Goal: Information Seeking & Learning: Learn about a topic

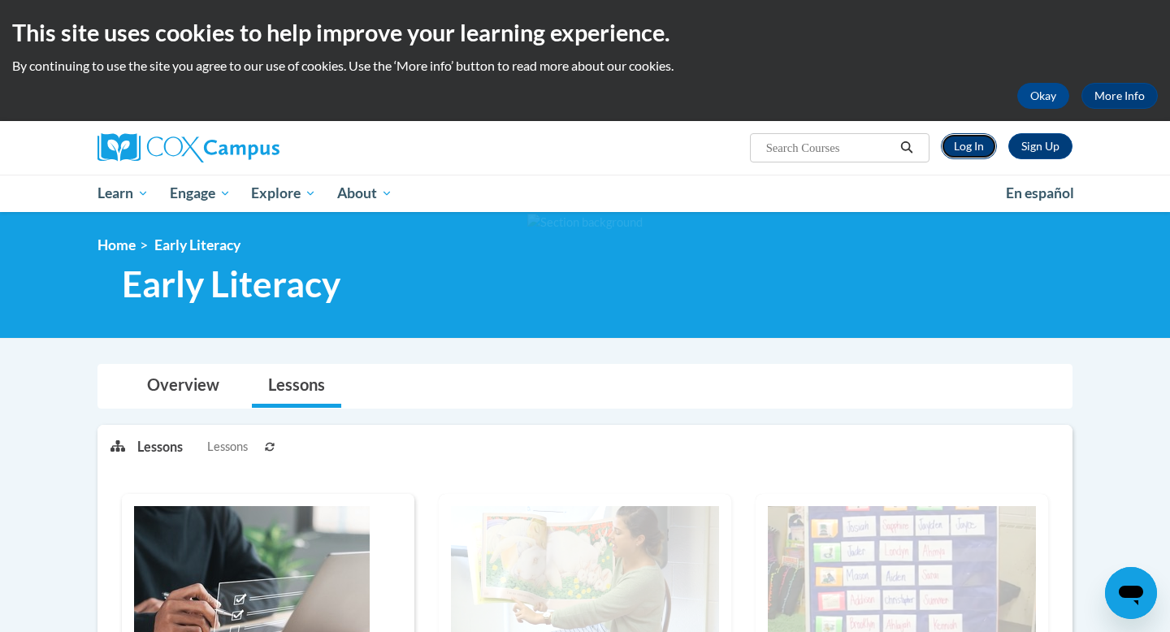
click at [954, 148] on link "Log In" at bounding box center [969, 146] width 56 height 26
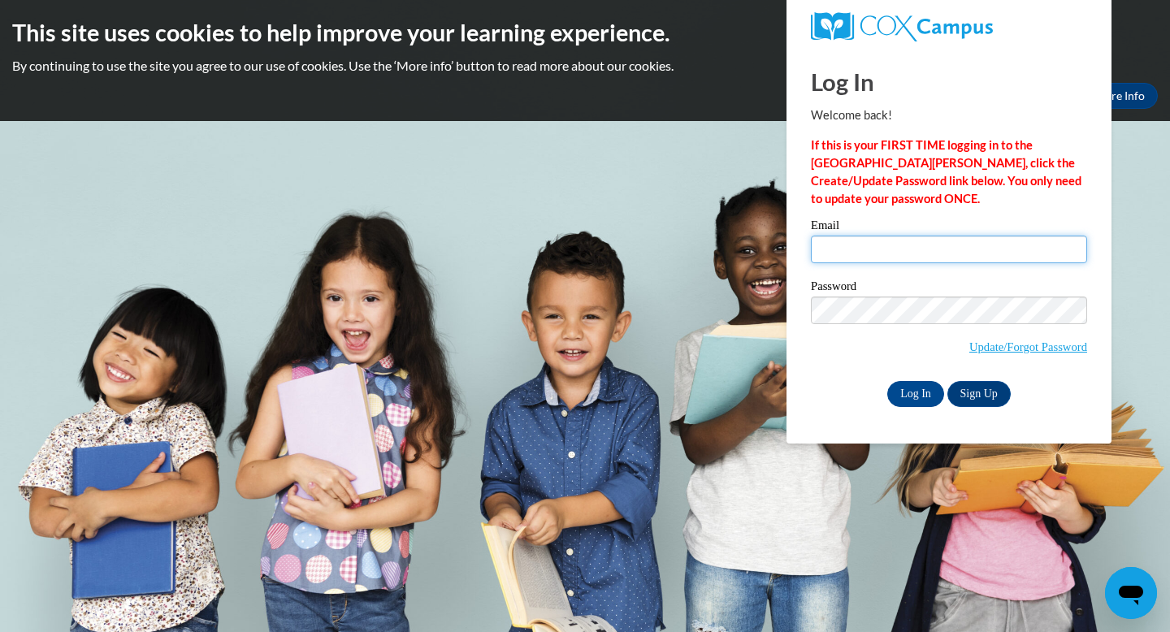
click at [941, 236] on input "Email" at bounding box center [949, 250] width 276 height 28
type input "rhensle8@students.kennesaw.edu"
click at [855, 436] on div "Log In Welcome back! If this is your FIRST TIME logging in to the NEW Cox Campu…" at bounding box center [948, 246] width 349 height 395
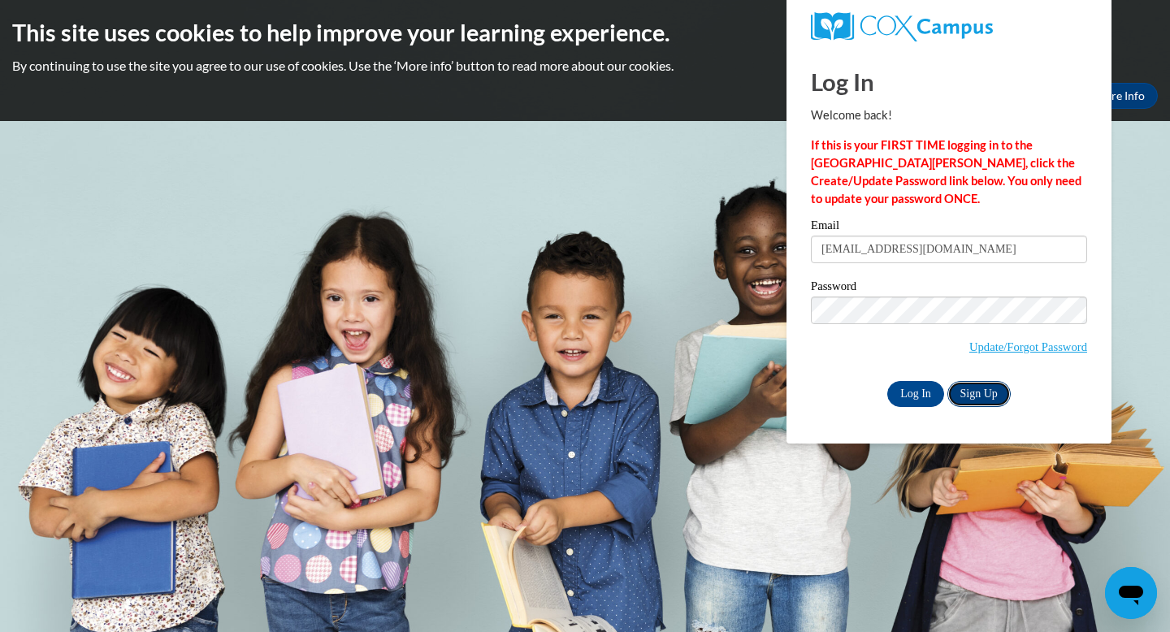
click at [975, 393] on link "Sign Up" at bounding box center [978, 394] width 63 height 26
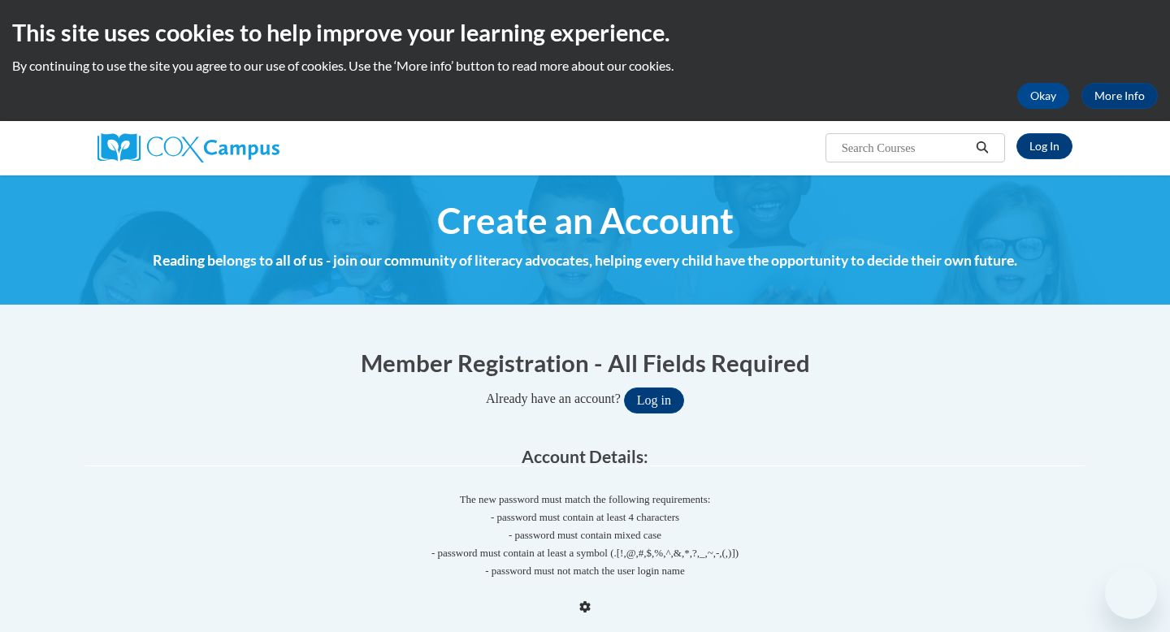
click at [923, 385] on div "Member Registration - All Fields Required Already have an account? Log in" at bounding box center [584, 379] width 999 height 67
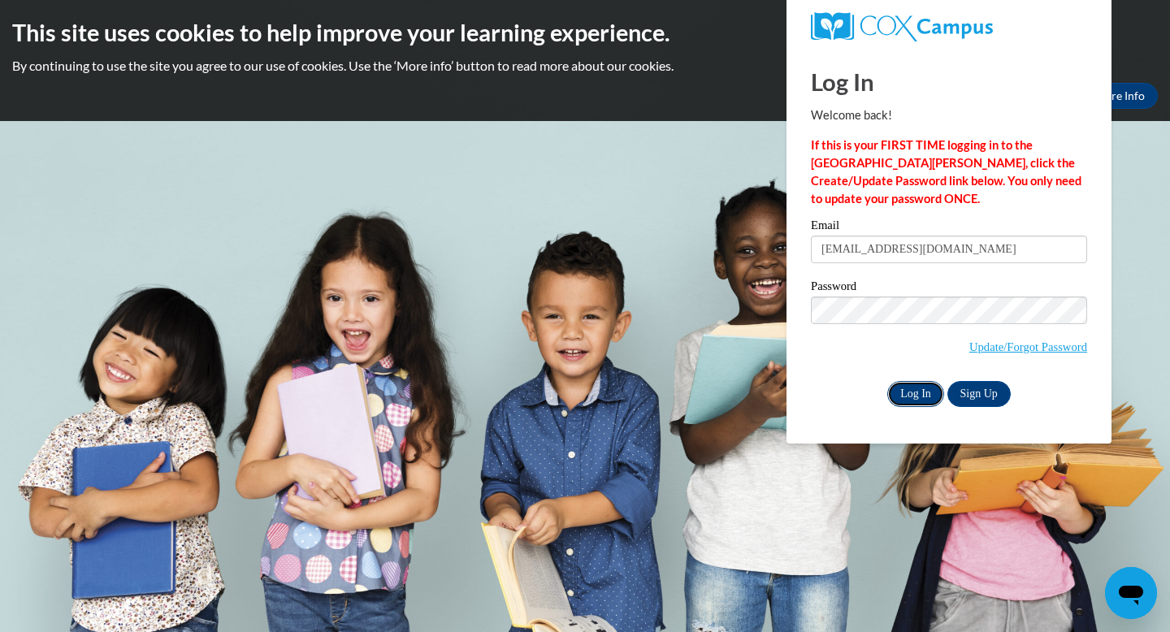
click at [915, 401] on input "Log In" at bounding box center [915, 394] width 57 height 26
click at [829, 427] on div "Log In Welcome back! If this is your FIRST TIME logging in to the [GEOGRAPHIC_D…" at bounding box center [948, 246] width 349 height 395
click at [917, 376] on div "Email rhensle8@students.kennesaw.edu Password Update/Forgot Password Log In Sig…" at bounding box center [949, 312] width 276 height 187
click at [914, 392] on input "Log In" at bounding box center [915, 394] width 57 height 26
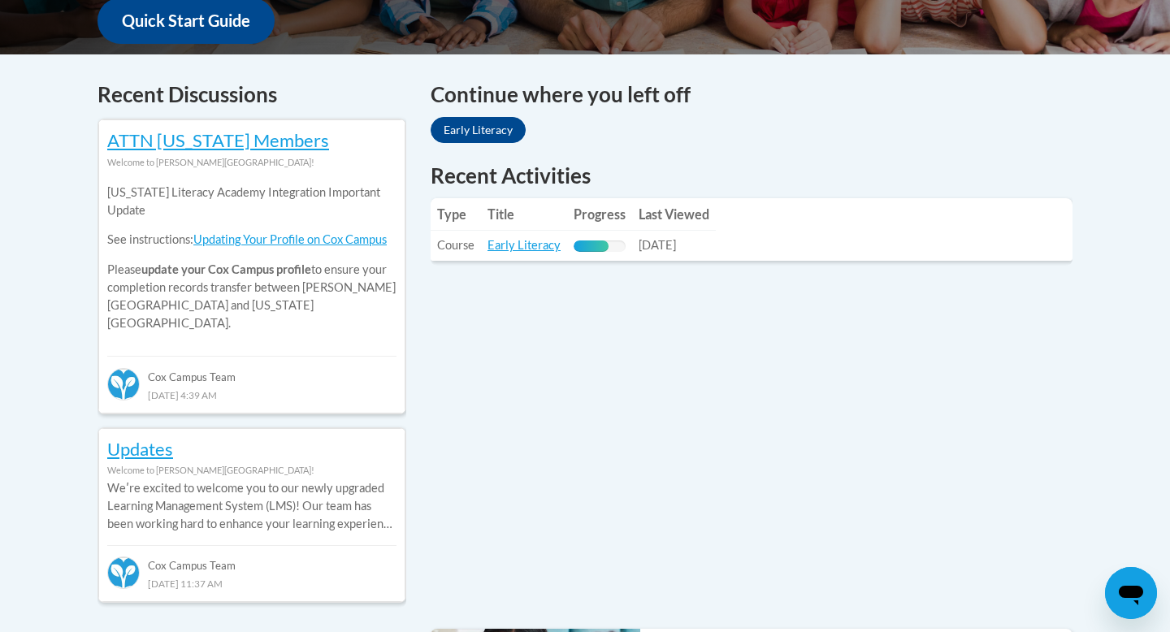
scroll to position [644, 0]
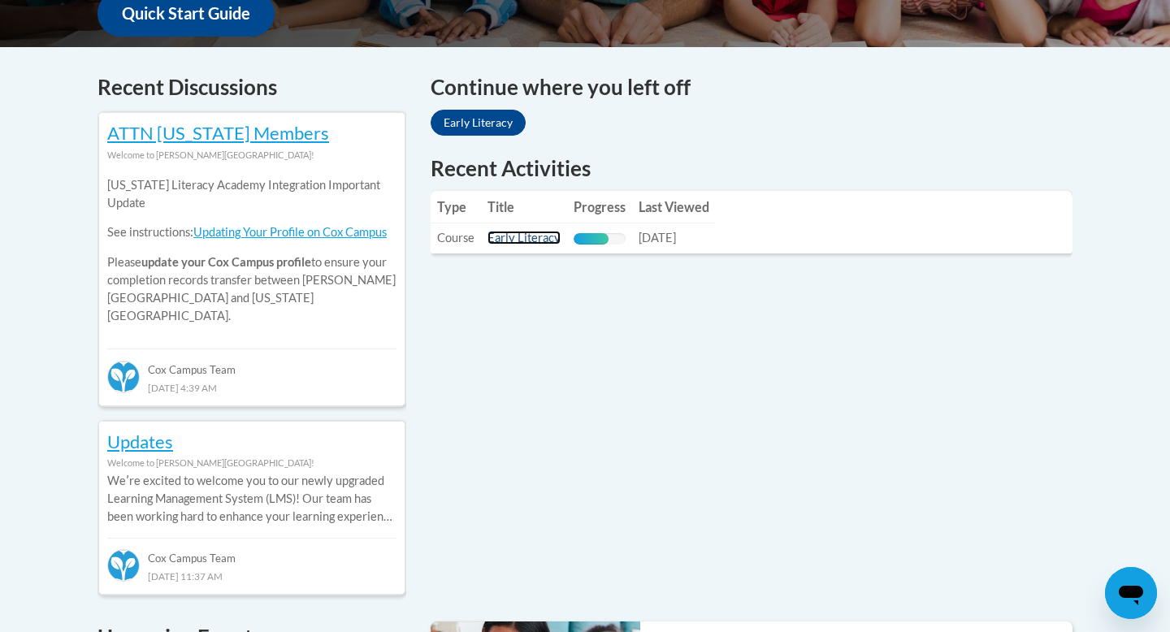
click at [518, 234] on link "Early Literacy" at bounding box center [524, 238] width 73 height 14
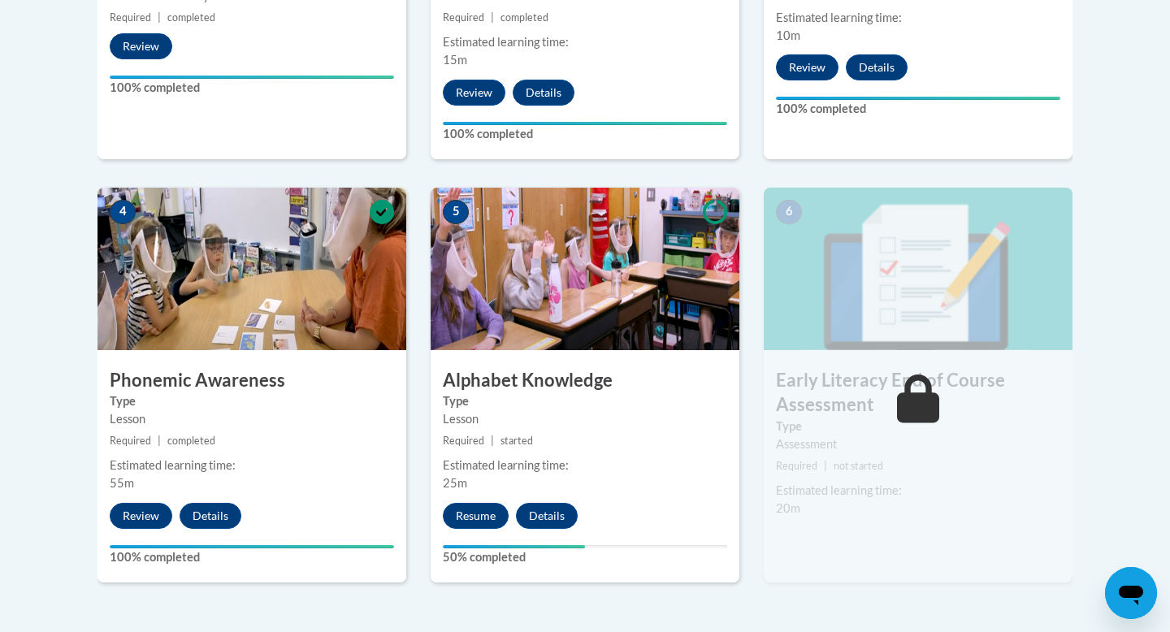
scroll to position [812, 0]
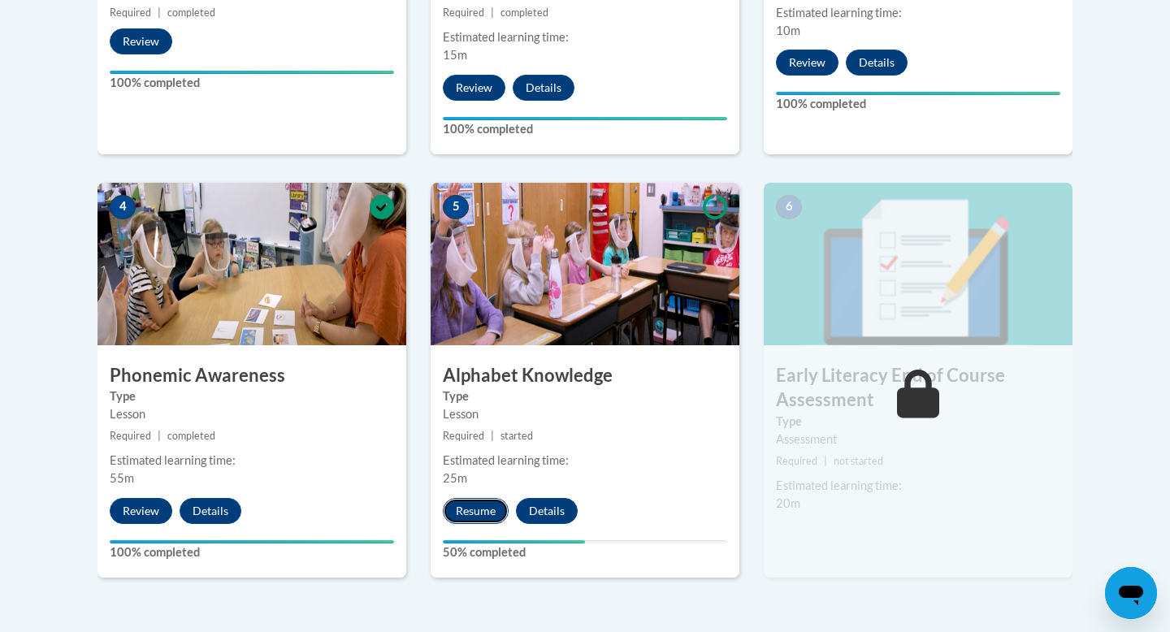
click at [476, 520] on button "Resume" at bounding box center [476, 511] width 66 height 26
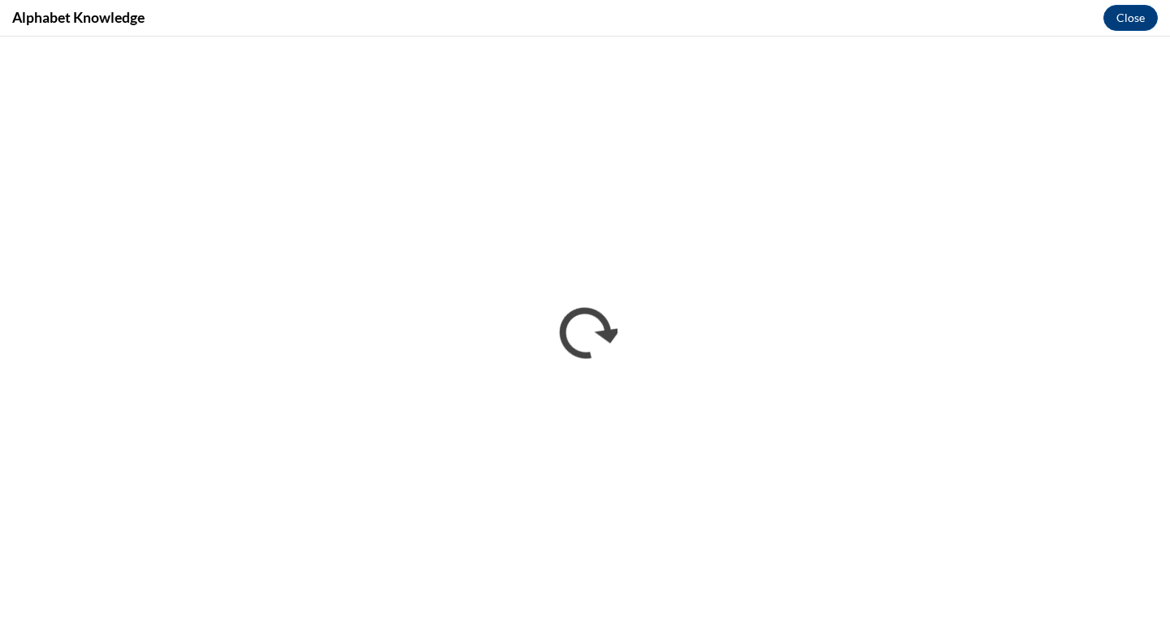
scroll to position [0, 0]
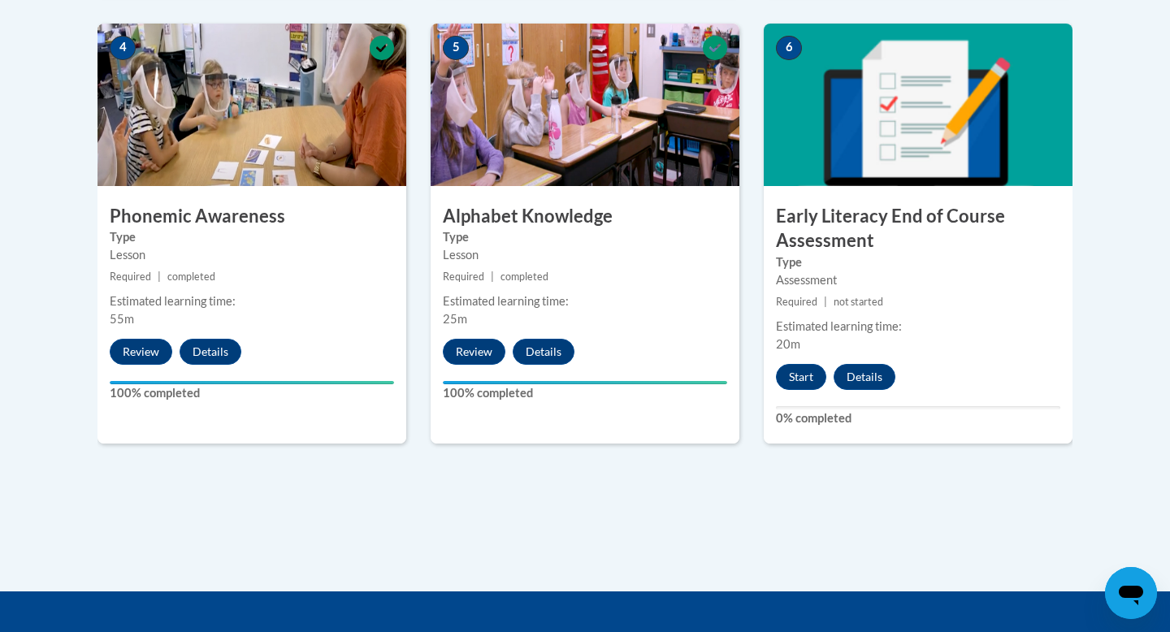
scroll to position [967, 0]
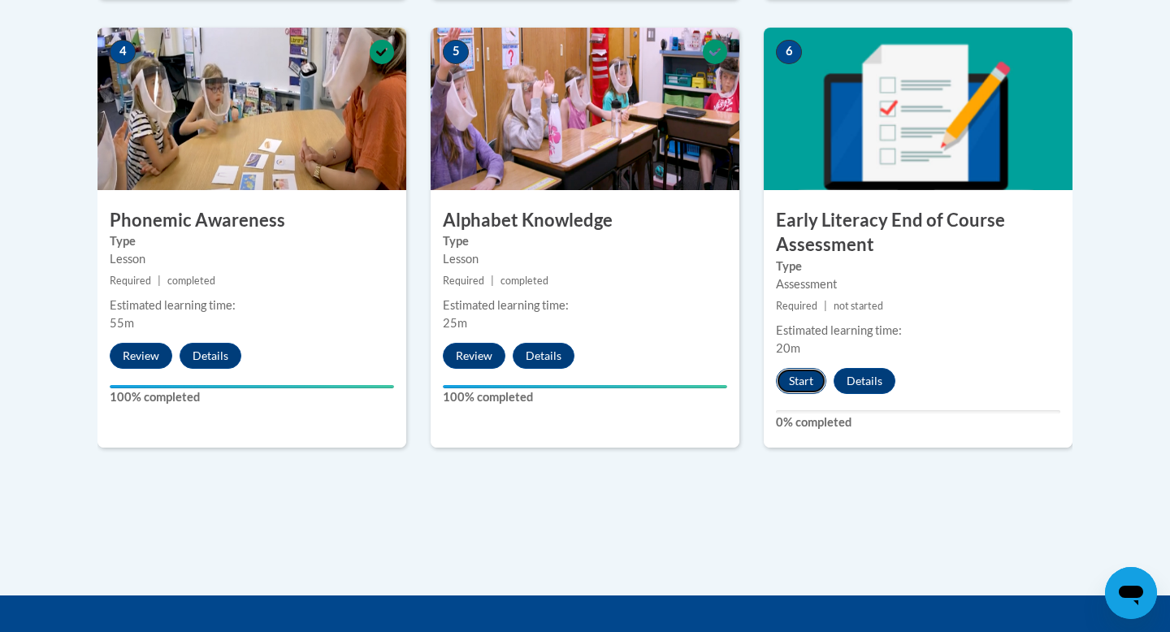
click at [791, 383] on button "Start" at bounding box center [801, 381] width 50 height 26
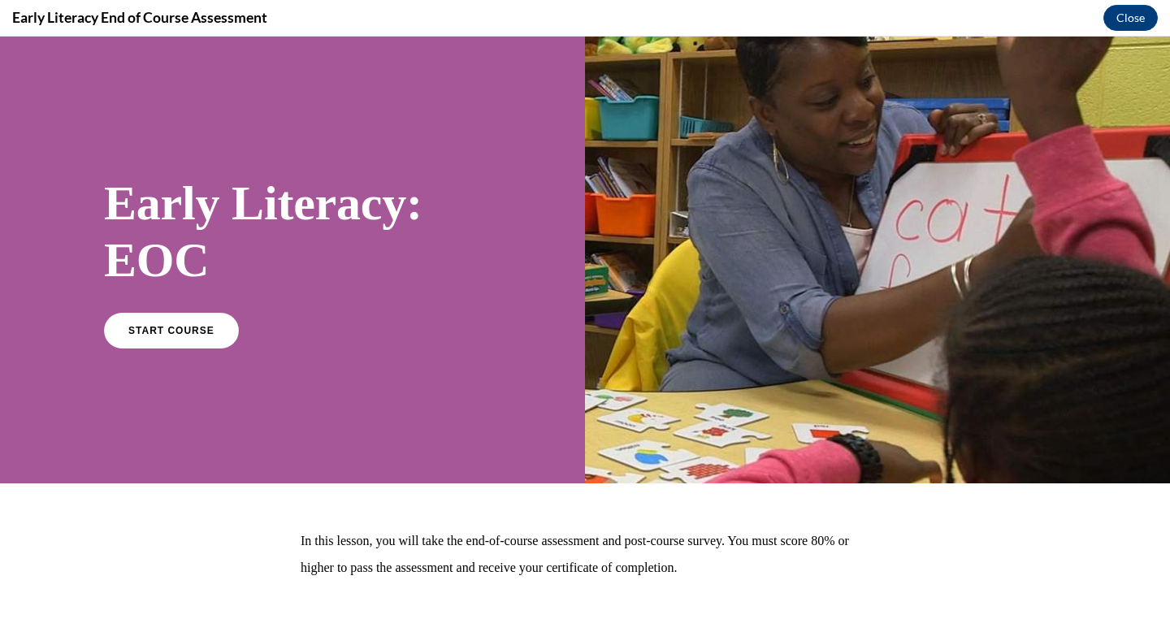
scroll to position [0, 0]
click at [158, 335] on span "START COURSE" at bounding box center [171, 330] width 90 height 12
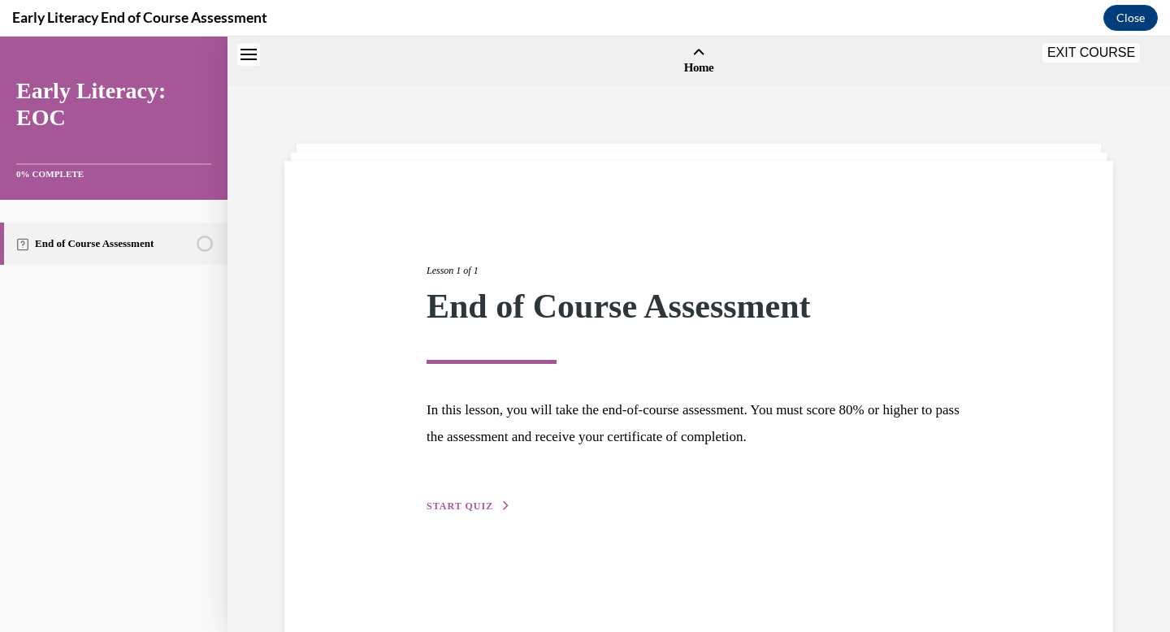
scroll to position [50, 0]
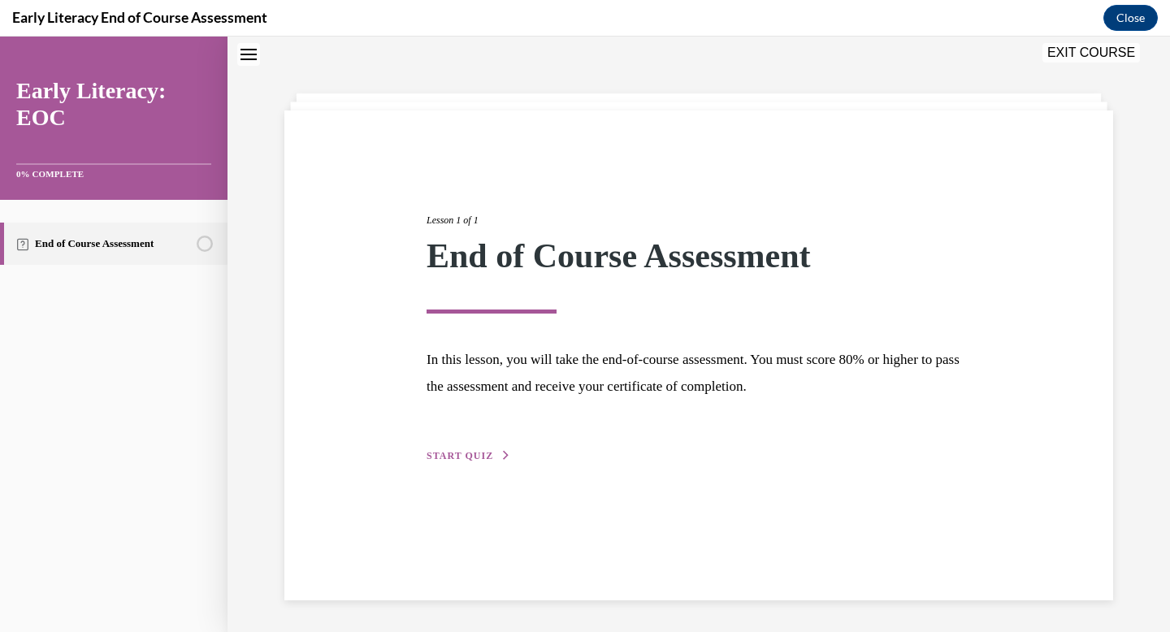
click at [463, 454] on span "START QUIZ" at bounding box center [460, 455] width 67 height 11
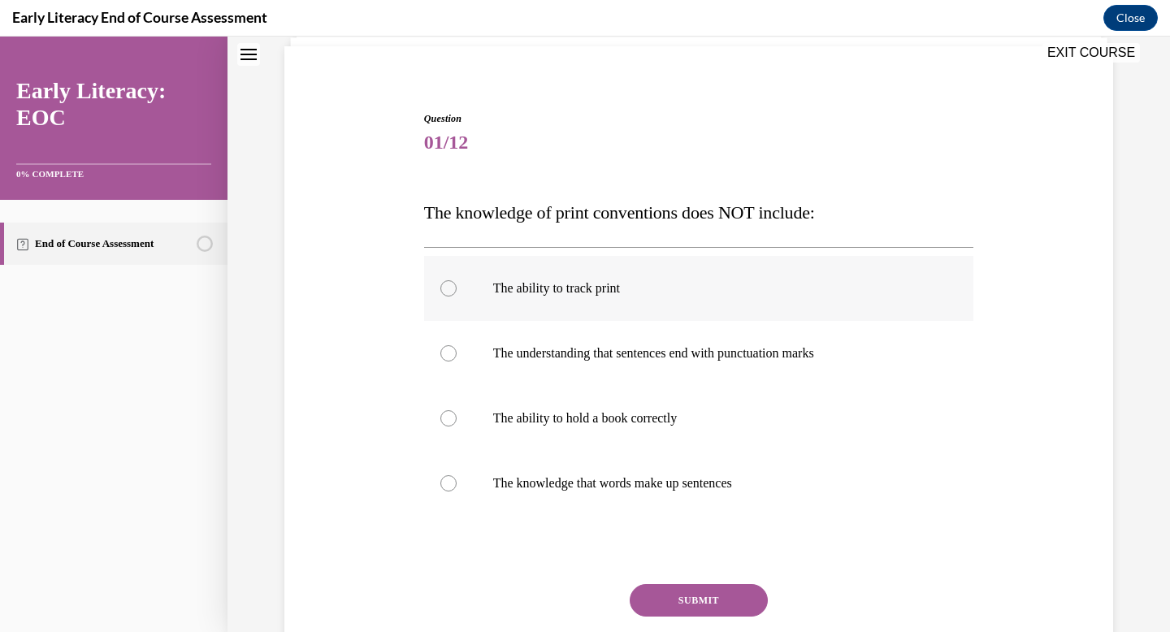
scroll to position [132, 0]
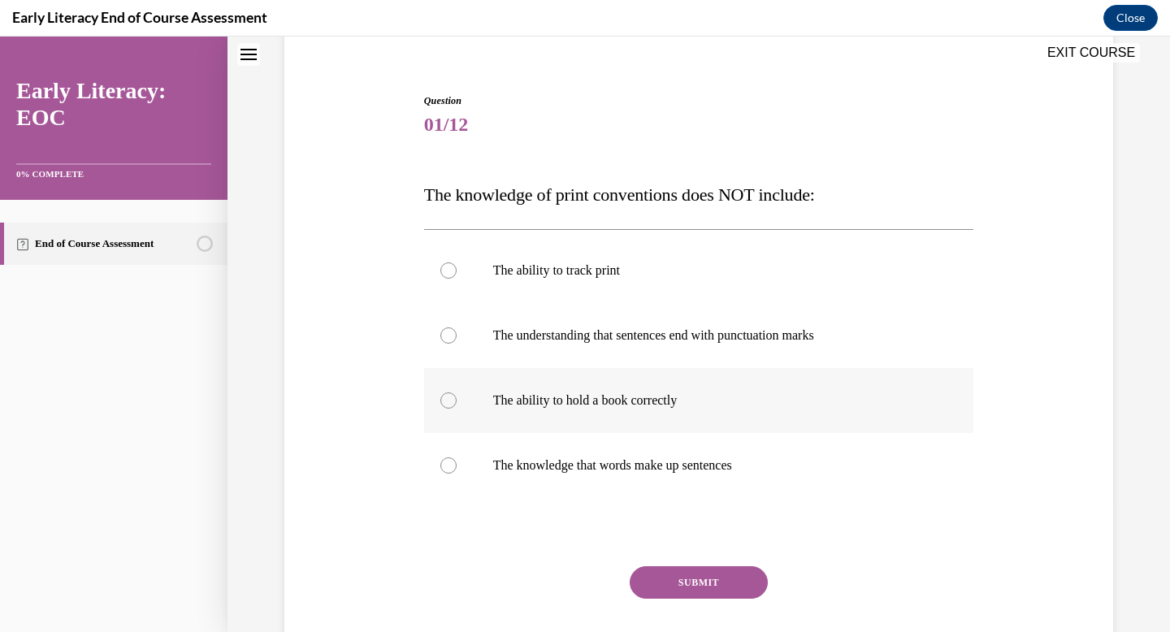
click at [804, 399] on p "The ability to hold a book correctly" at bounding box center [713, 400] width 440 height 16
click at [741, 583] on button "SUBMIT" at bounding box center [699, 582] width 138 height 33
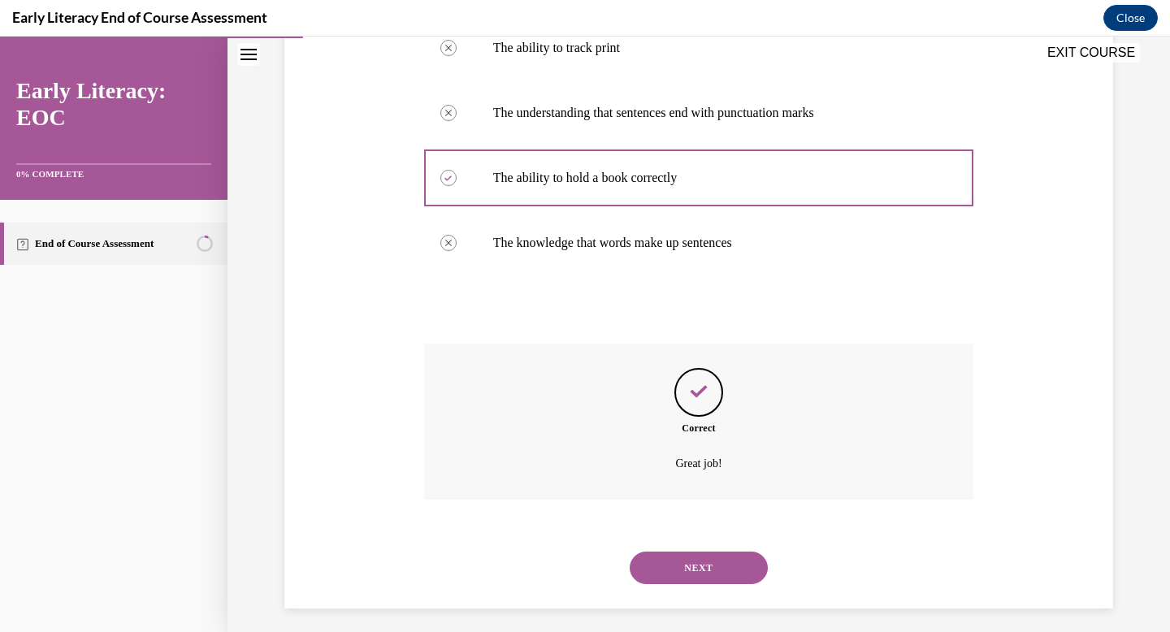
scroll to position [364, 0]
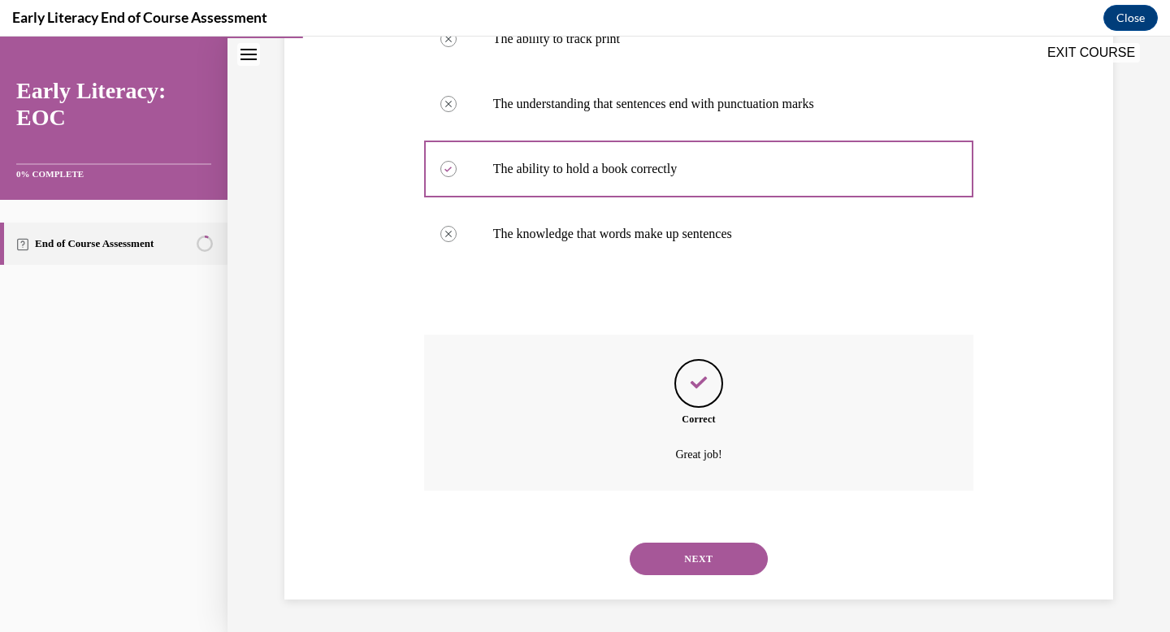
click at [732, 550] on button "NEXT" at bounding box center [699, 559] width 138 height 33
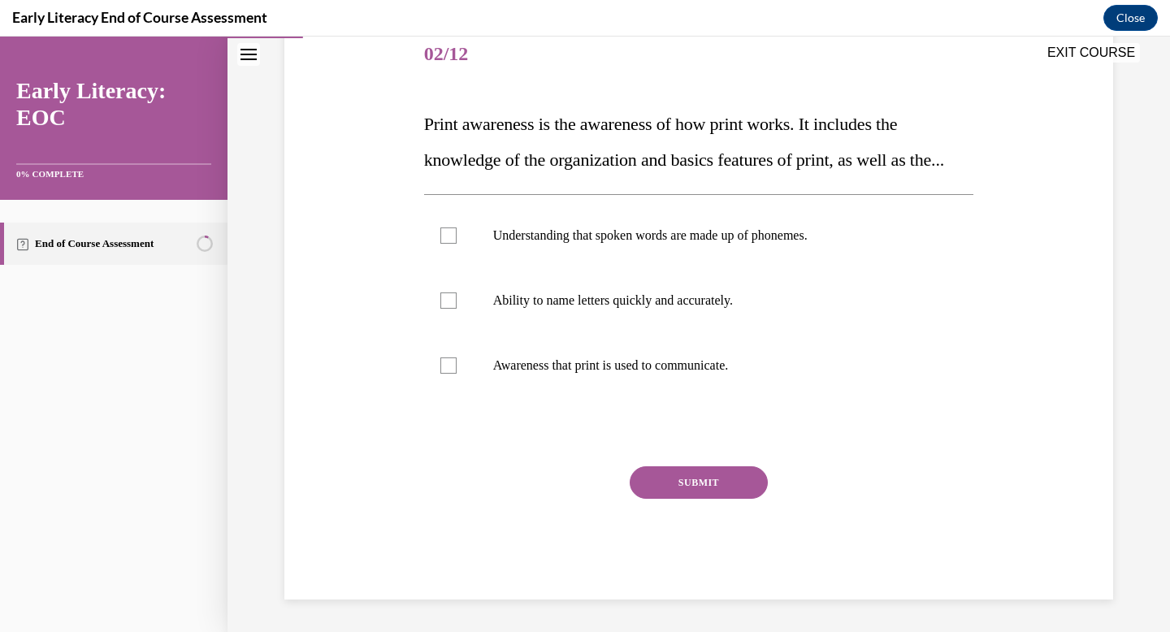
scroll to position [239, 0]
click at [753, 386] on div at bounding box center [699, 365] width 550 height 65
click at [721, 482] on button "SUBMIT" at bounding box center [699, 482] width 138 height 33
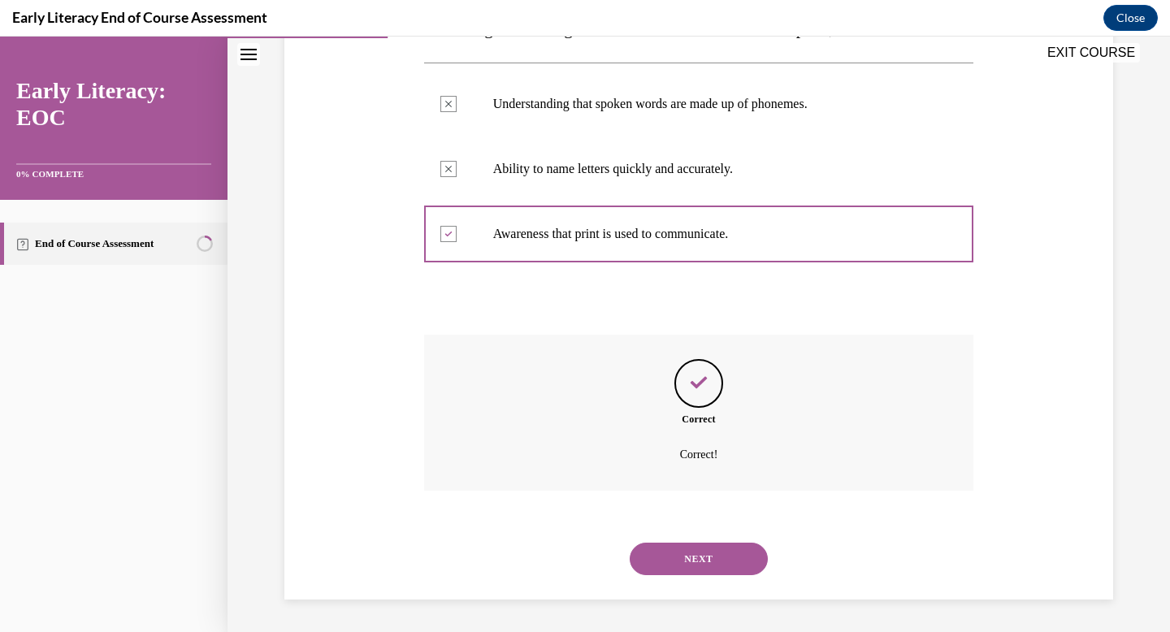
scroll to position [371, 0]
click at [733, 552] on button "NEXT" at bounding box center [699, 559] width 138 height 33
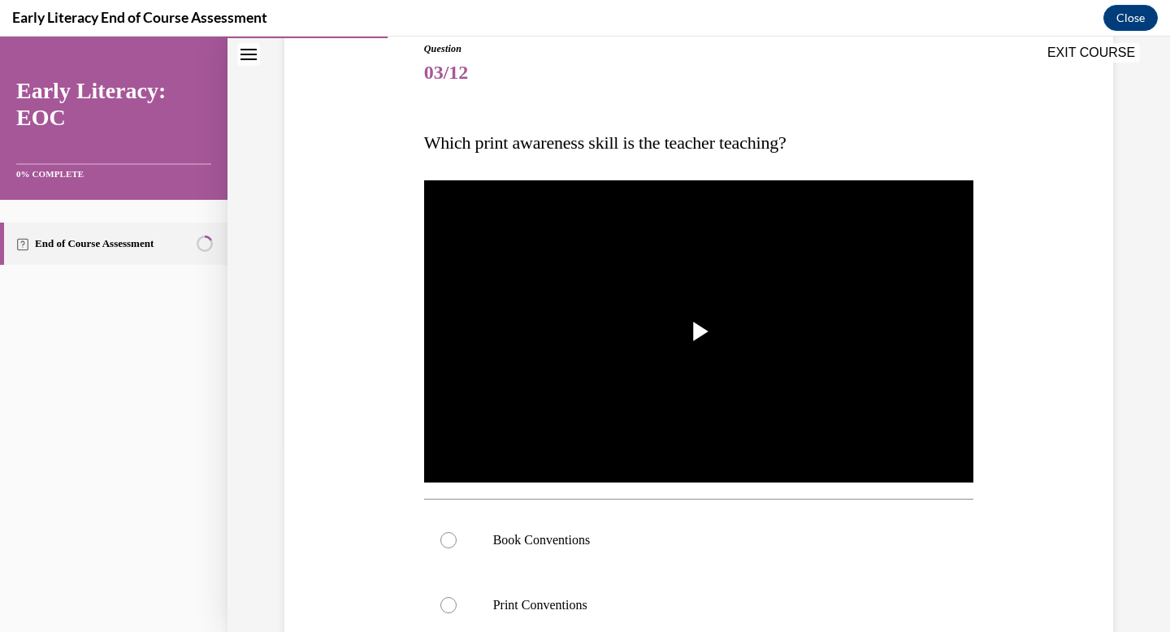
scroll to position [185, 0]
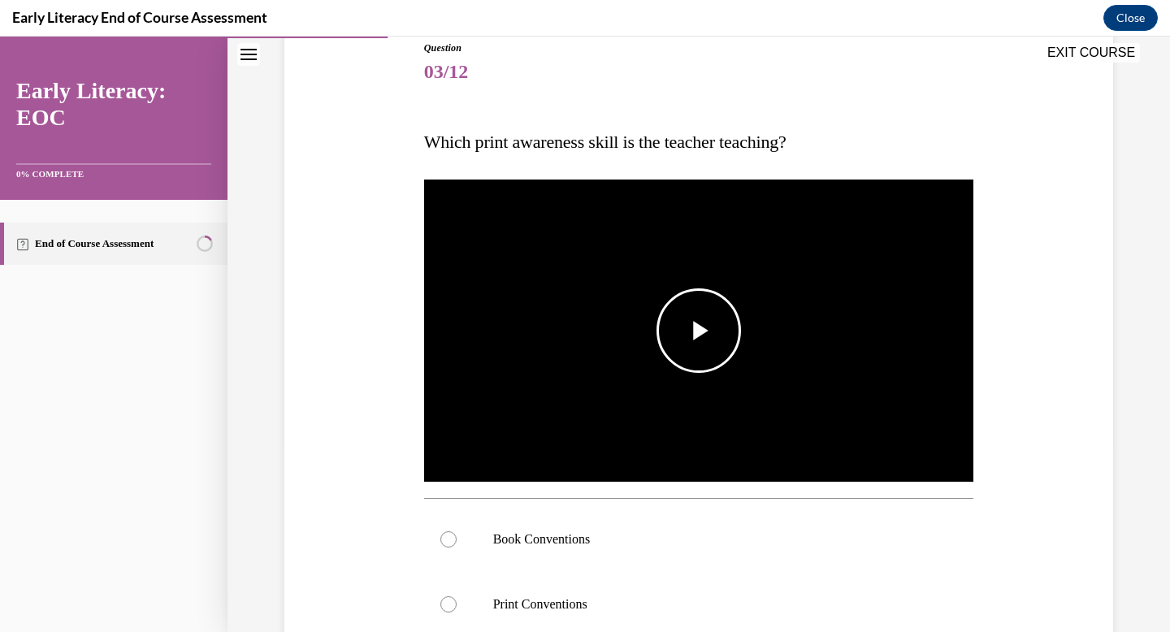
click at [704, 376] on img "Video player" at bounding box center [699, 331] width 550 height 310
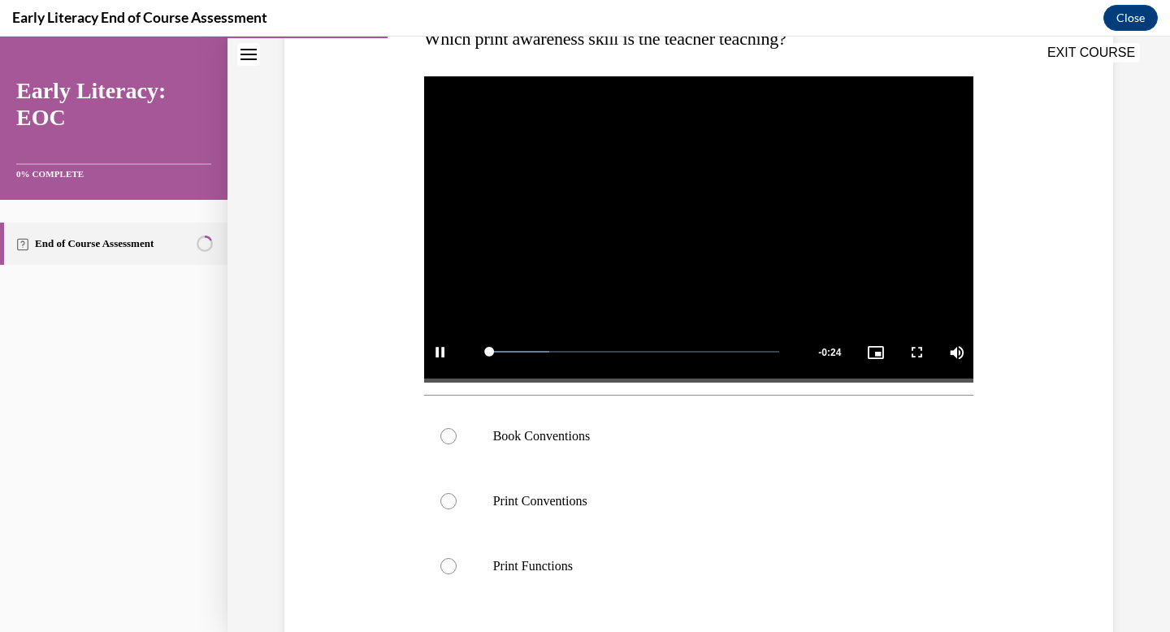
scroll to position [309, 0]
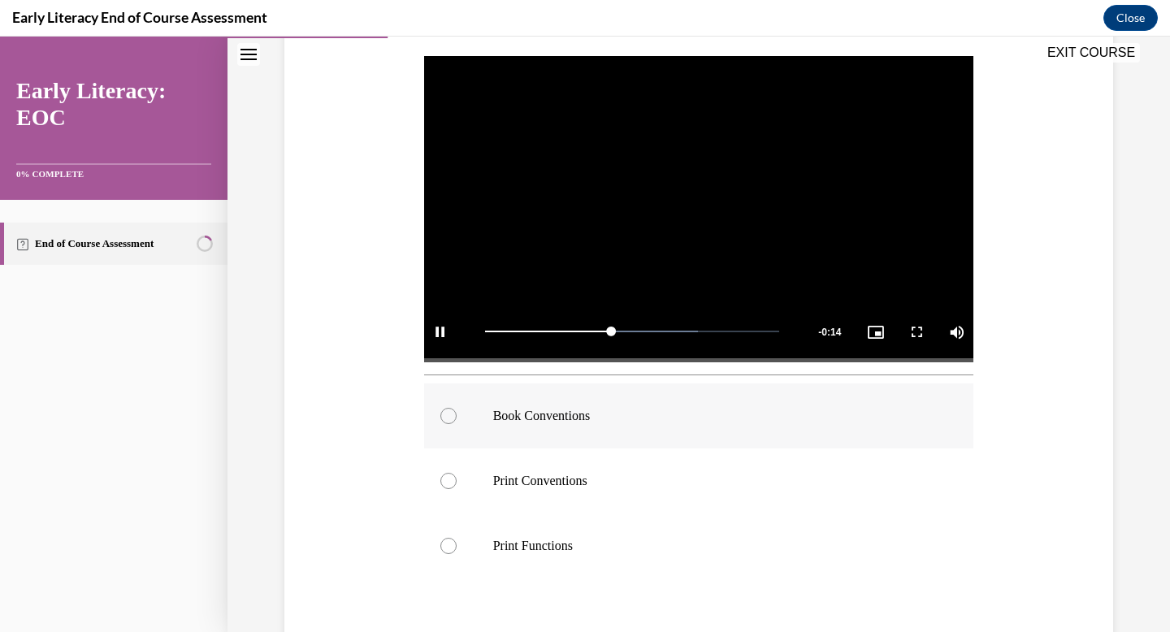
click at [678, 390] on div at bounding box center [699, 416] width 550 height 65
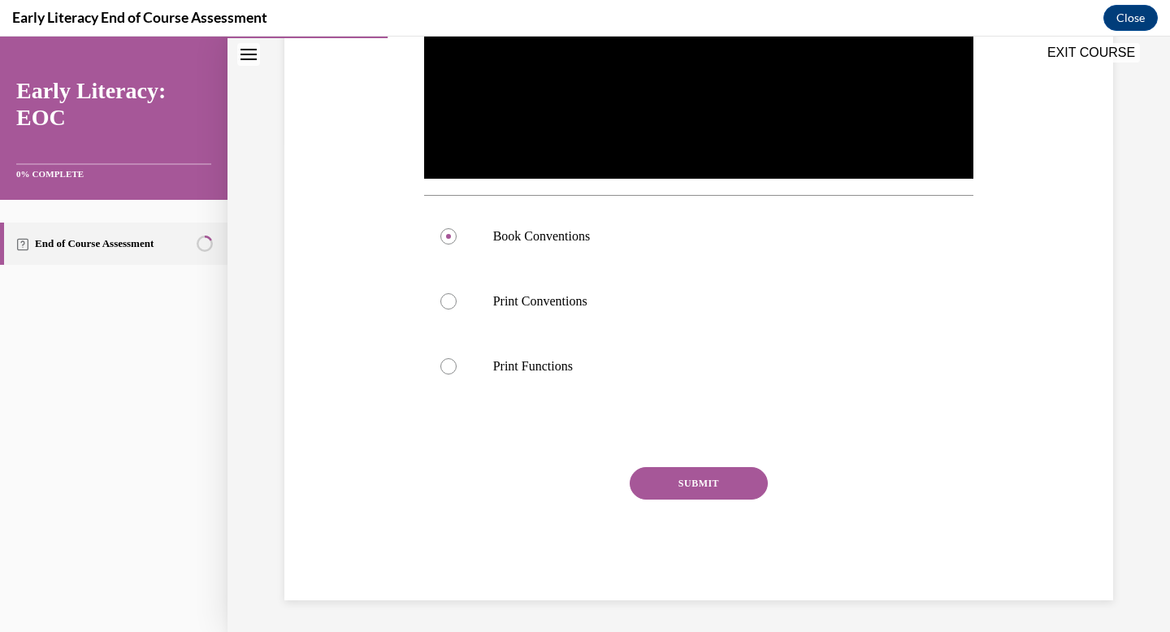
click at [688, 490] on button "SUBMIT" at bounding box center [699, 483] width 138 height 33
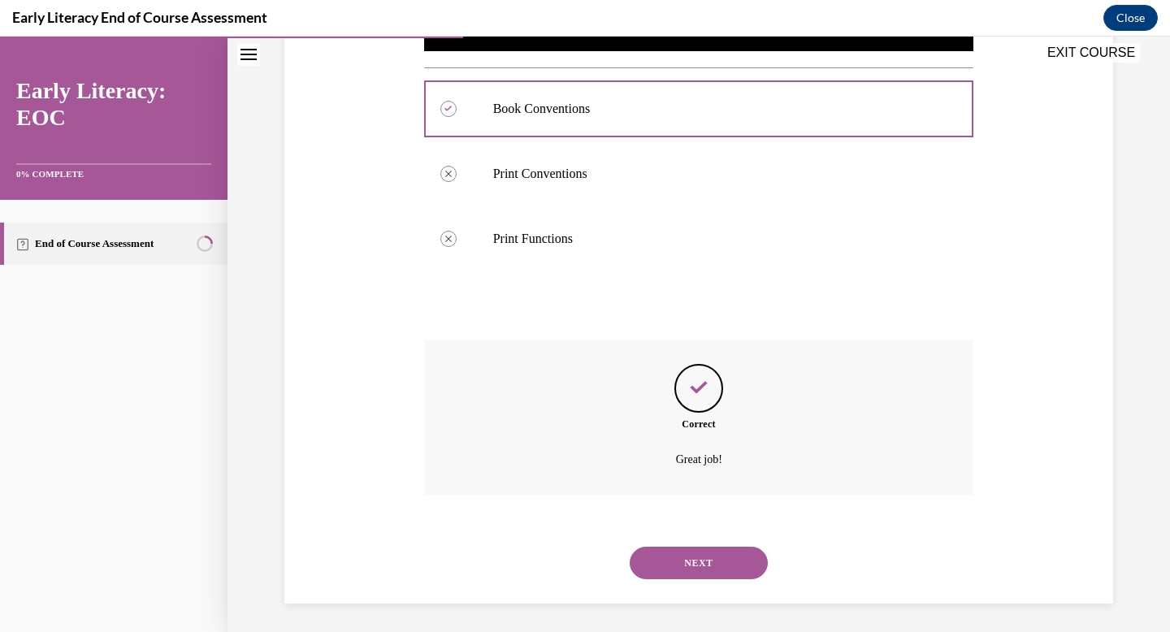
scroll to position [620, 0]
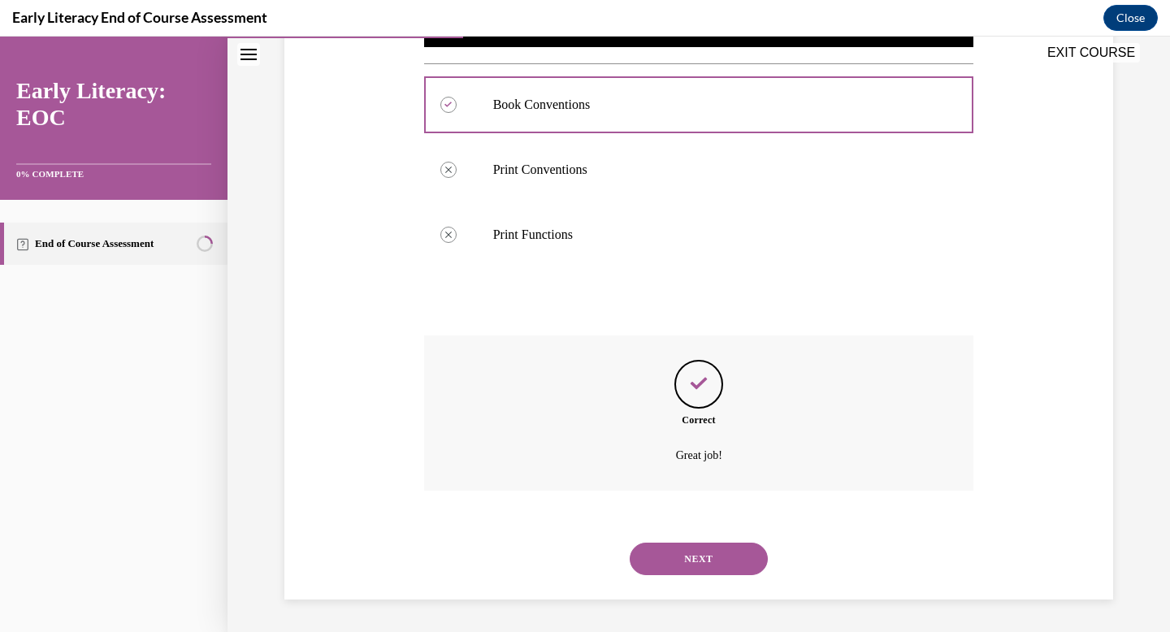
click at [701, 558] on button "NEXT" at bounding box center [699, 559] width 138 height 33
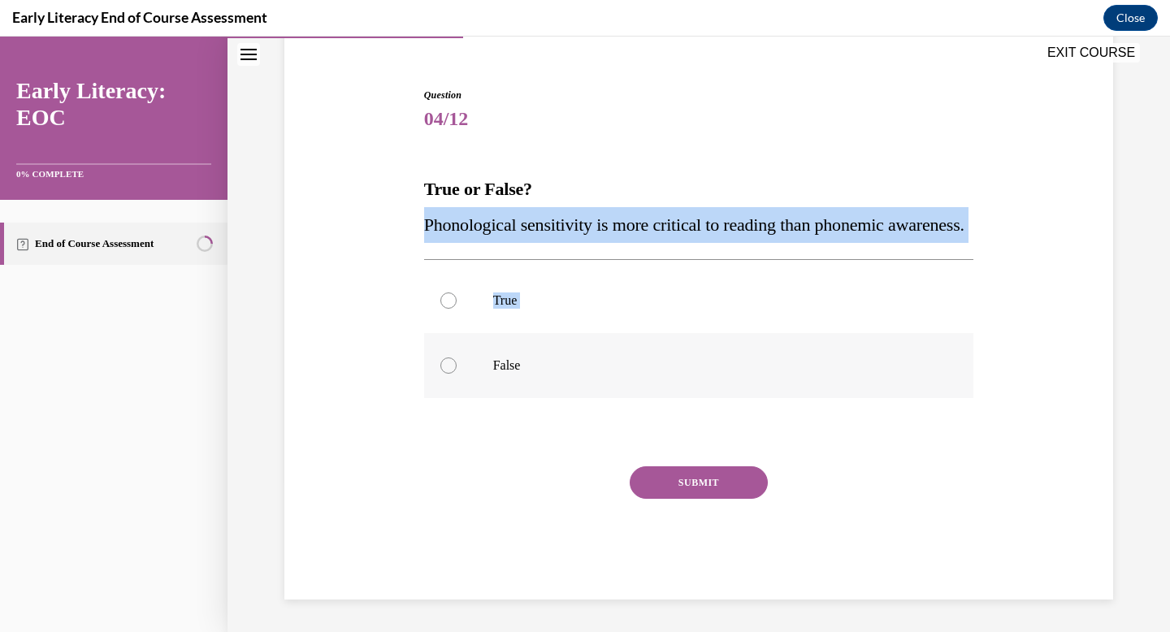
drag, startPoint x: 426, startPoint y: 177, endPoint x: 559, endPoint y: 374, distance: 237.5
click at [559, 374] on div "Question 04/12 True or False? Phonological sensitivity is more critical to read…" at bounding box center [699, 344] width 550 height 512
copy div "Phonological sensitivity is more critical to reading than phonemic awareness. T…"
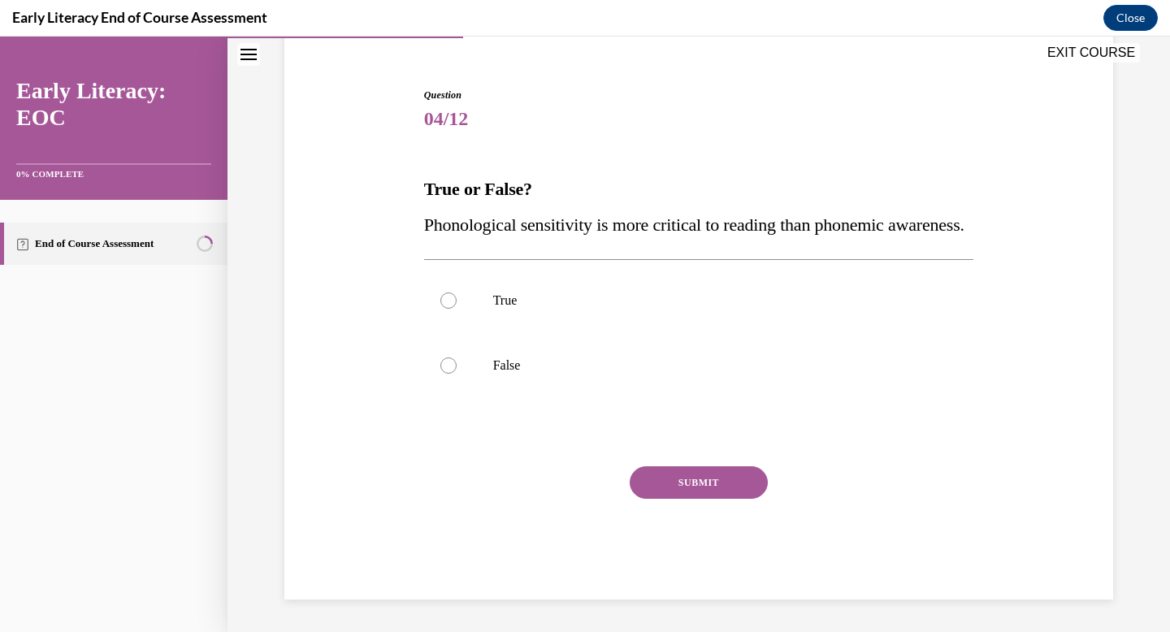
click at [696, 107] on div "Question 04/12 True or False? Phonological sensitivity is more critical to read…" at bounding box center [699, 344] width 550 height 512
click at [631, 388] on div at bounding box center [699, 365] width 550 height 65
click at [663, 469] on button "SUBMIT" at bounding box center [699, 482] width 138 height 33
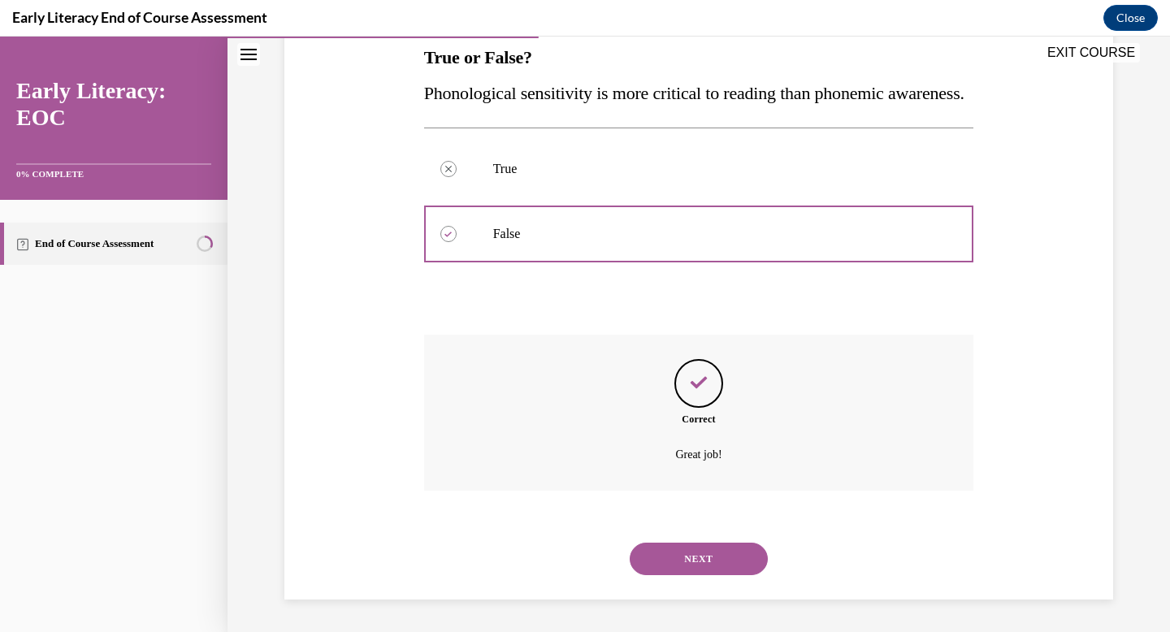
click at [730, 573] on button "NEXT" at bounding box center [699, 559] width 138 height 33
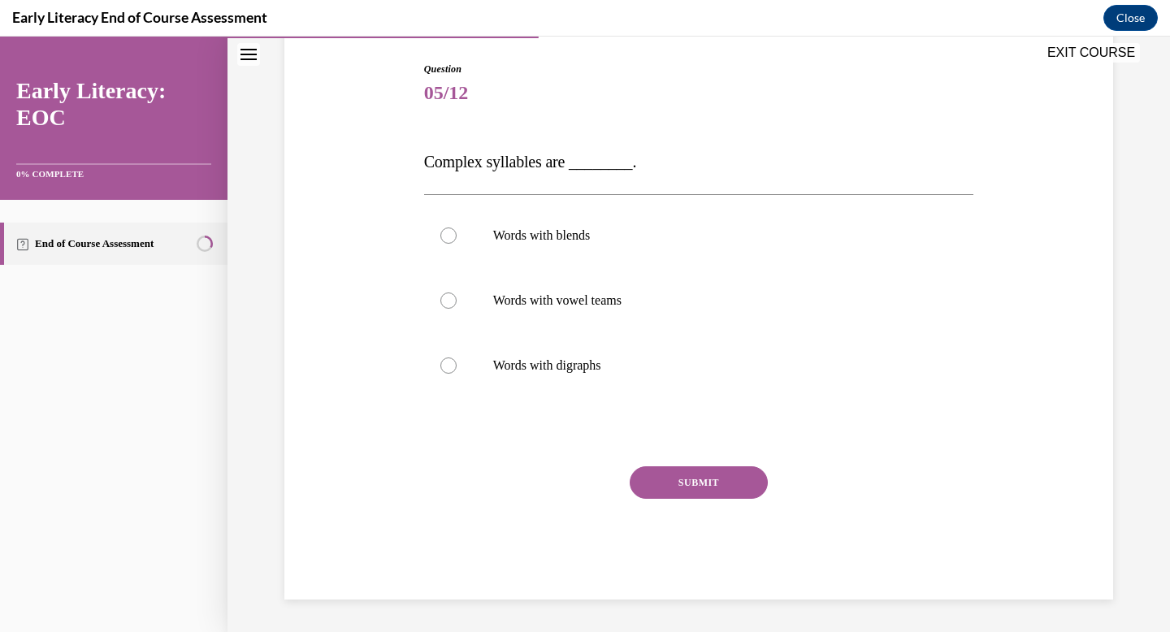
scroll to position [164, 0]
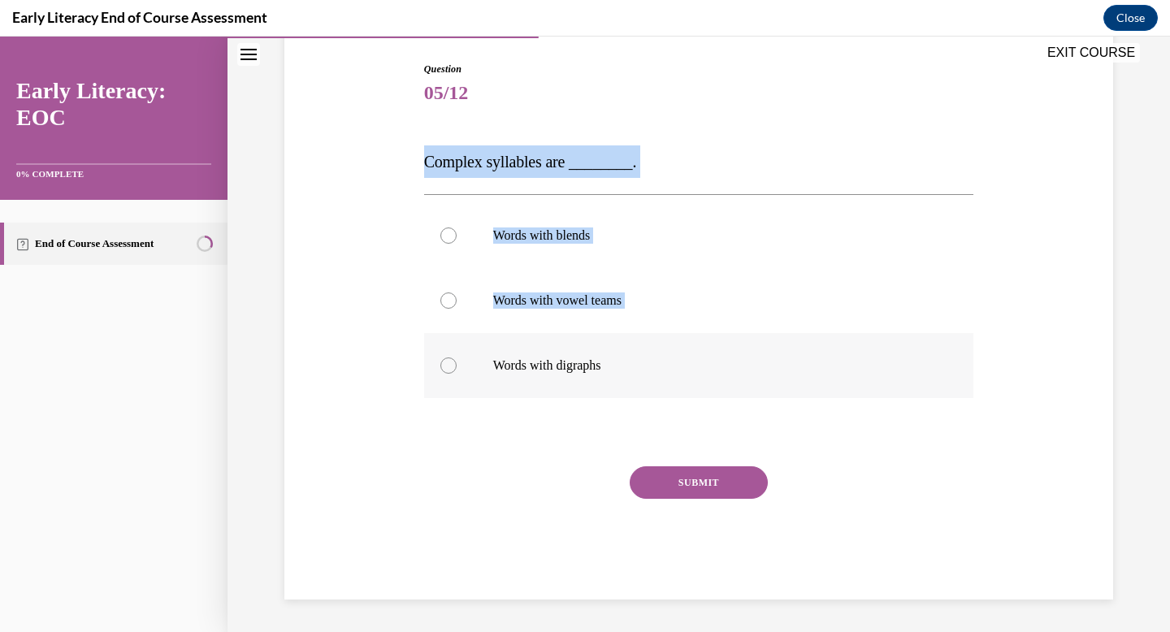
drag, startPoint x: 422, startPoint y: 158, endPoint x: 657, endPoint y: 374, distance: 319.2
click at [657, 374] on div "Question 05/12 Complex syllables are ________. Words with blends Words with vow…" at bounding box center [699, 318] width 558 height 562
copy div "Complex syllables are ________. Words with blends Words with vowel teams"
click at [386, 132] on div "Question 05/12 Complex syllables are ________. Words with blends Words with vow…" at bounding box center [698, 306] width 837 height 587
drag, startPoint x: 426, startPoint y: 160, endPoint x: 630, endPoint y: 370, distance: 292.5
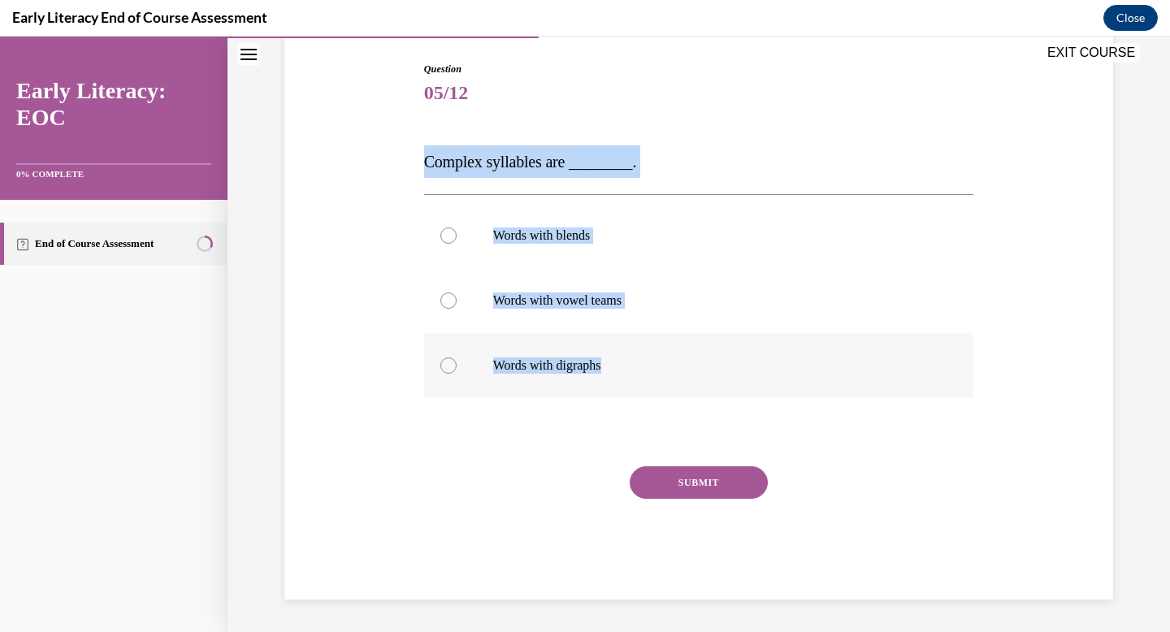
click at [630, 370] on div "Question 05/12 Complex syllables are ________. Words with blends Words with vow…" at bounding box center [699, 331] width 550 height 538
copy div "Complex syllables are ________. Words with blends Words with vowel teams Words …"
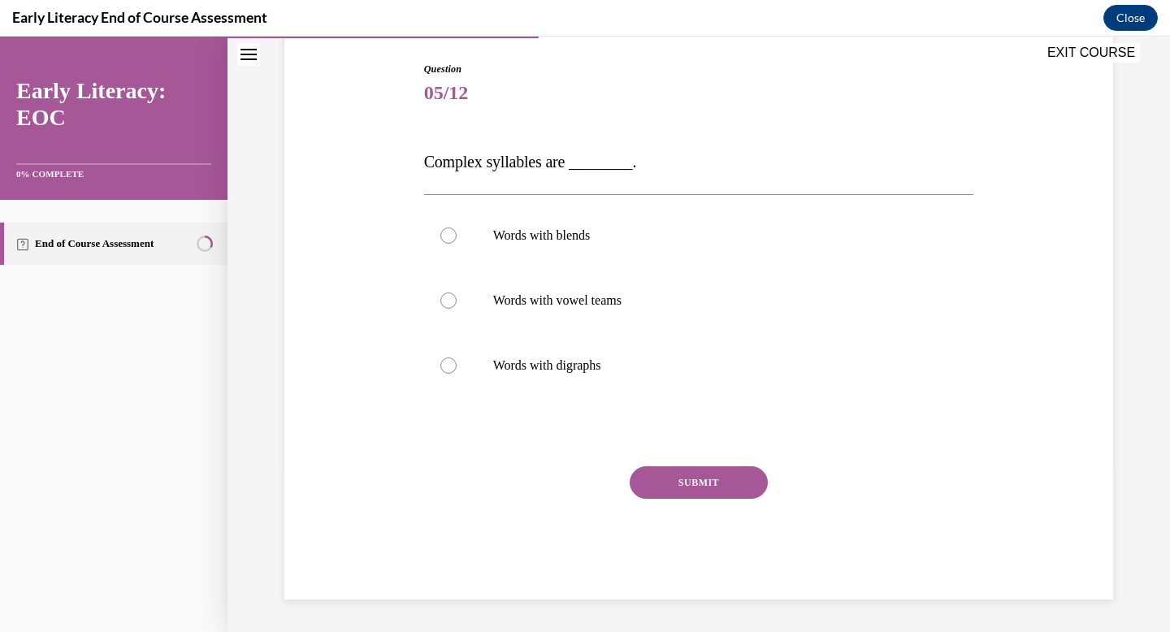
click at [362, 405] on div "Question 05/12 Complex syllables are ________. Words with blends Words with vow…" at bounding box center [698, 306] width 837 height 587
click at [587, 217] on div at bounding box center [699, 235] width 550 height 65
click at [697, 478] on button "SUBMIT" at bounding box center [699, 482] width 138 height 33
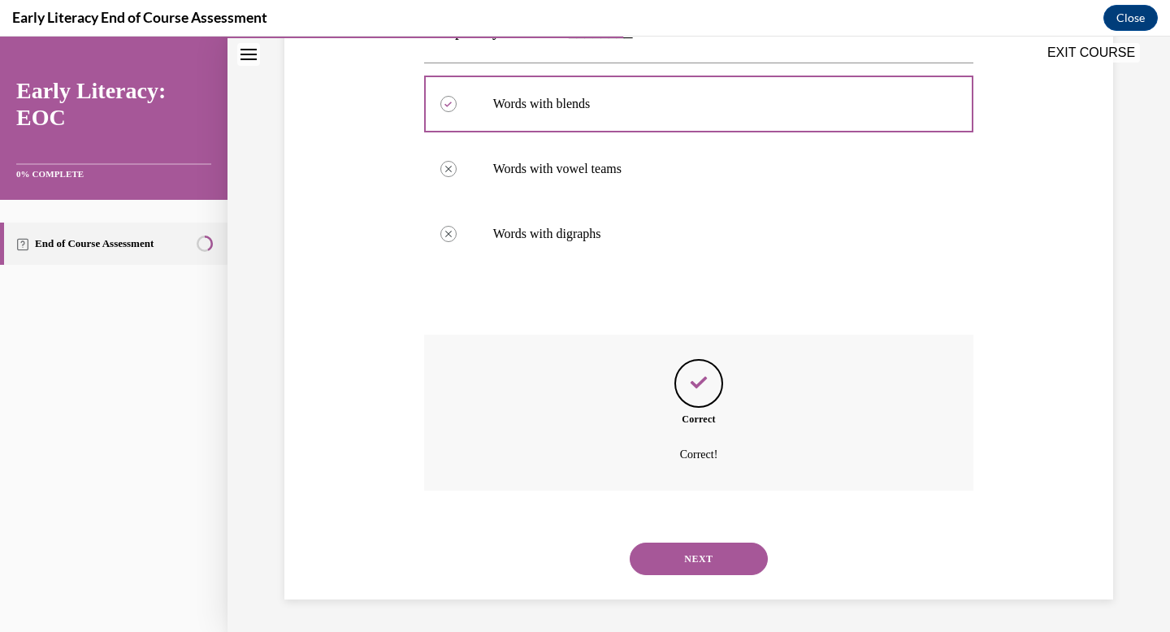
click at [713, 564] on button "NEXT" at bounding box center [699, 559] width 138 height 33
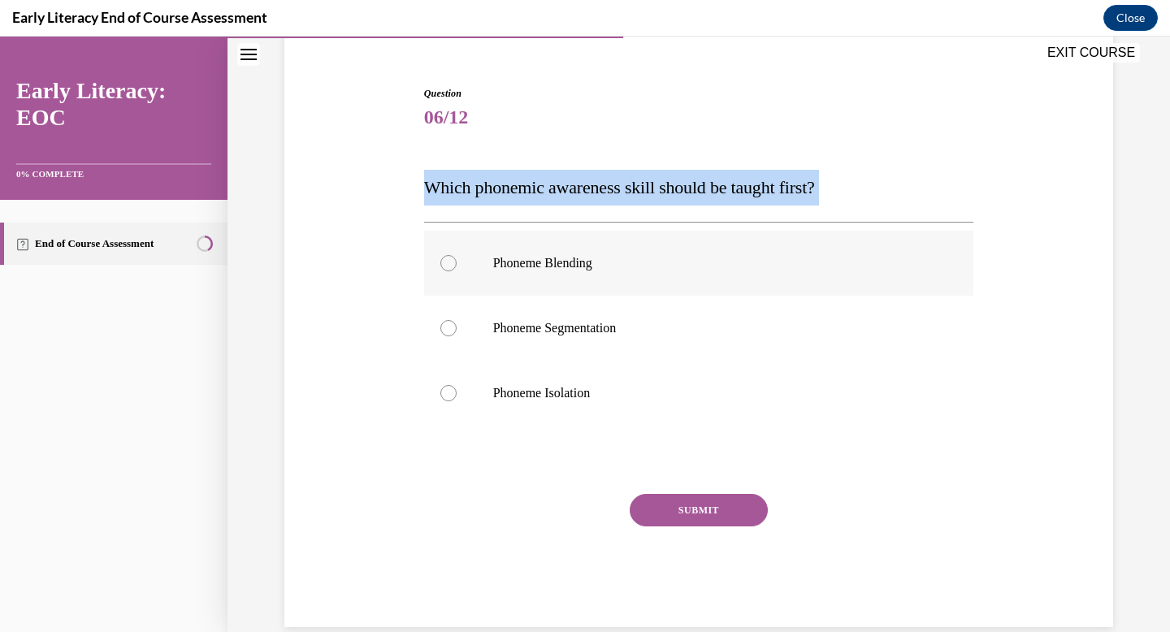
scroll to position [167, 0]
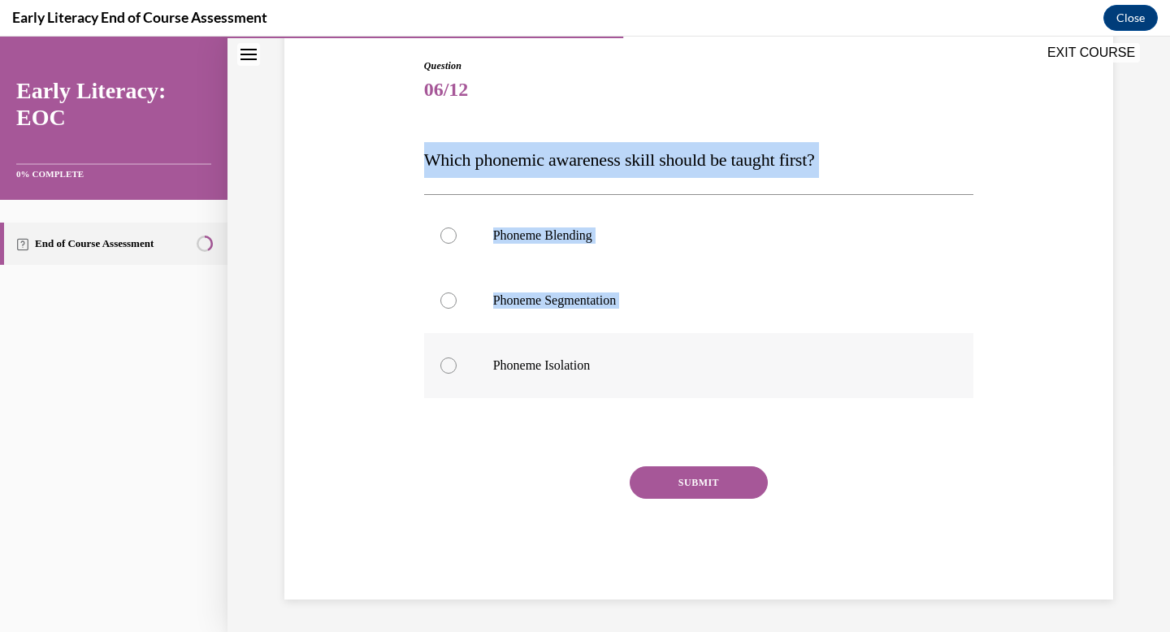
drag, startPoint x: 416, startPoint y: 158, endPoint x: 687, endPoint y: 375, distance: 347.5
click at [687, 375] on div "Question 06/12 Which phonemic awareness skill should be taught first? Phoneme B…" at bounding box center [698, 305] width 837 height 590
copy div "Which phonemic awareness skill should be taught first? Phoneme Blending Phoneme…"
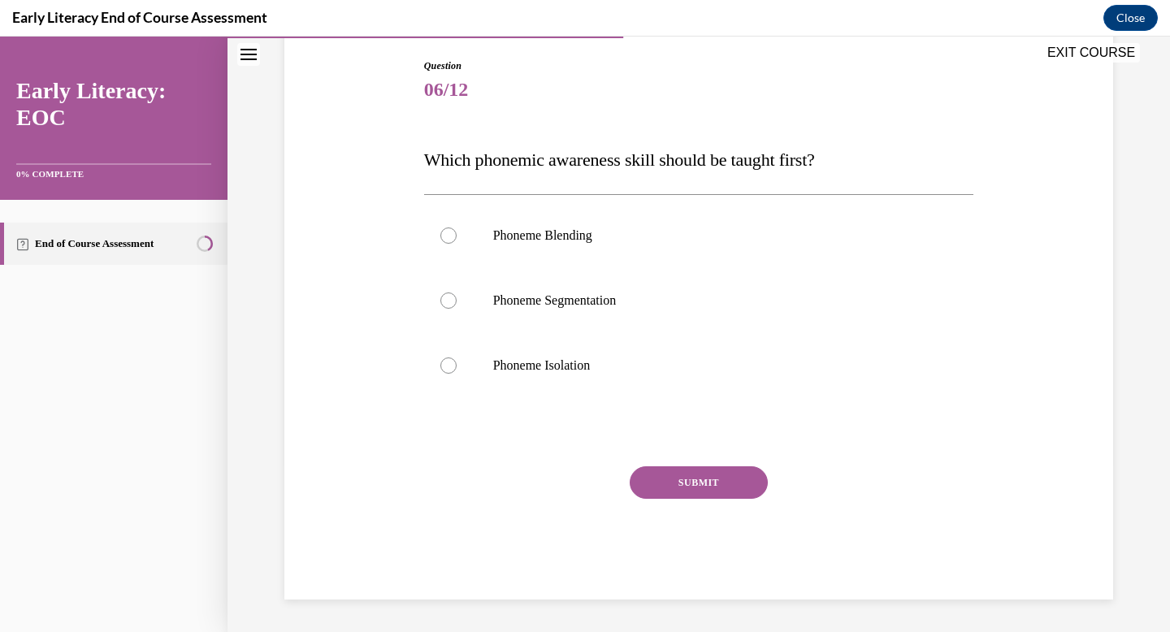
click at [405, 359] on div "Question 06/12 Which phonemic awareness skill should be taught first? Phoneme B…" at bounding box center [698, 305] width 837 height 590
click at [568, 225] on div at bounding box center [699, 235] width 550 height 65
click at [678, 479] on button "SUBMIT" at bounding box center [699, 482] width 138 height 33
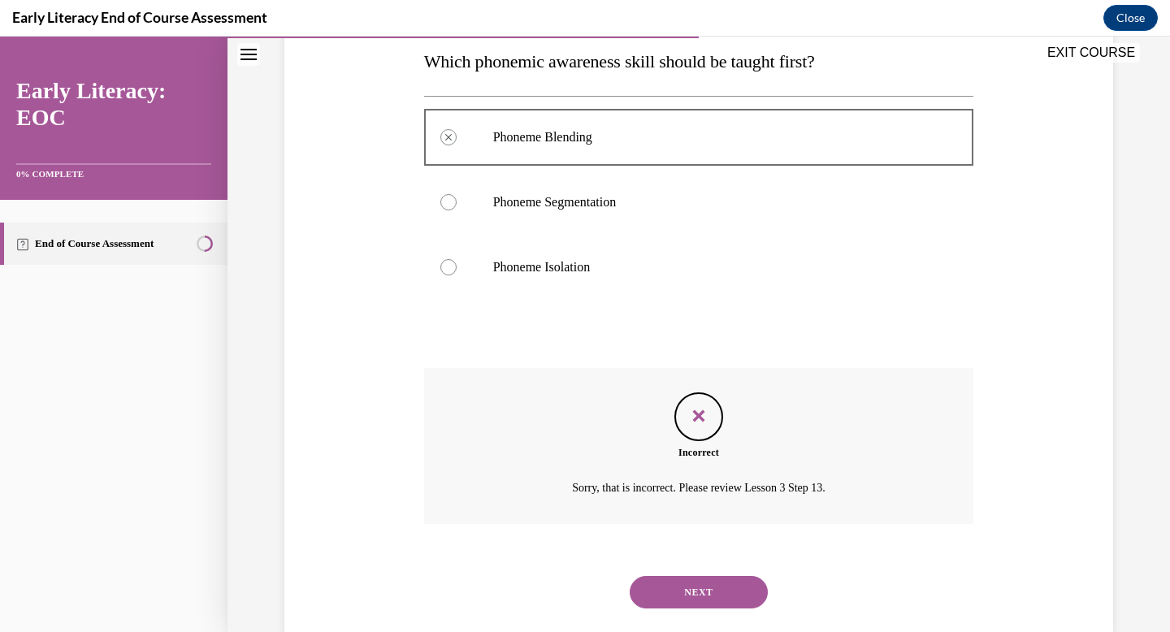
scroll to position [299, 0]
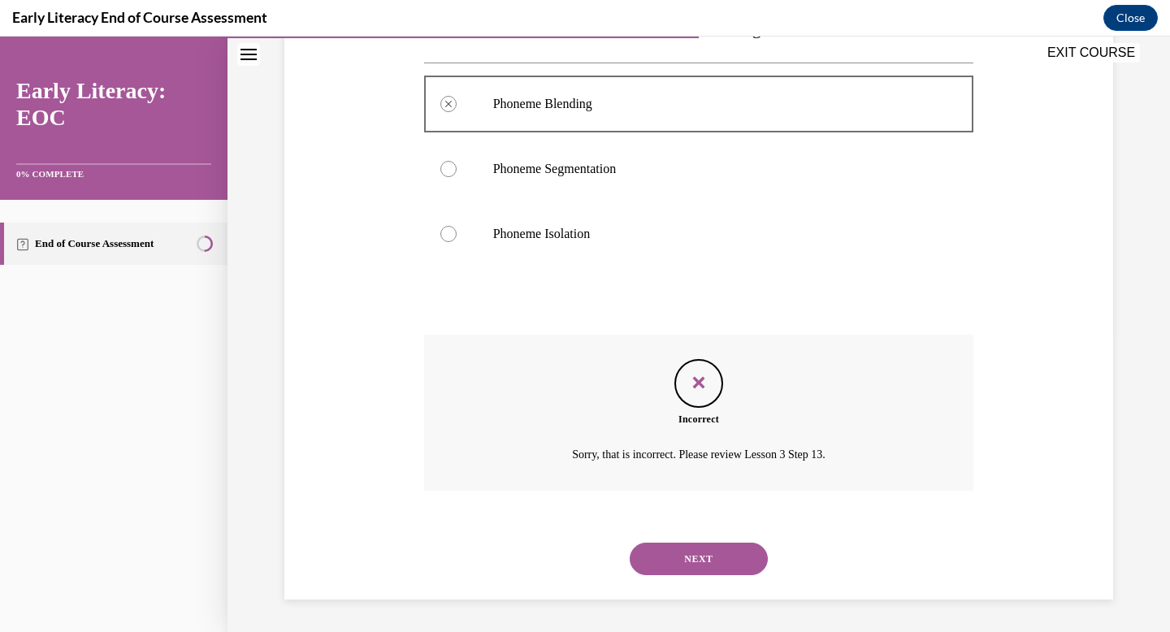
click at [726, 545] on button "NEXT" at bounding box center [699, 559] width 138 height 33
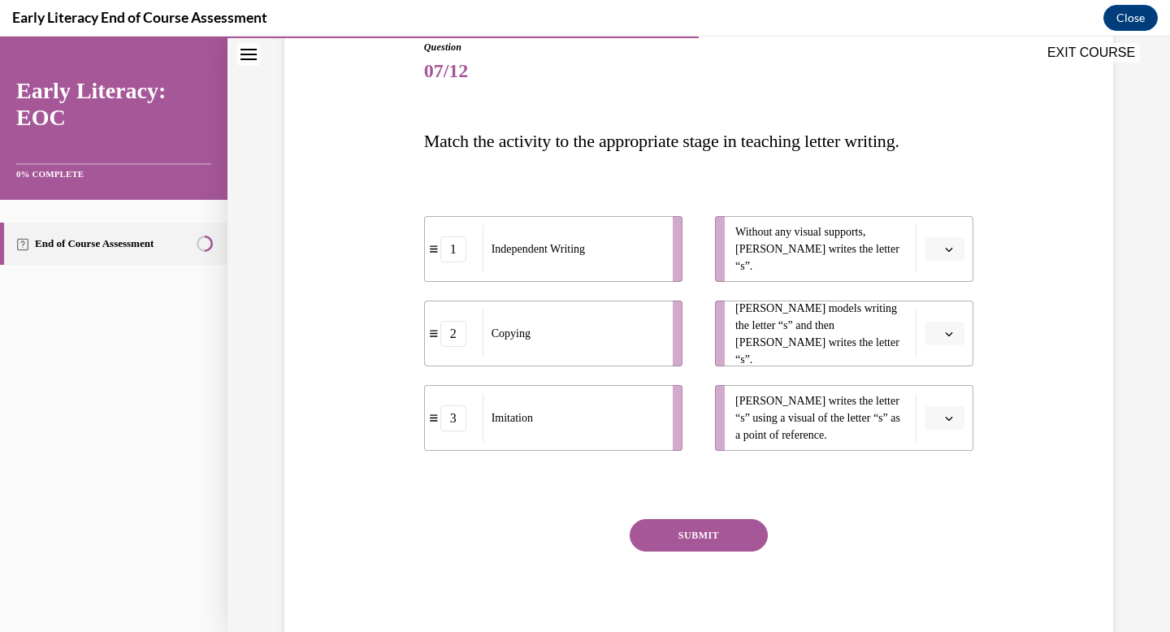
scroll to position [192, 0]
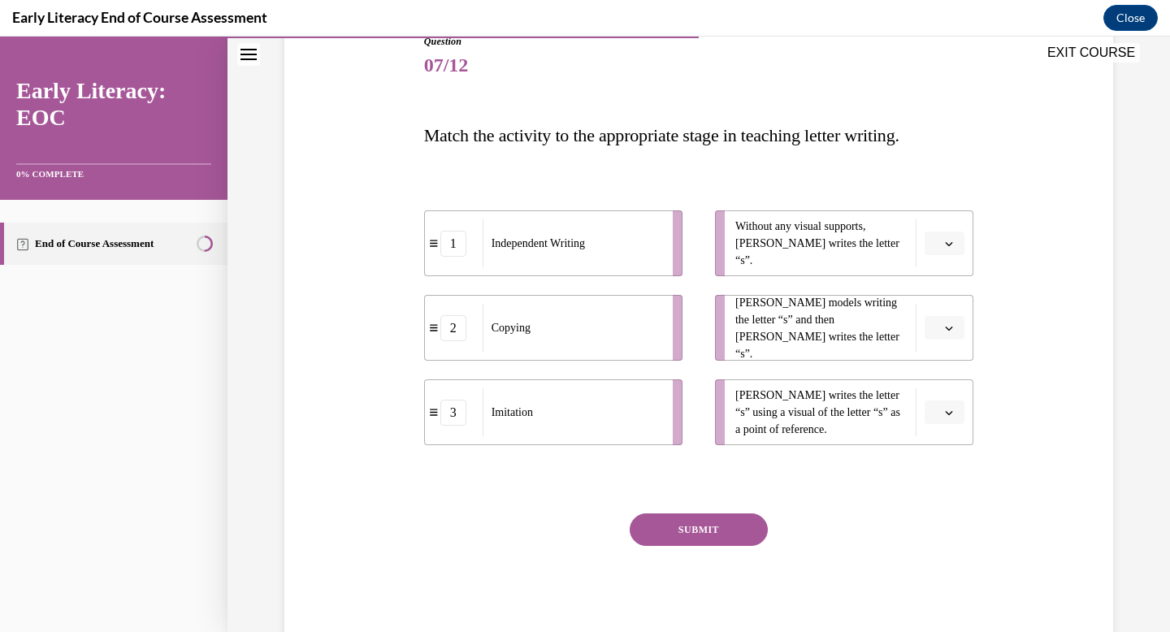
click at [953, 401] on button "button" at bounding box center [945, 413] width 40 height 24
click at [1028, 422] on div "Question 07/12 Match the activity to the appropriate stage in teaching letter w…" at bounding box center [698, 315] width 837 height 661
drag, startPoint x: 458, startPoint y: 340, endPoint x: 777, endPoint y: 358, distance: 319.0
click at [818, 358] on li "2 Copying" at bounding box center [947, 329] width 258 height 66
click at [667, 304] on div "Copying" at bounding box center [615, 328] width 180 height 48
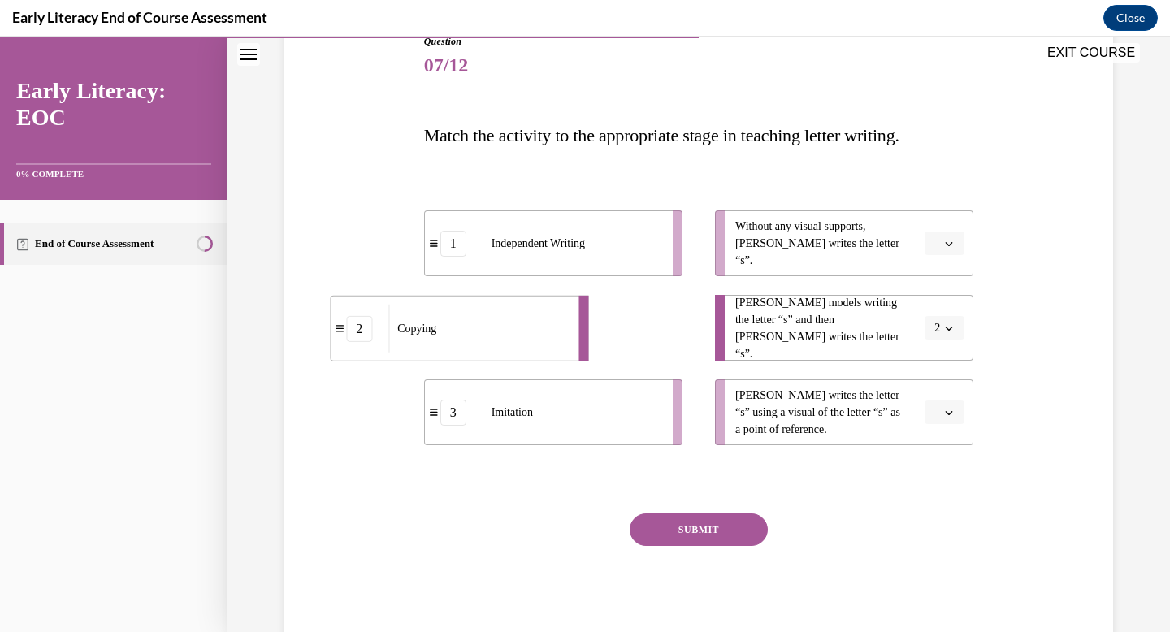
drag, startPoint x: 686, startPoint y: 325, endPoint x: 549, endPoint y: 325, distance: 136.5
click at [549, 325] on div "Copying" at bounding box center [478, 329] width 180 height 48
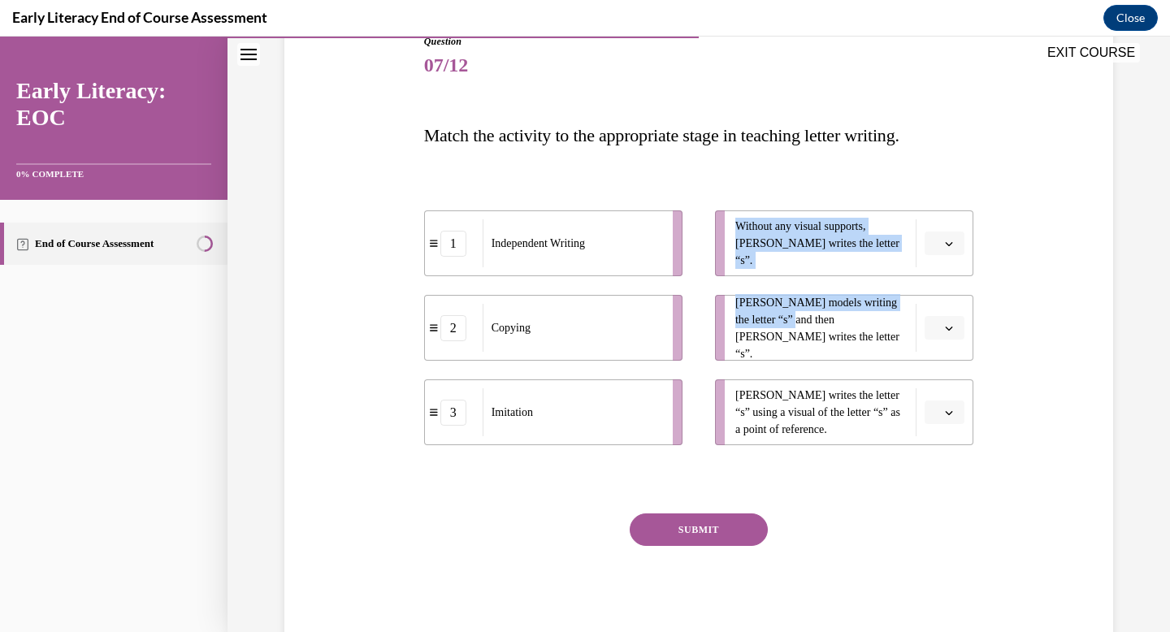
drag, startPoint x: 800, startPoint y: 332, endPoint x: 650, endPoint y: 330, distance: 150.3
click at [650, 330] on div "1 Independent Writing 2 Copying 3 Imitation Without any visual supports, Tina w…" at bounding box center [699, 311] width 550 height 267
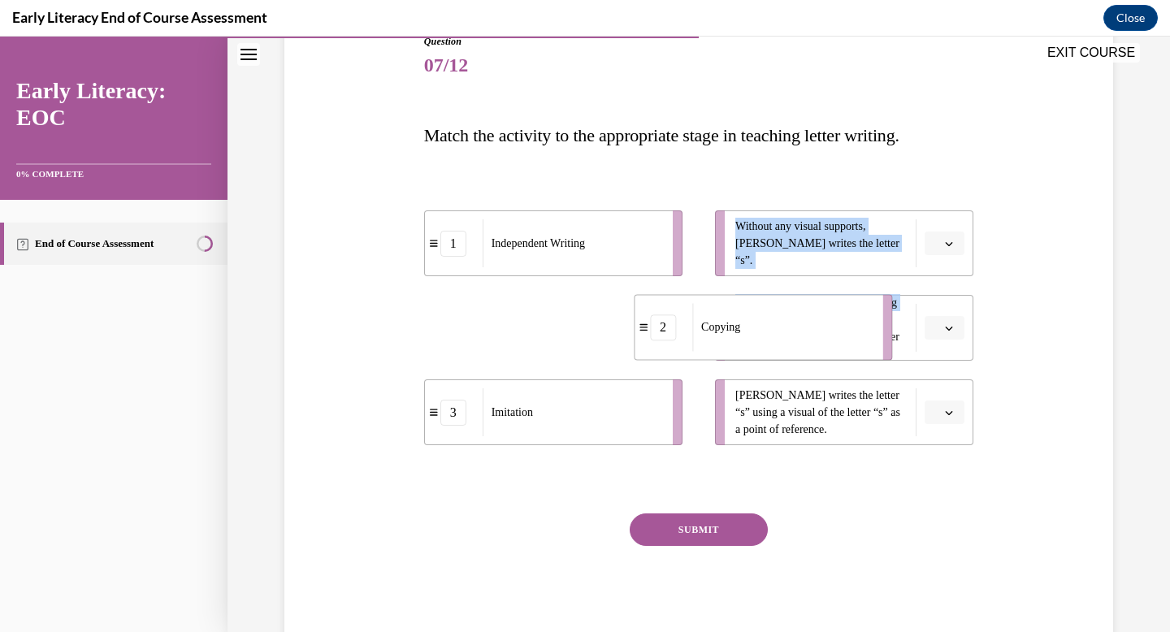
drag, startPoint x: 650, startPoint y: 330, endPoint x: 898, endPoint y: 329, distance: 247.8
click at [872, 325] on div "Copying" at bounding box center [782, 327] width 180 height 48
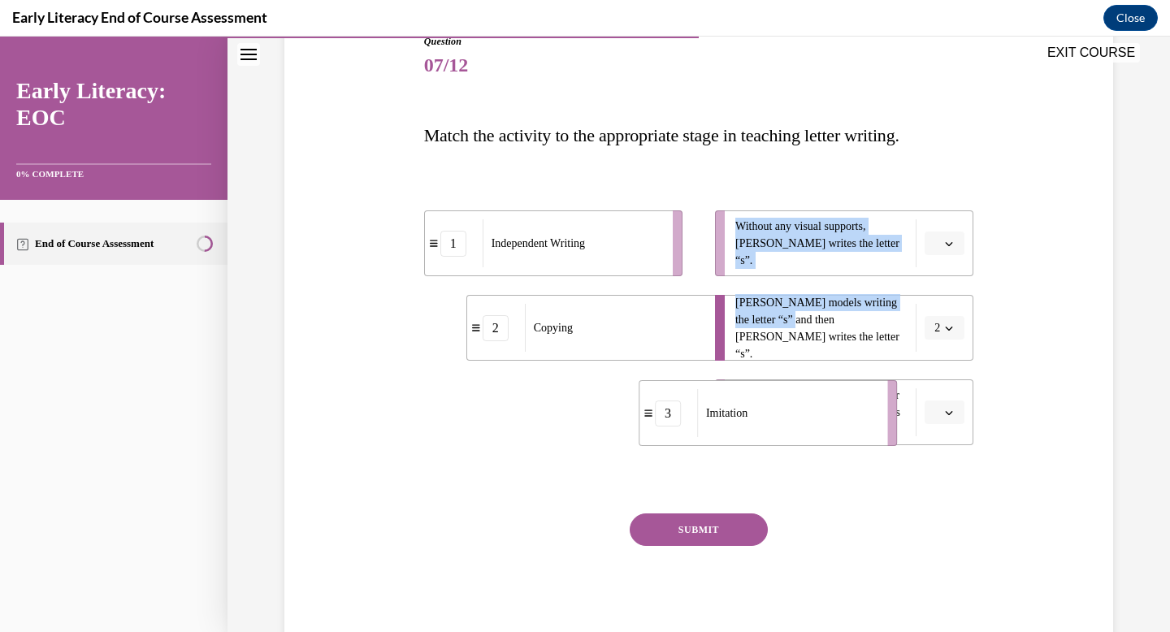
drag, startPoint x: 652, startPoint y: 408, endPoint x: 872, endPoint y: 412, distance: 219.4
click at [872, 412] on div "Imitation" at bounding box center [787, 413] width 180 height 48
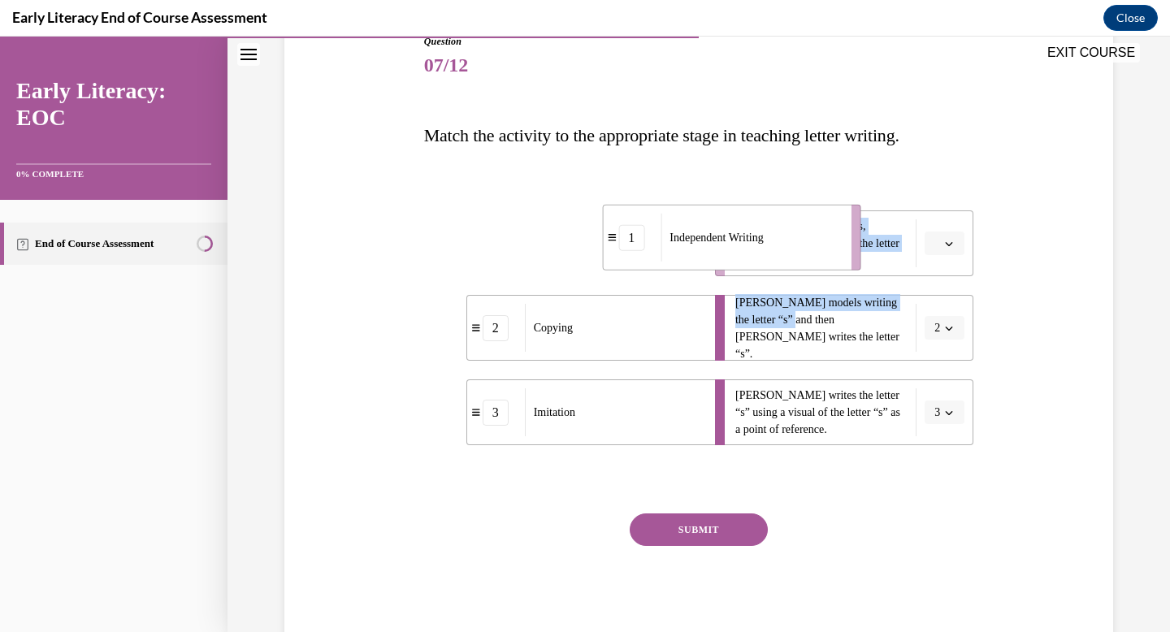
drag, startPoint x: 675, startPoint y: 264, endPoint x: 884, endPoint y: 262, distance: 208.8
click at [861, 258] on li "1 Independent Writing" at bounding box center [731, 238] width 258 height 66
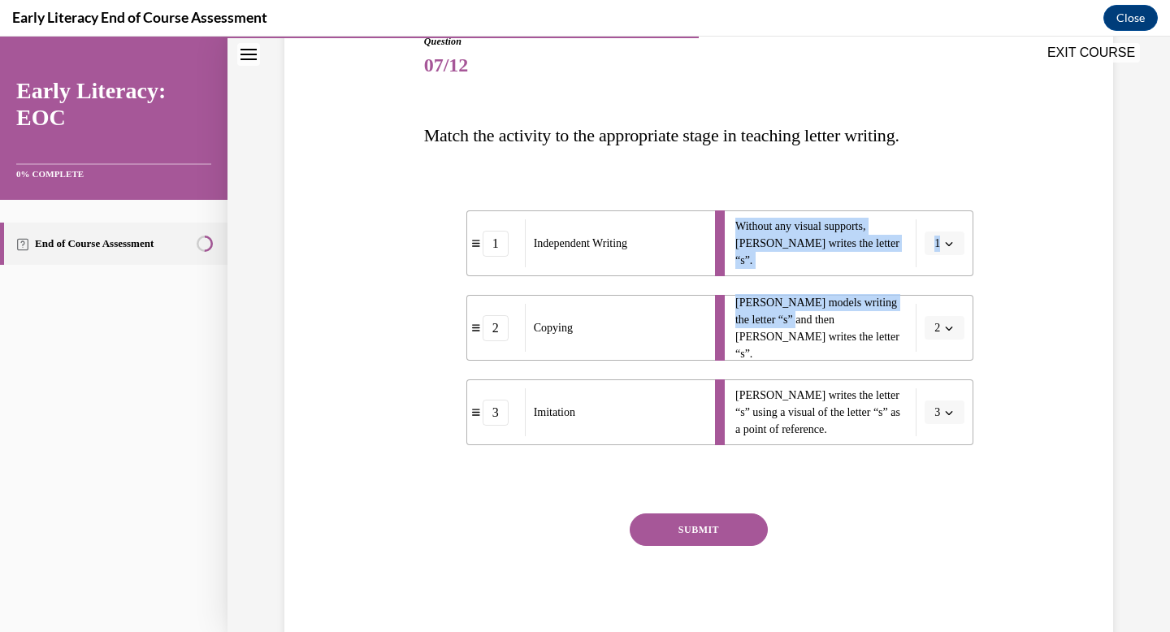
click at [707, 536] on button "SUBMIT" at bounding box center [699, 530] width 138 height 33
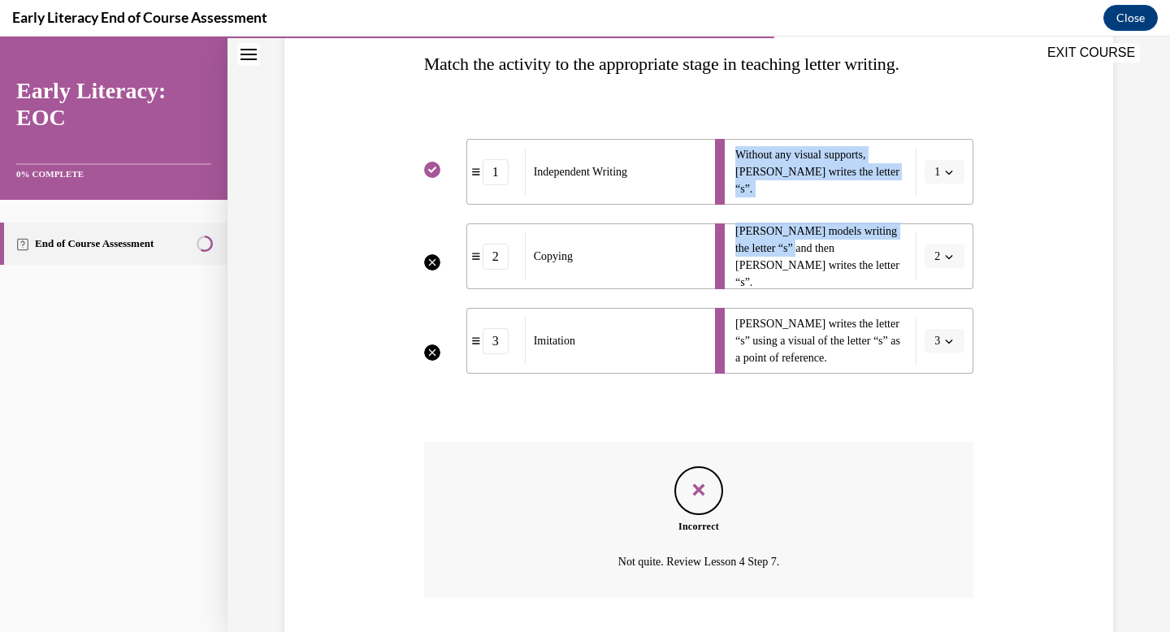
scroll to position [371, 0]
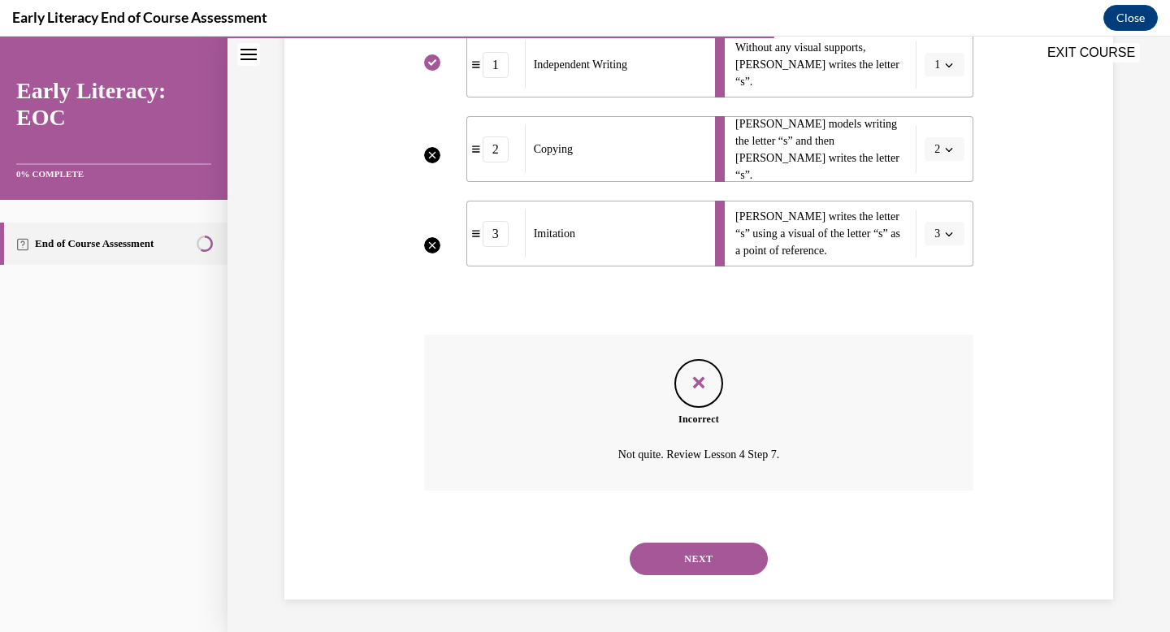
click at [741, 580] on div "NEXT" at bounding box center [699, 559] width 550 height 65
click at [718, 565] on button "NEXT" at bounding box center [699, 559] width 138 height 33
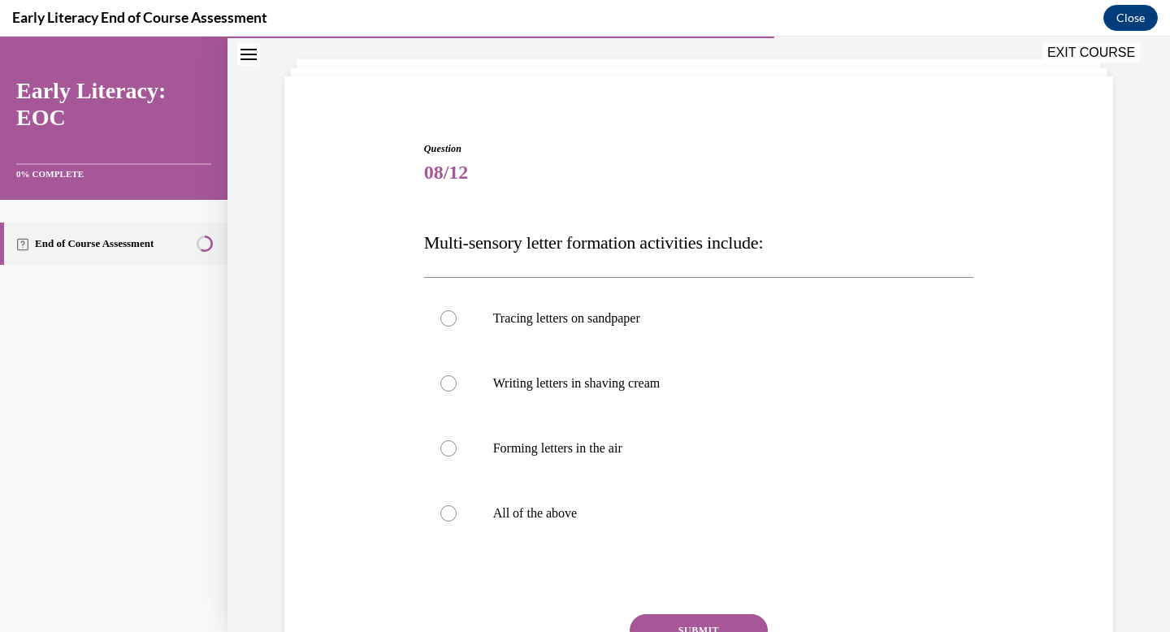
scroll to position [108, 0]
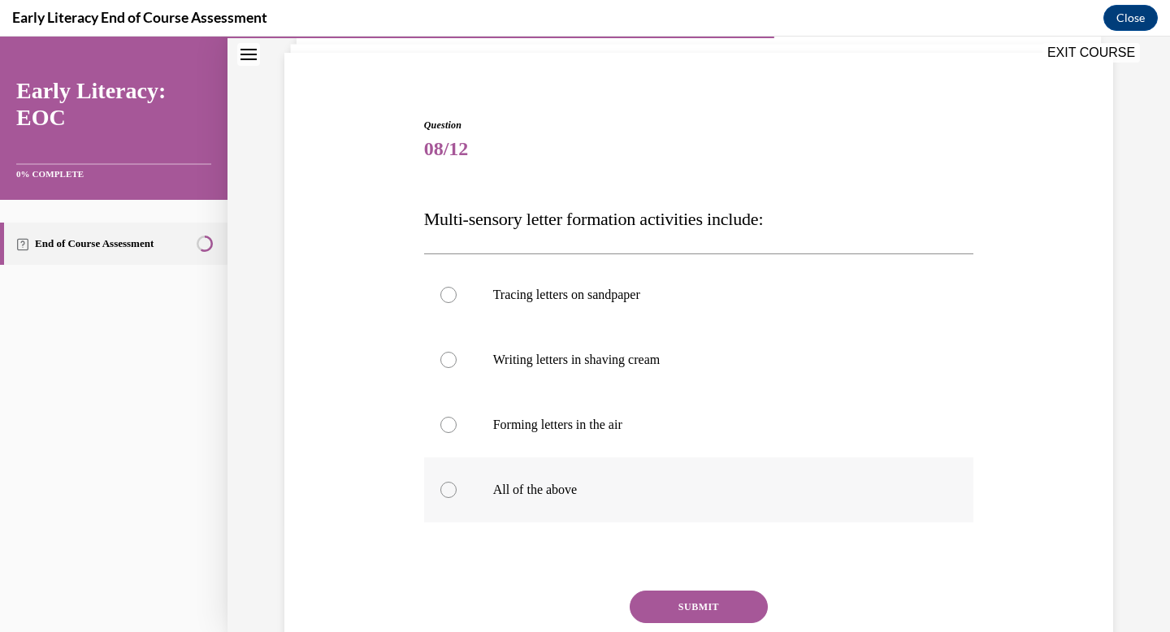
click at [690, 467] on div at bounding box center [699, 489] width 550 height 65
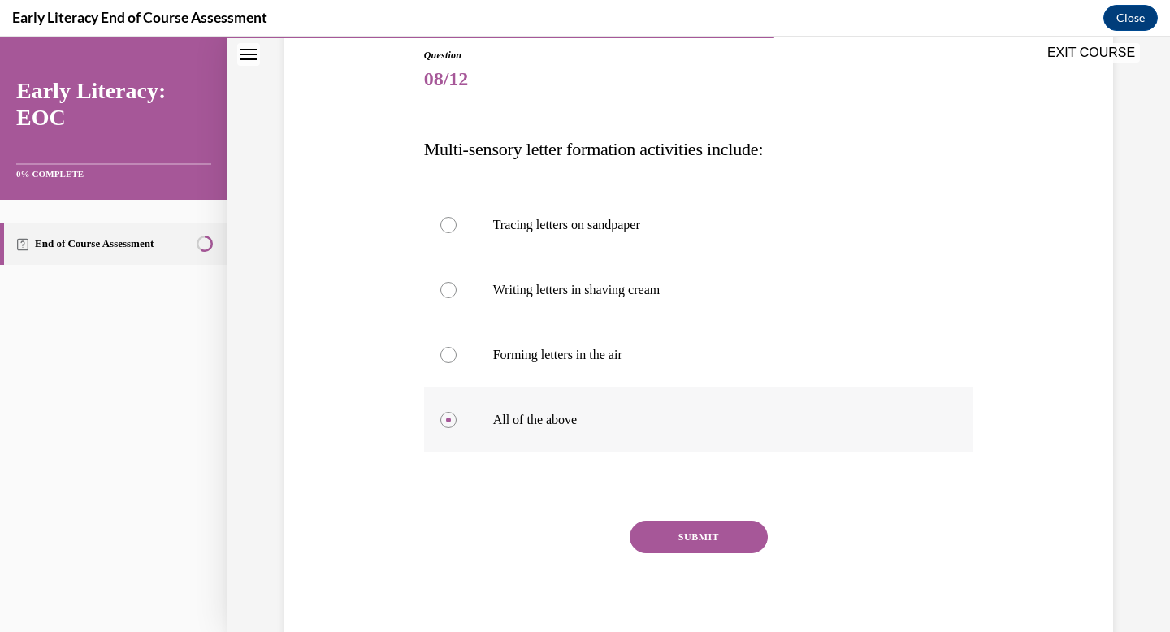
scroll to position [184, 0]
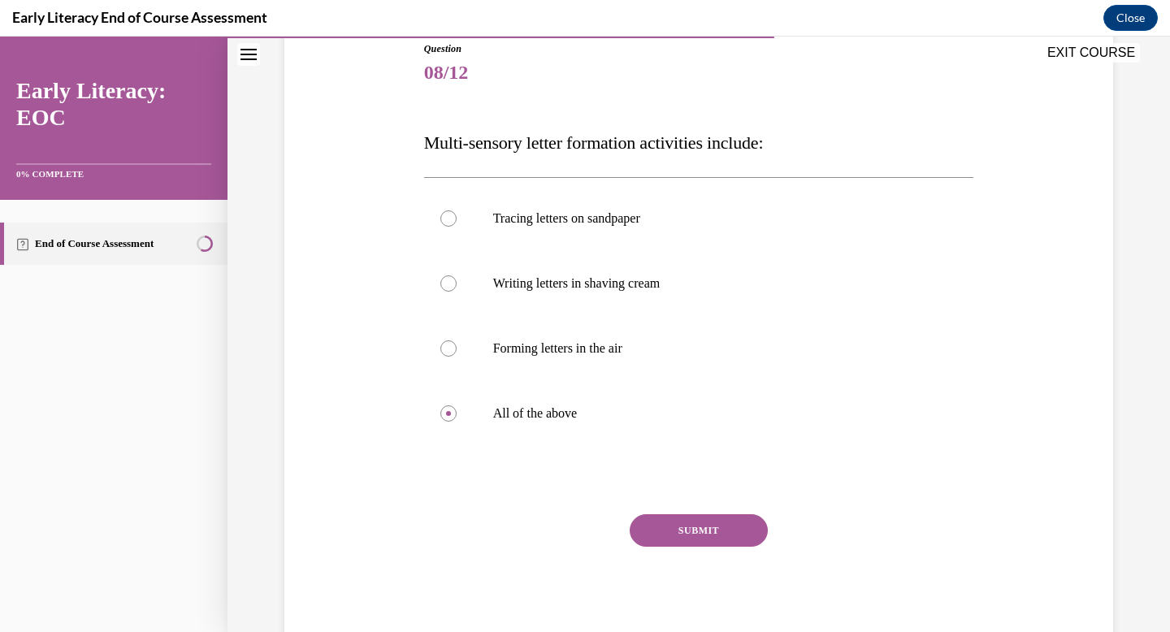
click at [709, 518] on button "SUBMIT" at bounding box center [699, 530] width 138 height 33
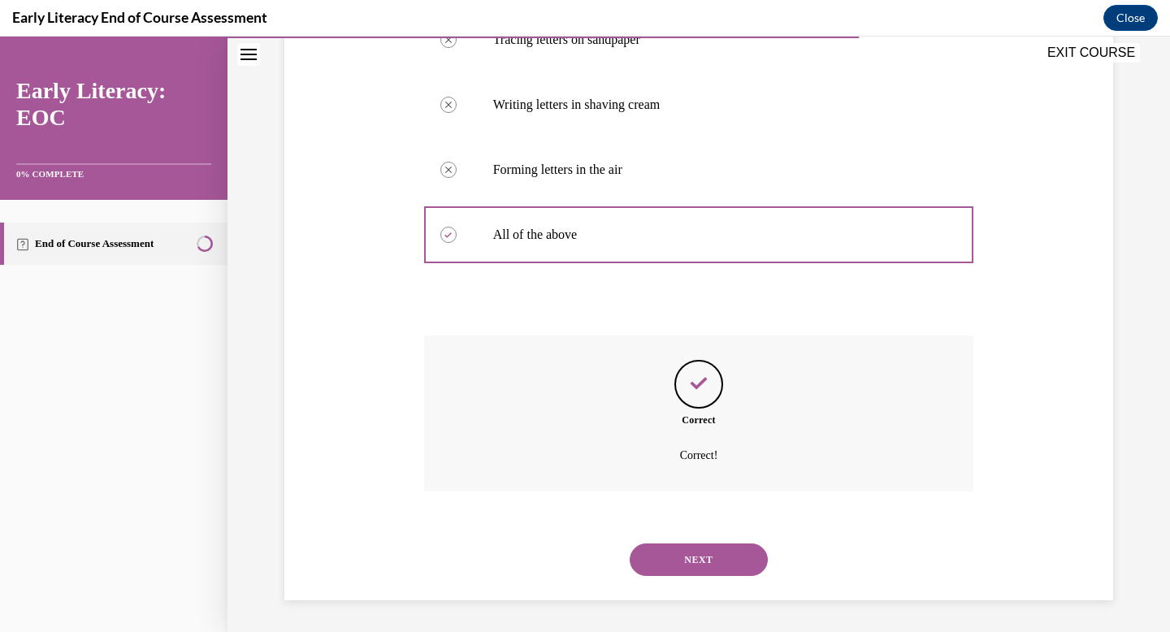
scroll to position [364, 0]
click at [726, 562] on button "NEXT" at bounding box center [699, 559] width 138 height 33
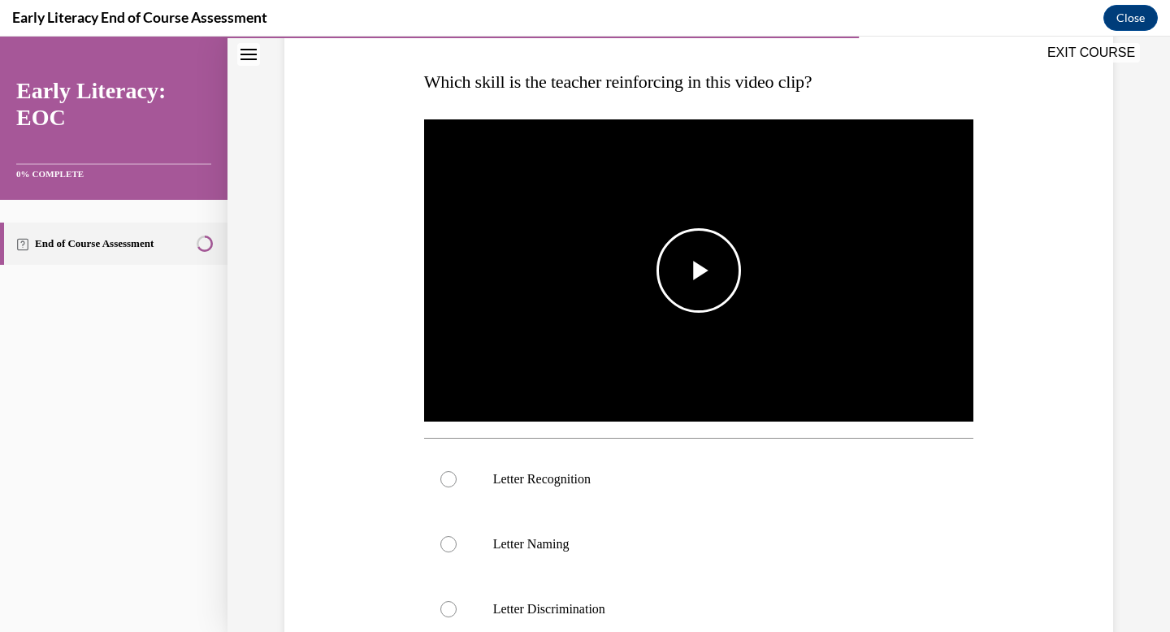
scroll to position [272, 0]
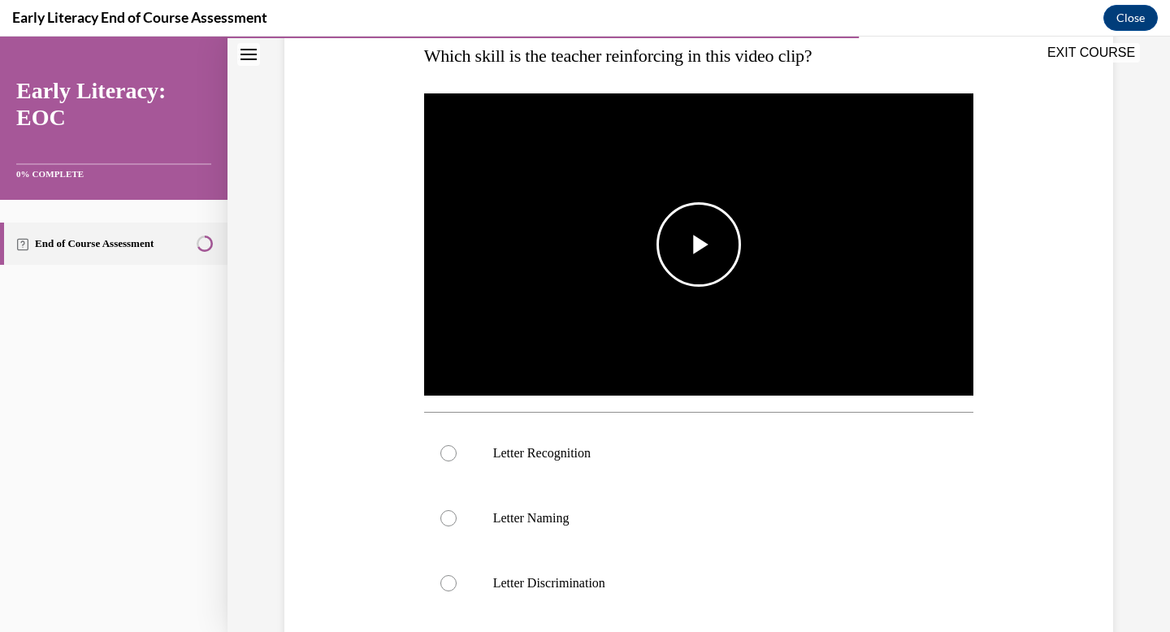
click at [676, 302] on img "Video player" at bounding box center [699, 245] width 550 height 310
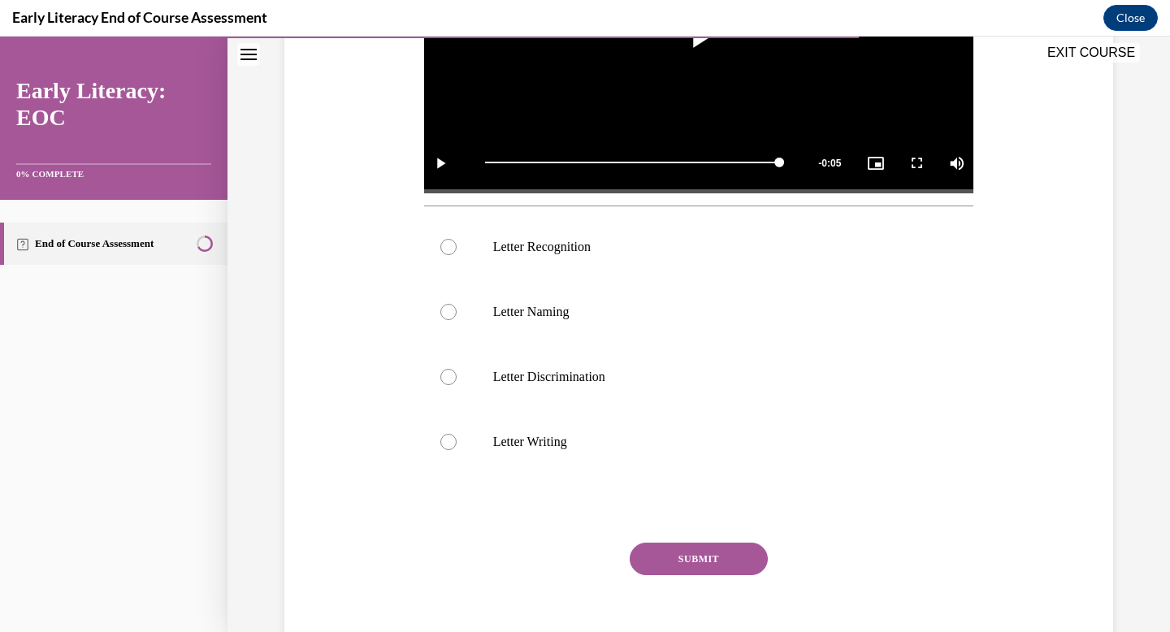
scroll to position [505, 0]
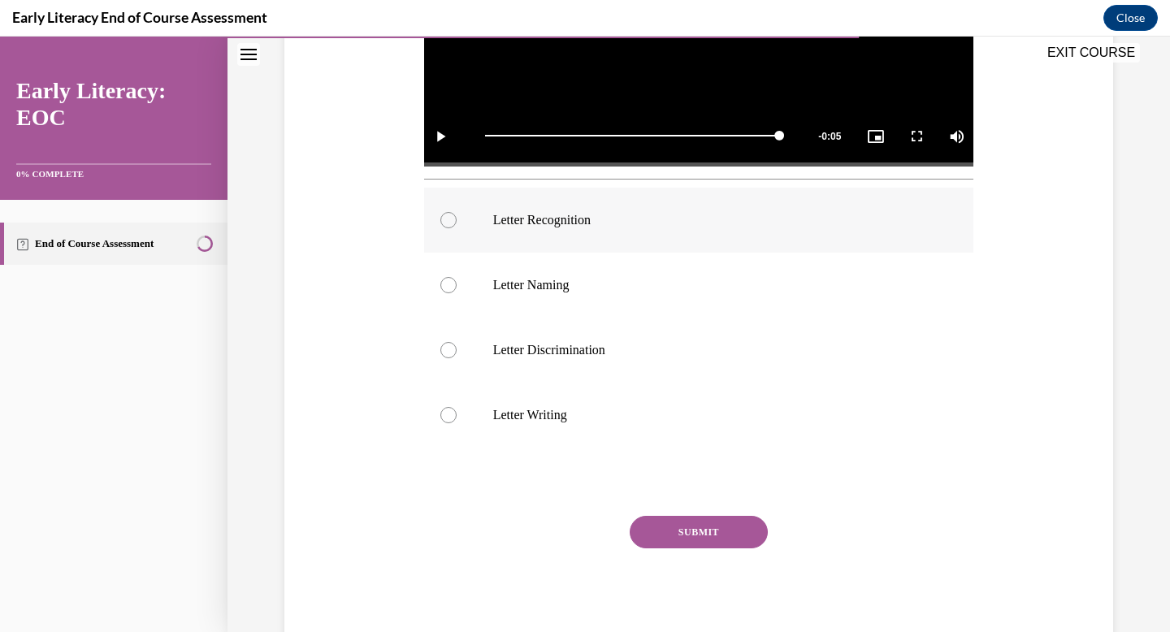
click at [674, 206] on div at bounding box center [699, 220] width 550 height 65
click at [730, 535] on button "SUBMIT" at bounding box center [699, 532] width 138 height 33
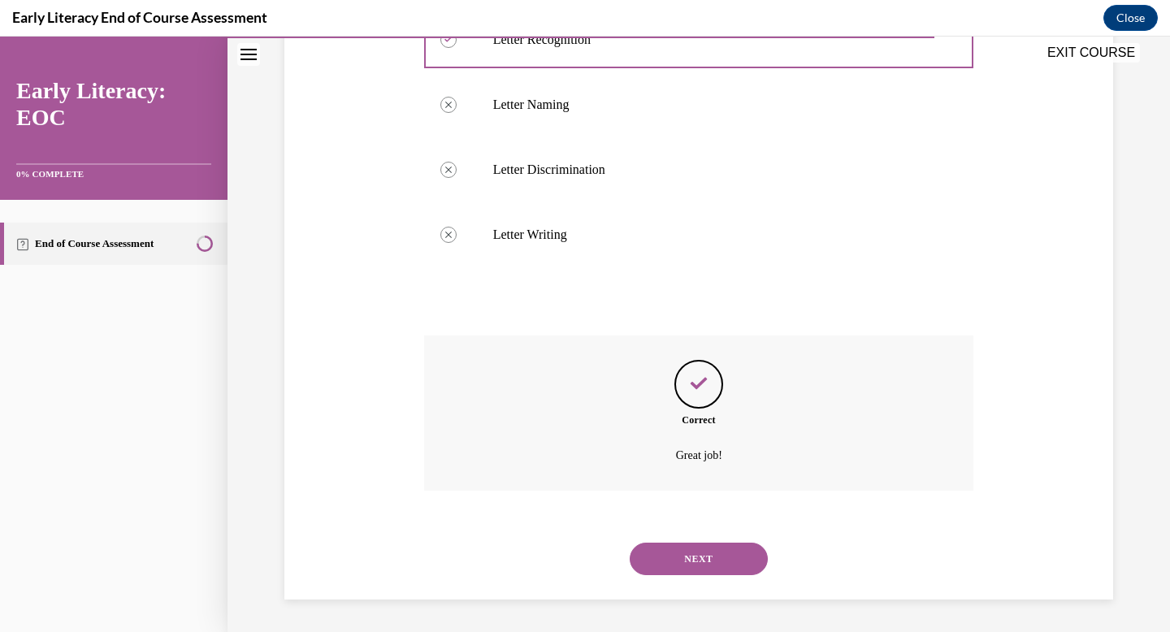
scroll to position [685, 0]
click at [717, 548] on button "NEXT" at bounding box center [699, 559] width 138 height 33
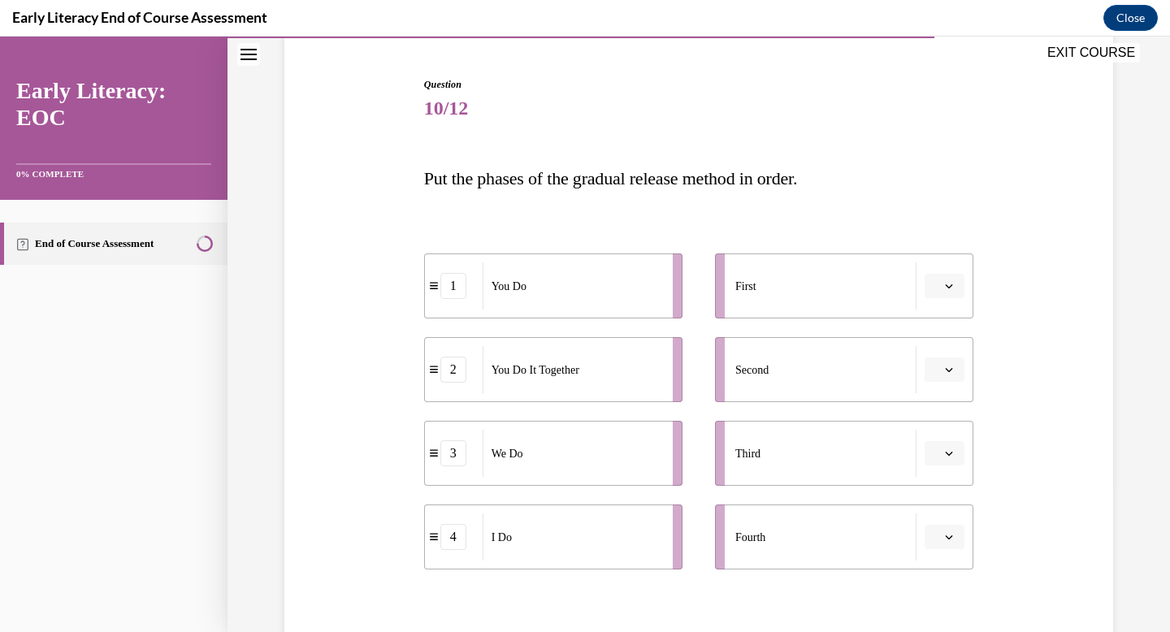
scroll to position [153, 0]
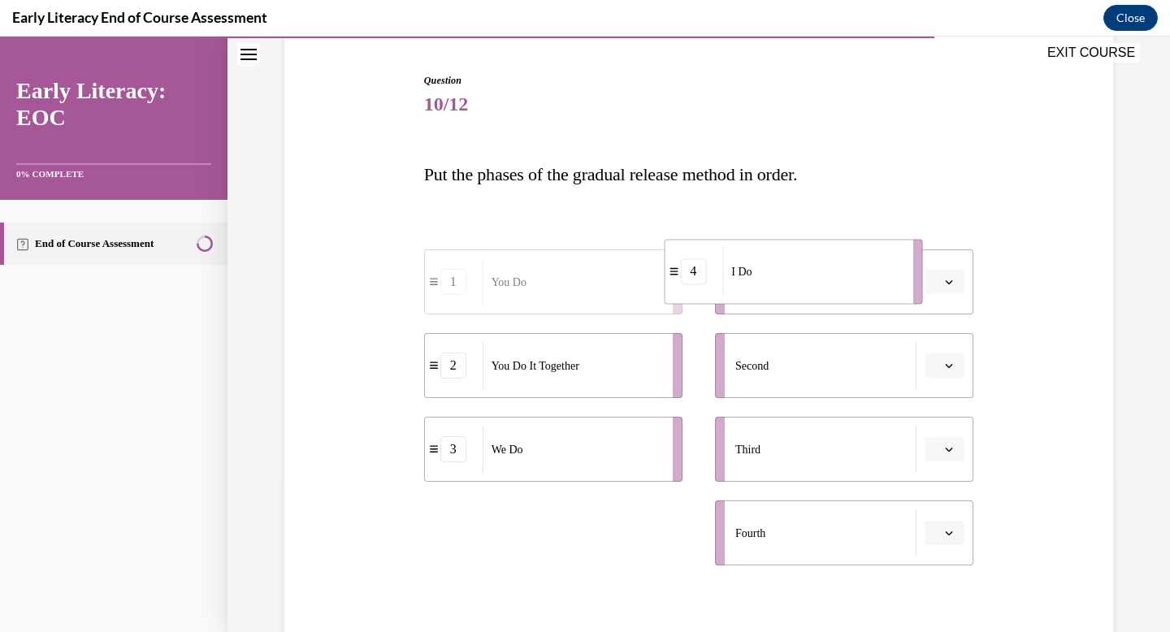
drag, startPoint x: 626, startPoint y: 541, endPoint x: 904, endPoint y: 290, distance: 374.5
click at [902, 289] on div "I Do" at bounding box center [812, 271] width 180 height 47
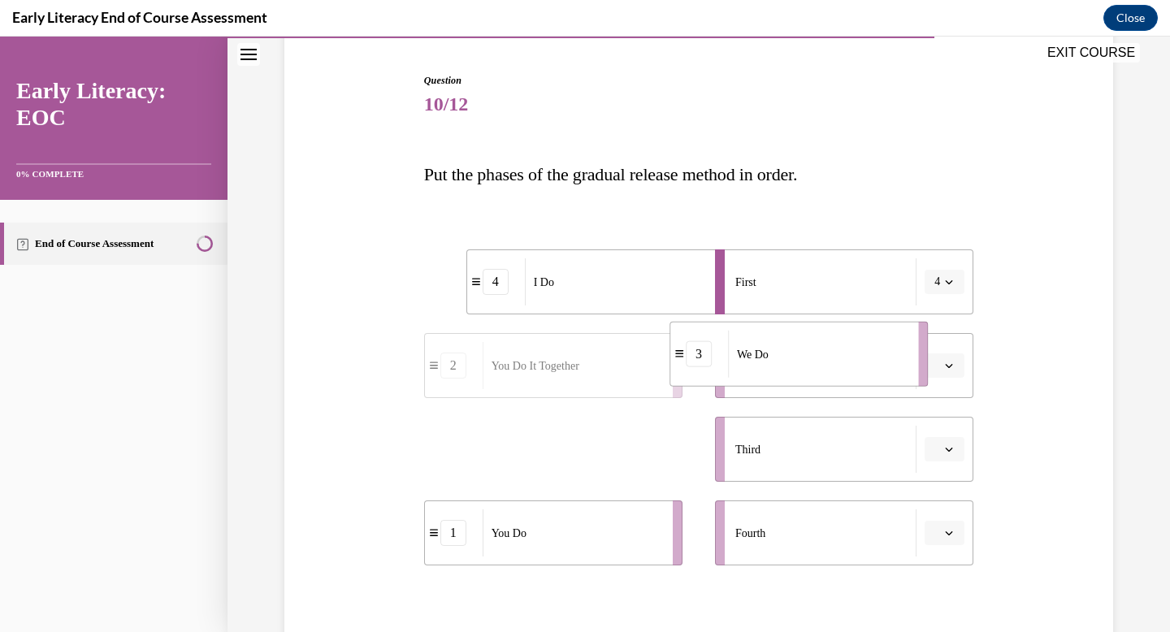
drag, startPoint x: 624, startPoint y: 442, endPoint x: 876, endPoint y: 353, distance: 267.0
click at [876, 353] on div "We Do" at bounding box center [818, 354] width 180 height 47
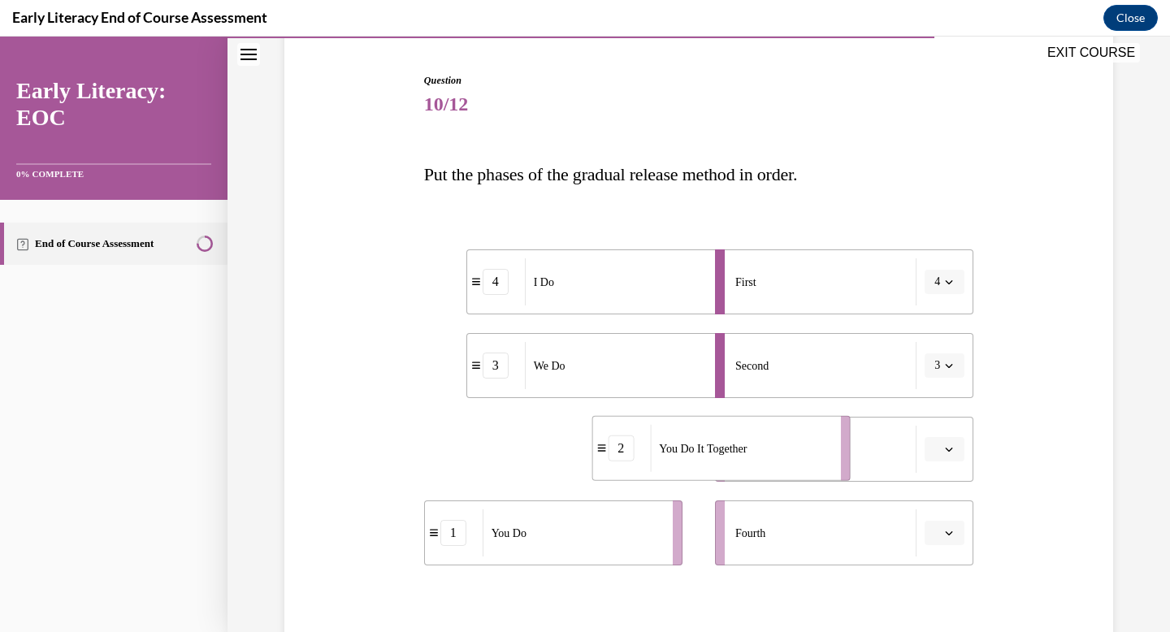
drag, startPoint x: 629, startPoint y: 458, endPoint x: 815, endPoint y: 459, distance: 186.1
click at [815, 459] on div "You Do It Together" at bounding box center [740, 448] width 180 height 47
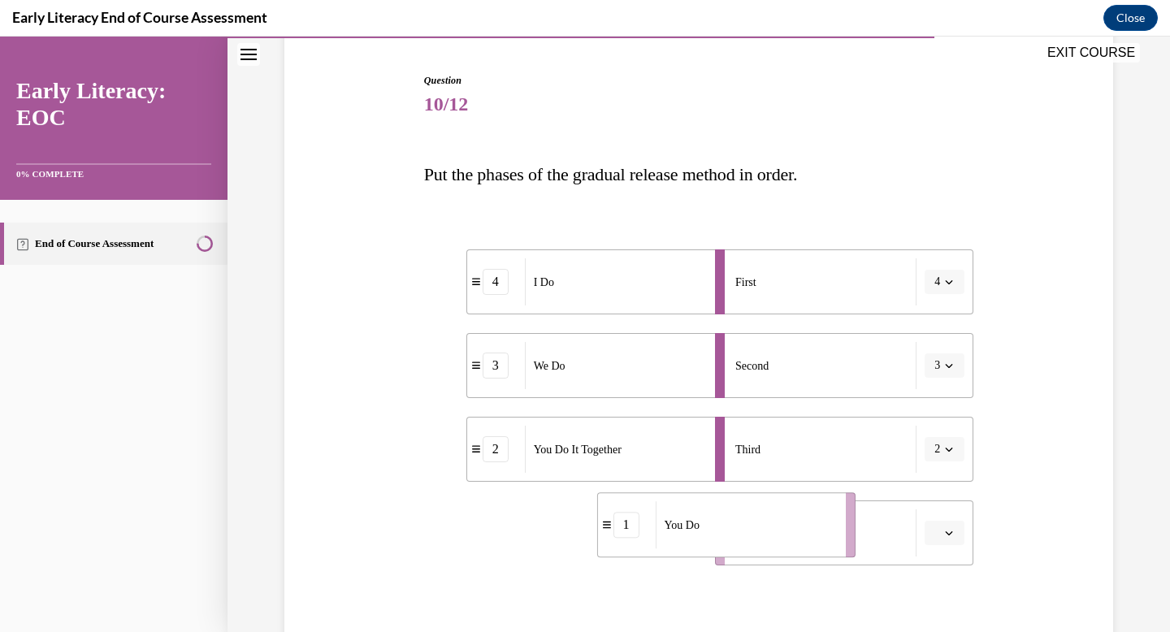
drag, startPoint x: 634, startPoint y: 536, endPoint x: 843, endPoint y: 541, distance: 209.7
click at [835, 535] on div "You Do" at bounding box center [746, 524] width 180 height 47
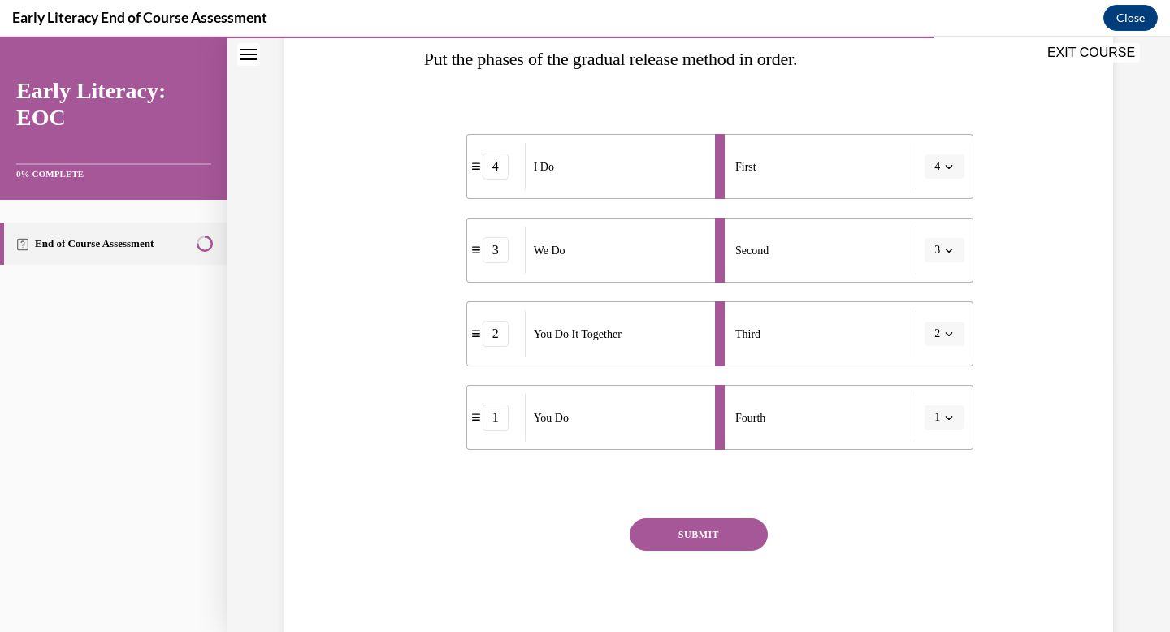
click at [704, 541] on button "SUBMIT" at bounding box center [699, 534] width 138 height 33
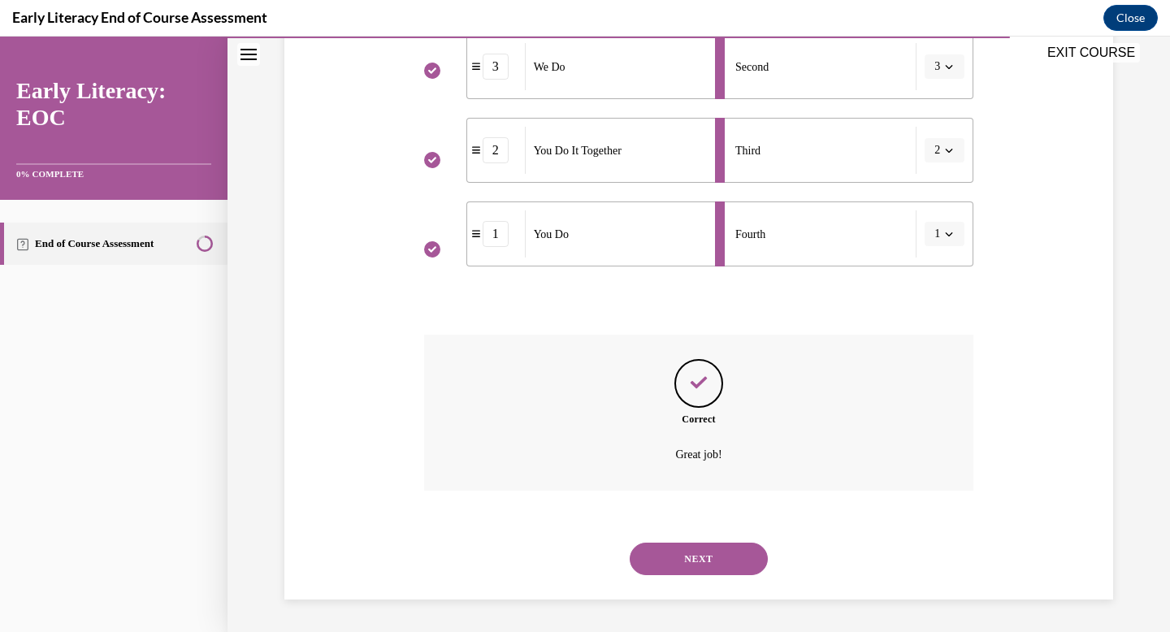
click at [725, 566] on button "NEXT" at bounding box center [699, 559] width 138 height 33
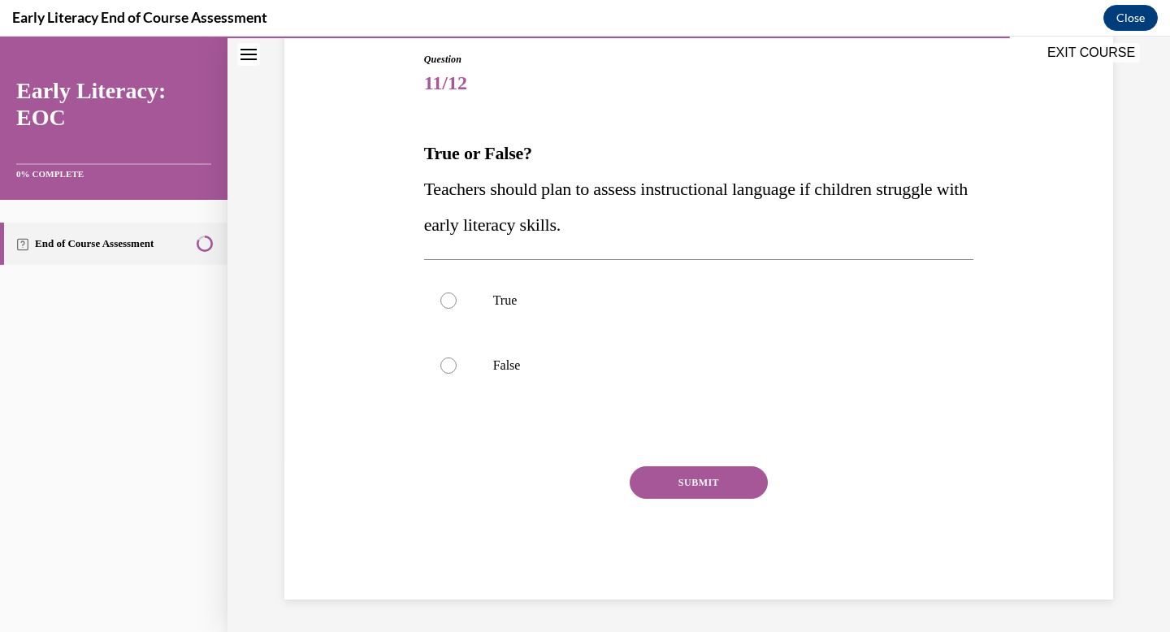
scroll to position [174, 0]
click at [704, 290] on div at bounding box center [699, 300] width 550 height 65
drag, startPoint x: 657, startPoint y: 240, endPoint x: 420, endPoint y: 238, distance: 236.5
click at [420, 238] on div "Question 11/12 True or False? Teachers should plan to assess instructional lang…" at bounding box center [699, 314] width 558 height 572
click at [412, 207] on div "Question 11/12 True or False? Teachers should plan to assess instructional lang…" at bounding box center [698, 301] width 837 height 596
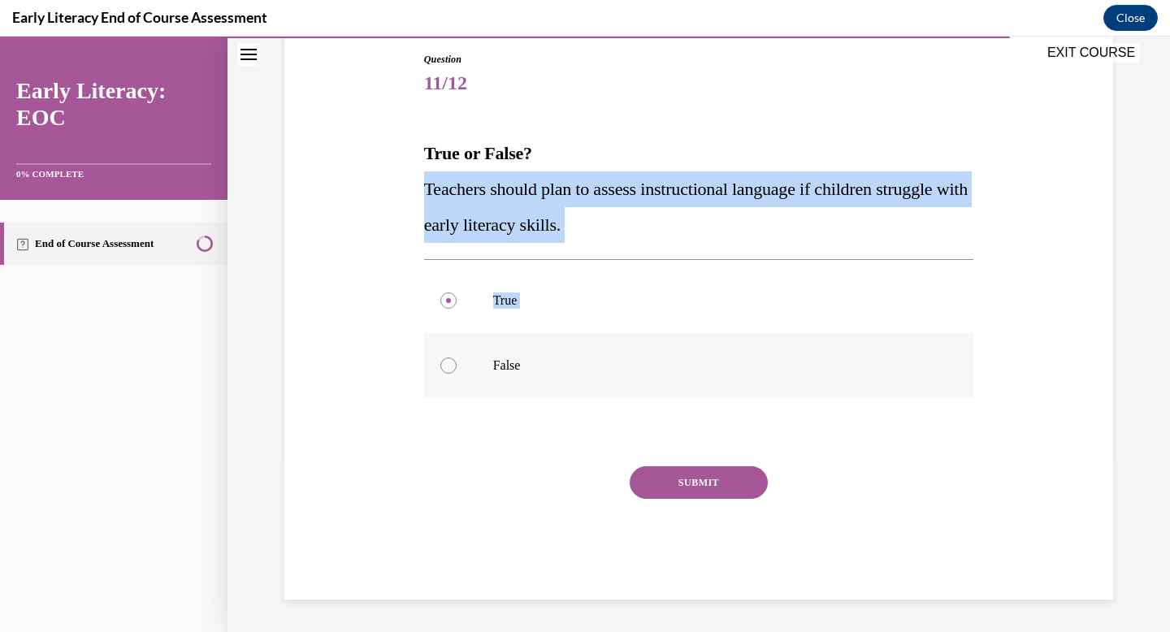
drag, startPoint x: 433, startPoint y: 182, endPoint x: 587, endPoint y: 389, distance: 258.4
click at [587, 389] on div "Question 11/12 True or False? Teachers should plan to assess instructional lang…" at bounding box center [699, 326] width 550 height 548
copy div "Teachers should plan to assess instructional language if children struggle with…"
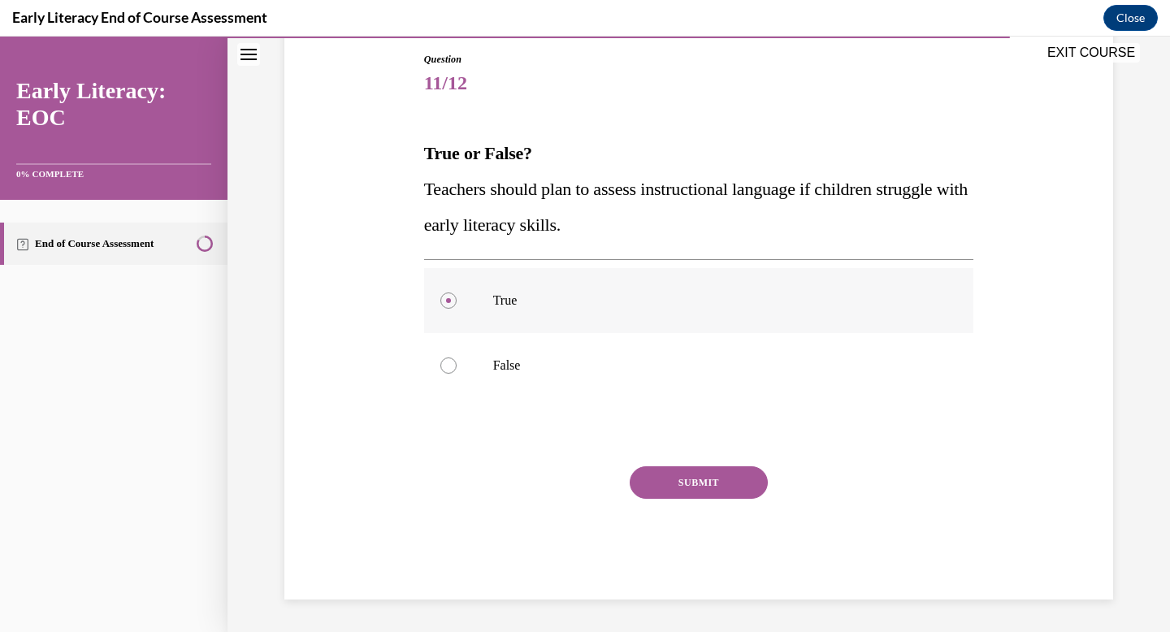
click at [486, 320] on div at bounding box center [699, 300] width 550 height 65
click at [684, 480] on button "SUBMIT" at bounding box center [699, 482] width 138 height 33
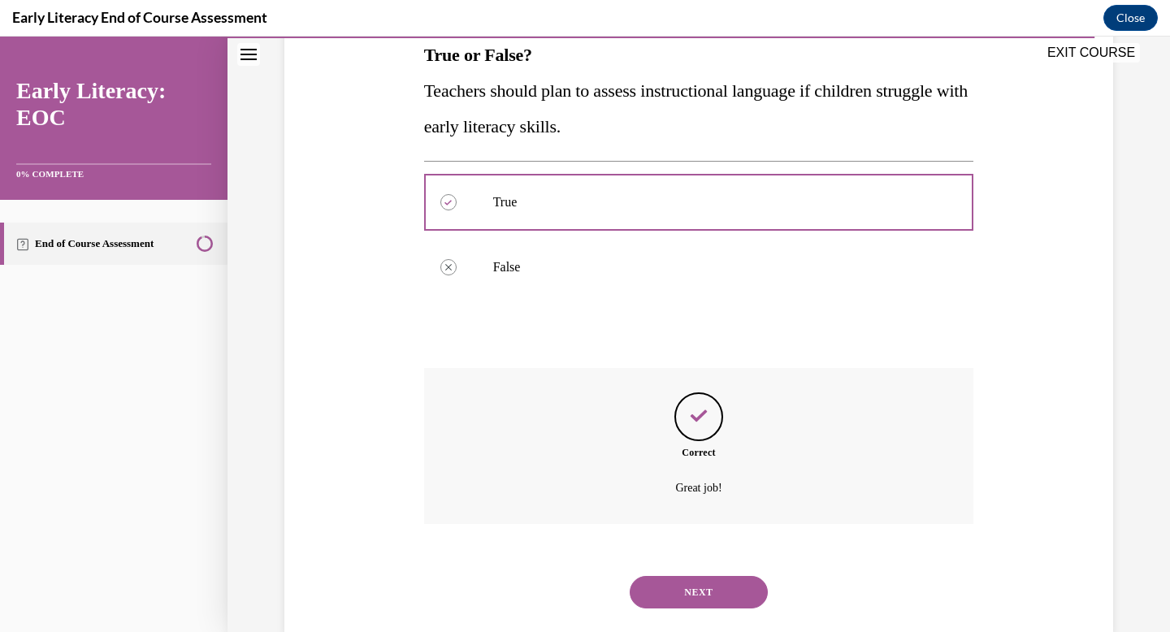
scroll to position [306, 0]
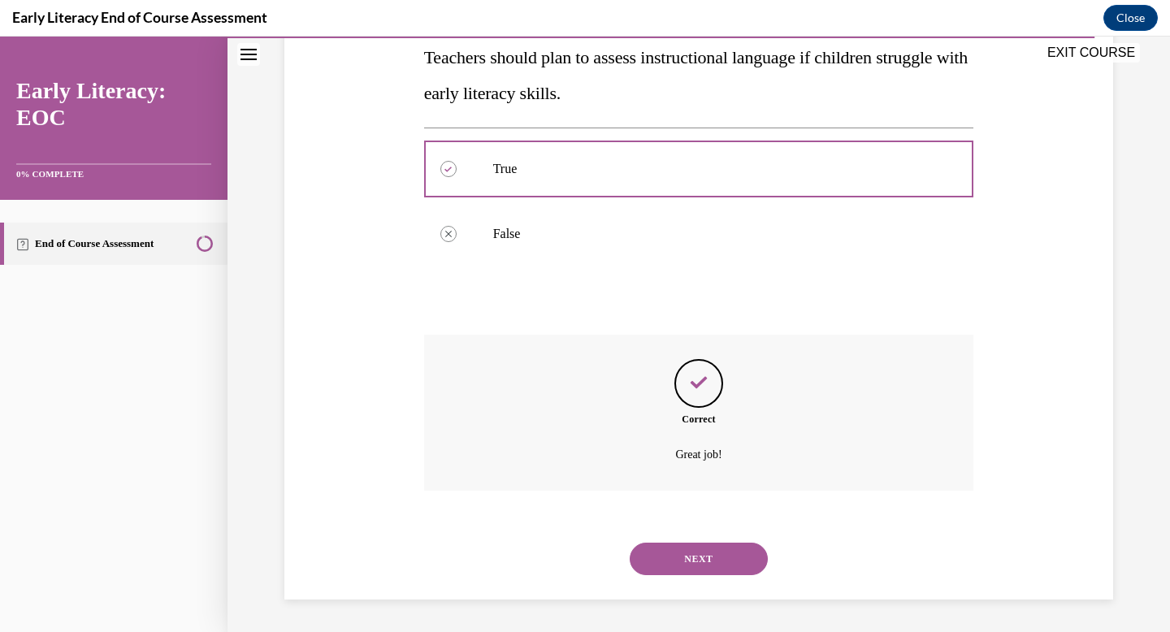
click at [693, 561] on button "NEXT" at bounding box center [699, 559] width 138 height 33
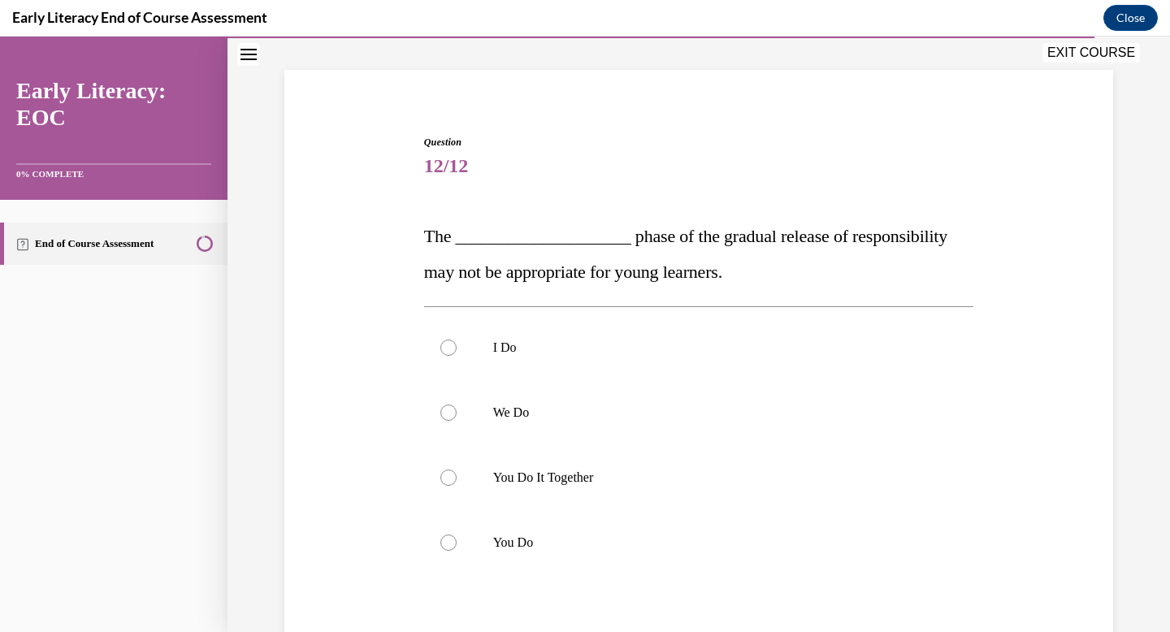
scroll to position [93, 0]
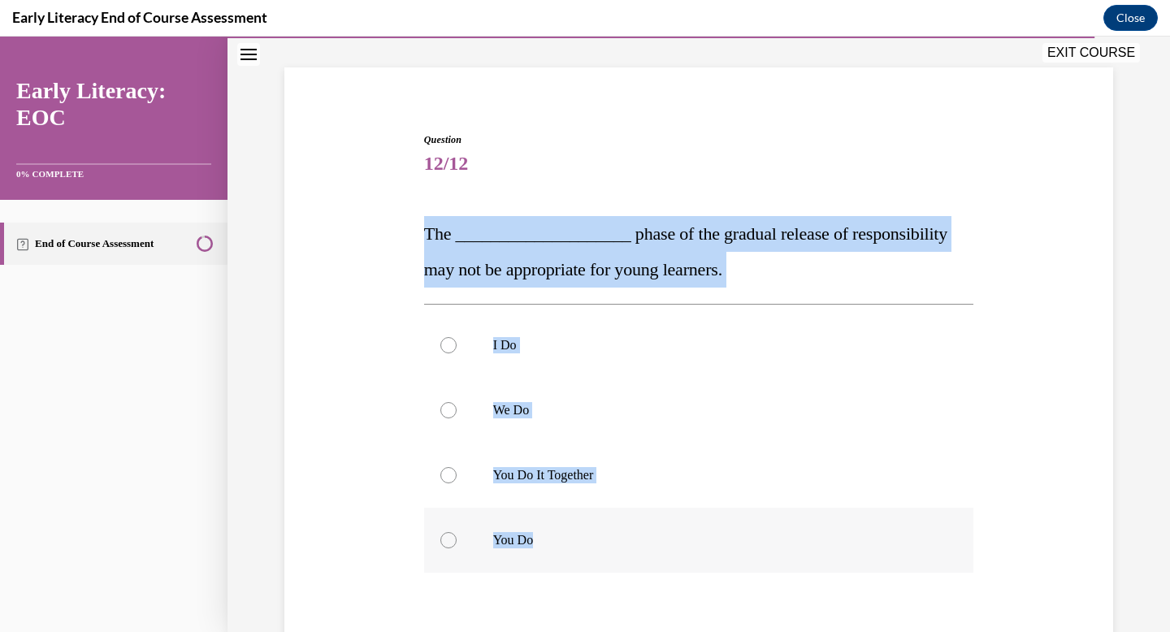
drag, startPoint x: 418, startPoint y: 230, endPoint x: 635, endPoint y: 545, distance: 383.2
click at [635, 545] on div "Question 12/12 The ____________________ phase of the gradual release of respons…" at bounding box center [698, 429] width 837 height 691
copy div "The ____________________ phase of the gradual release of responsibility may not…"
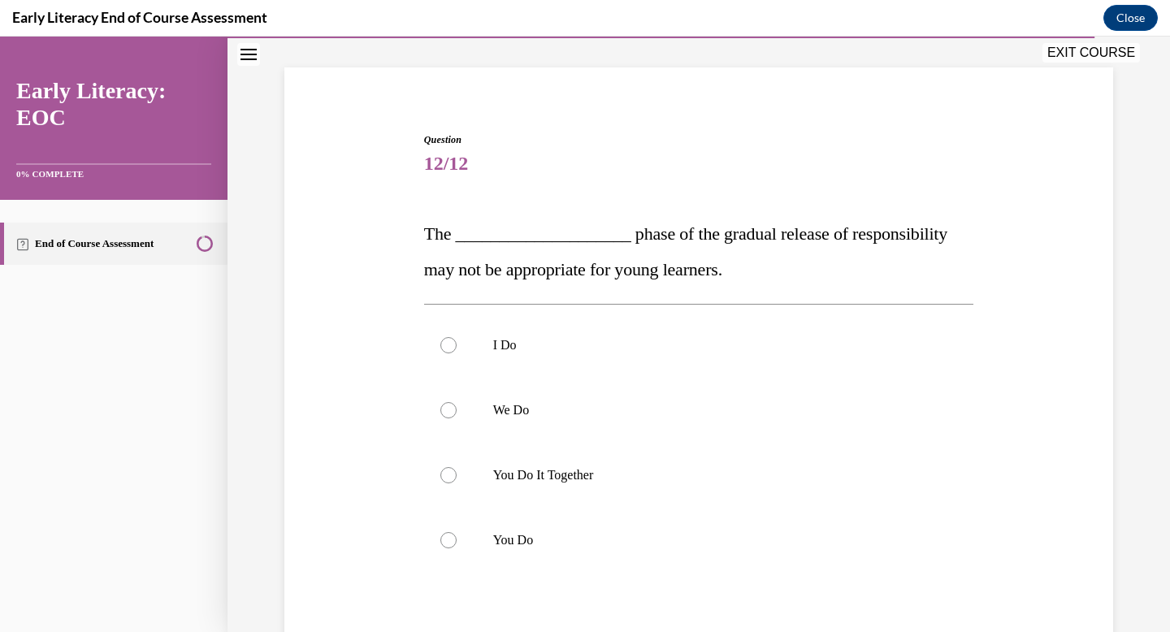
click at [620, 274] on span "The ____________________ phase of the gradual release of responsibility may not…" at bounding box center [685, 251] width 523 height 56
click at [618, 522] on div at bounding box center [699, 540] width 550 height 65
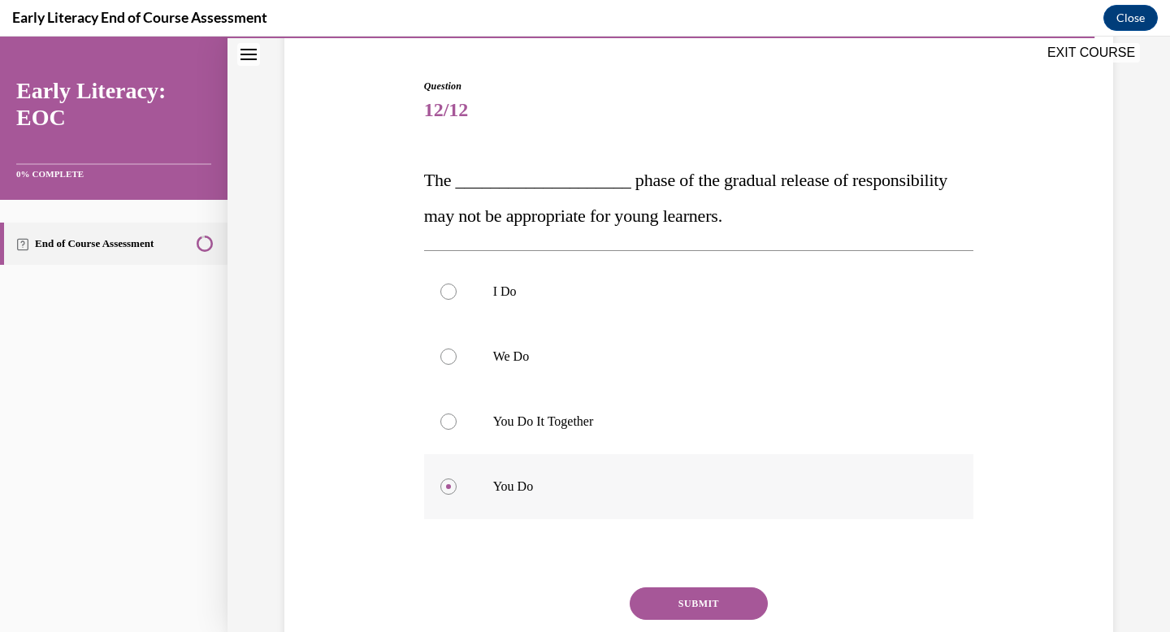
click at [691, 482] on p "You Do" at bounding box center [713, 487] width 440 height 16
click at [705, 600] on button "SUBMIT" at bounding box center [699, 603] width 138 height 33
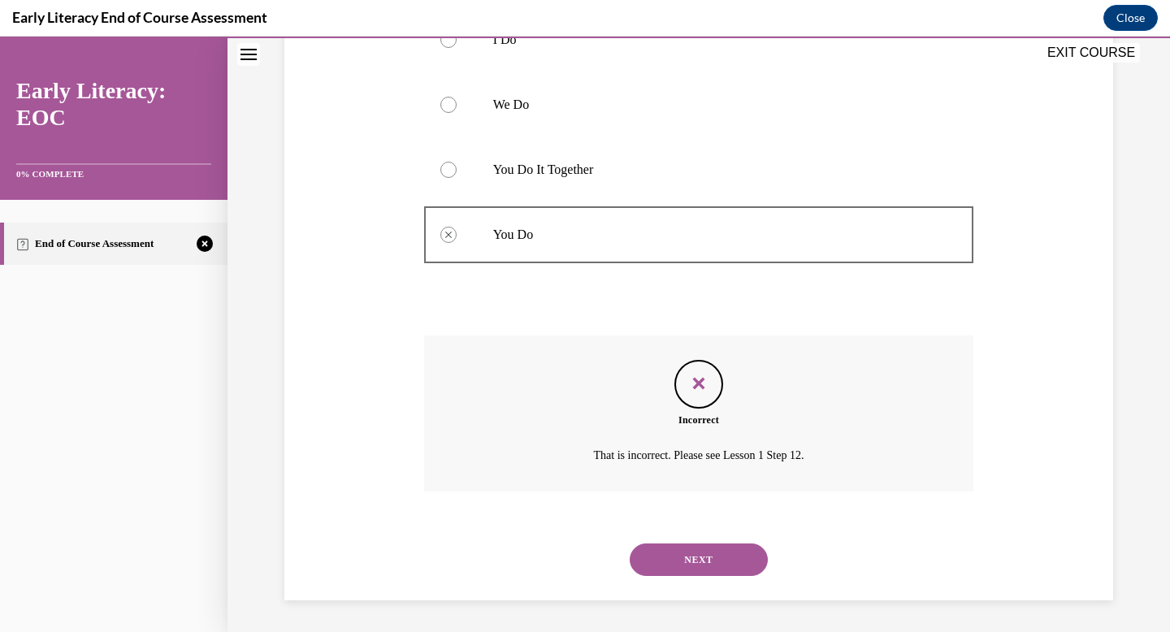
scroll to position [400, 0]
click at [713, 560] on button "NEXT" at bounding box center [699, 559] width 138 height 33
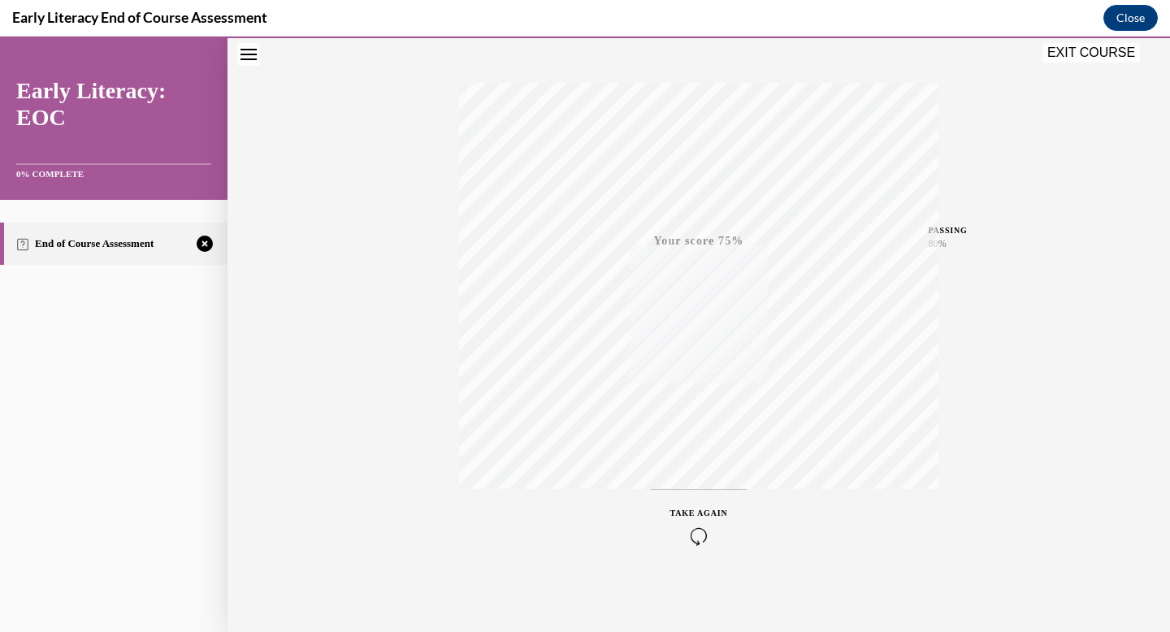
scroll to position [237, 0]
click at [697, 566] on div "Quiz Results PASSING 80% Your score 75% Failed PASSING 80% Your score Your scor…" at bounding box center [699, 241] width 943 height 782
click at [695, 535] on icon "button" at bounding box center [699, 533] width 58 height 18
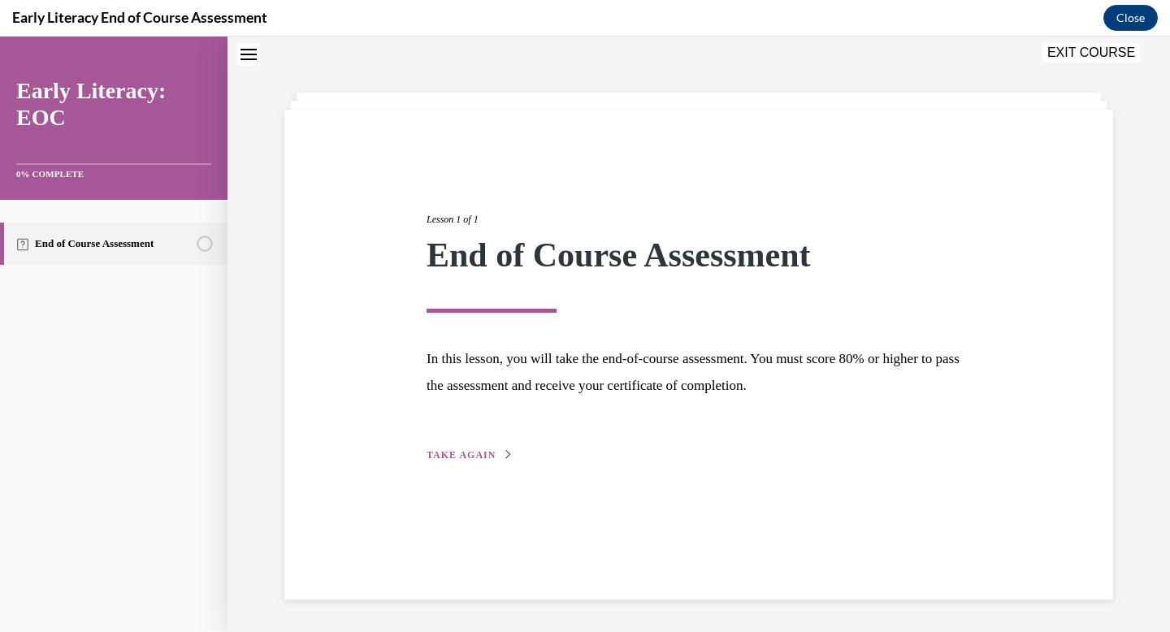
scroll to position [51, 0]
click at [475, 464] on div "Lesson 1 of 1 End of Course Assessment In this lesson, you will take the end-of…" at bounding box center [698, 355] width 829 height 490
click at [467, 452] on span "TAKE AGAIN" at bounding box center [461, 454] width 69 height 11
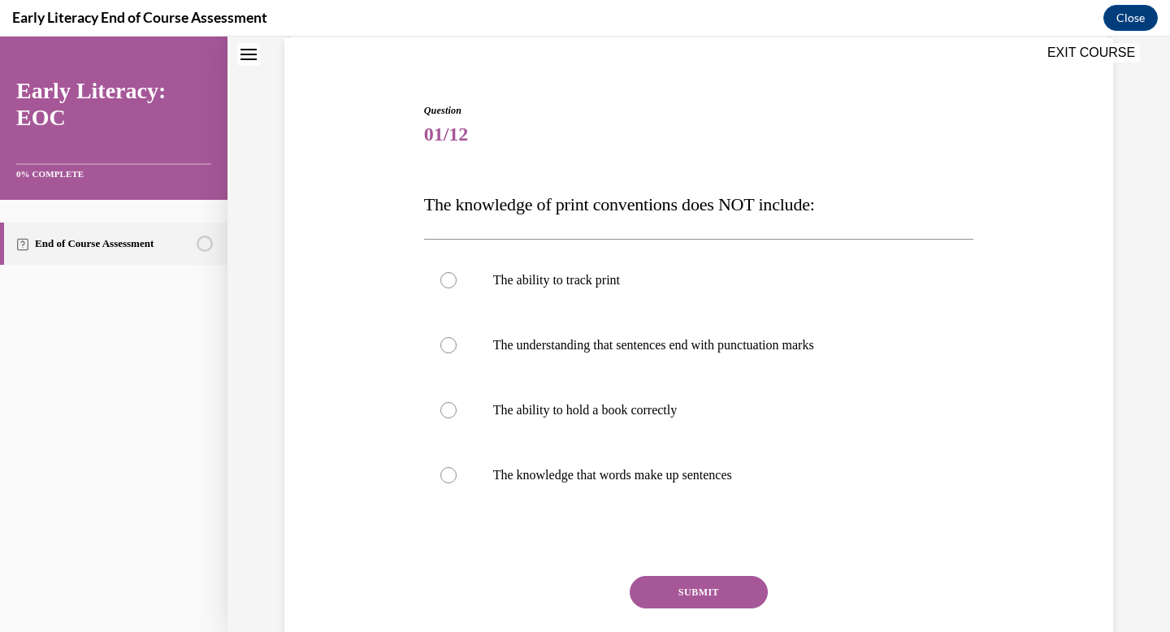
scroll to position [124, 0]
click at [734, 412] on p "The ability to hold a book correctly" at bounding box center [713, 409] width 440 height 16
click at [714, 591] on button "SUBMIT" at bounding box center [699, 591] width 138 height 33
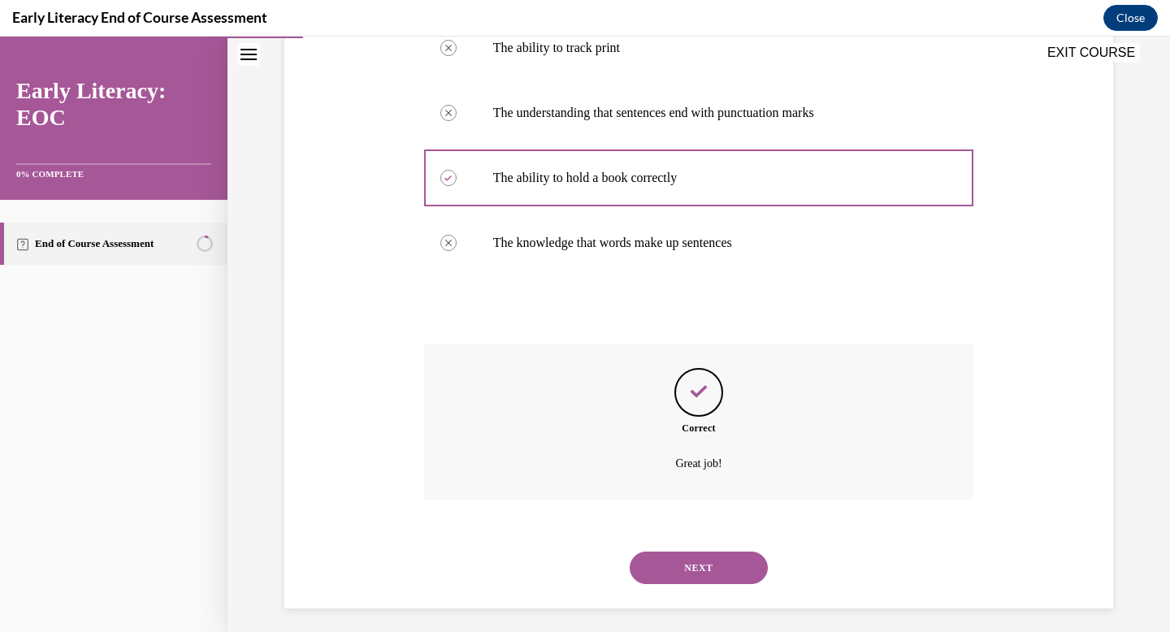
scroll to position [364, 0]
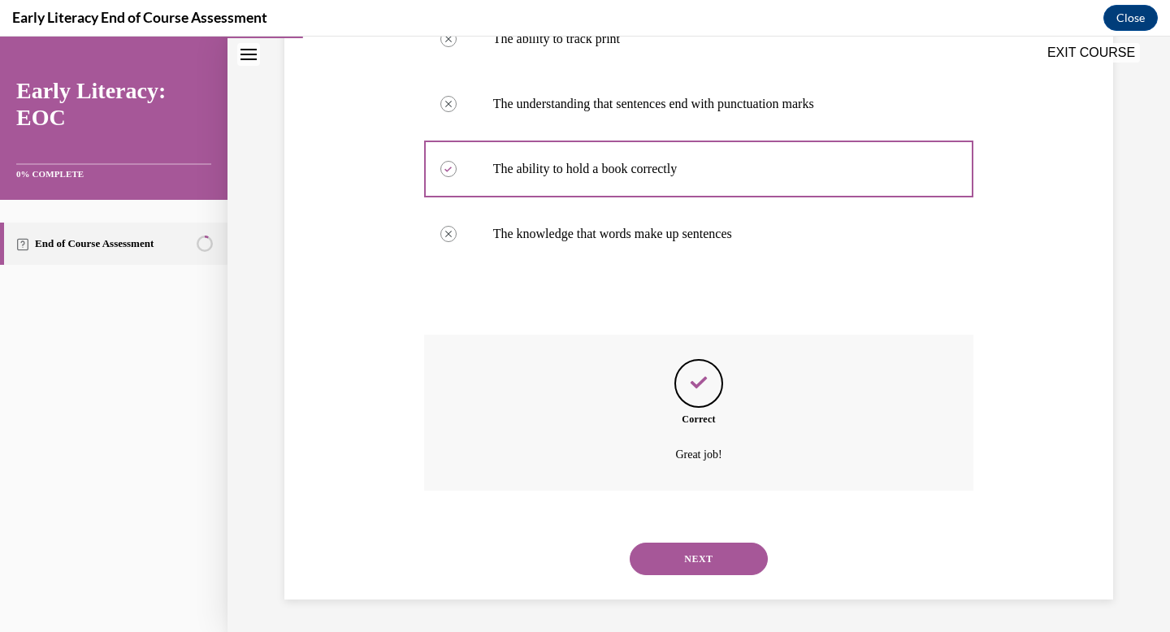
click at [709, 567] on button "NEXT" at bounding box center [699, 559] width 138 height 33
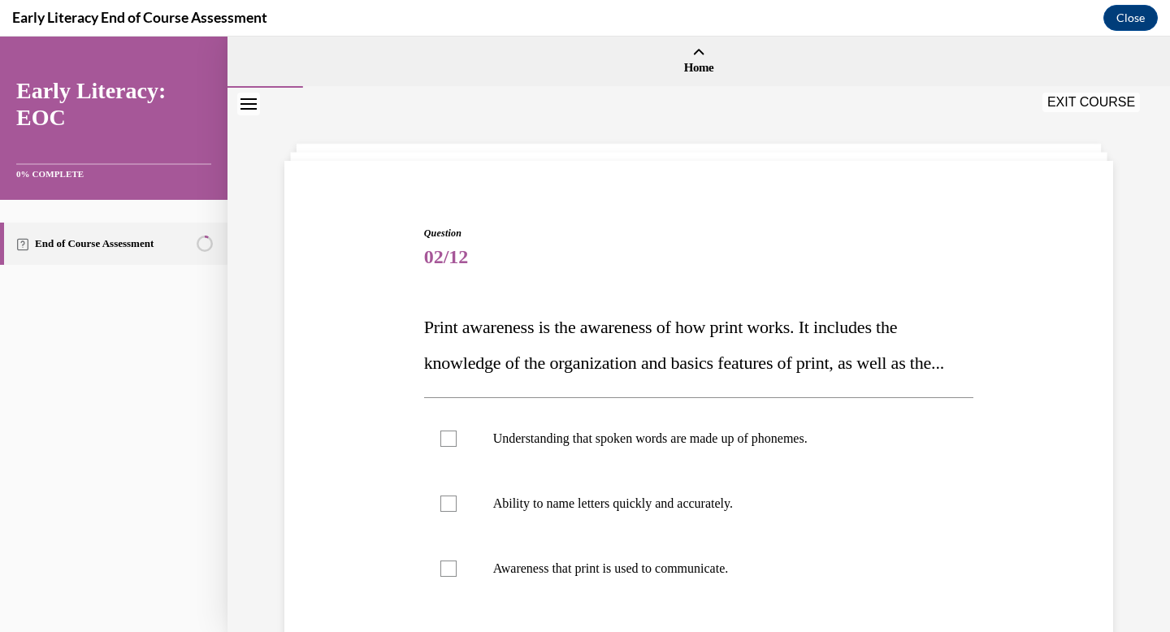
scroll to position [120, 0]
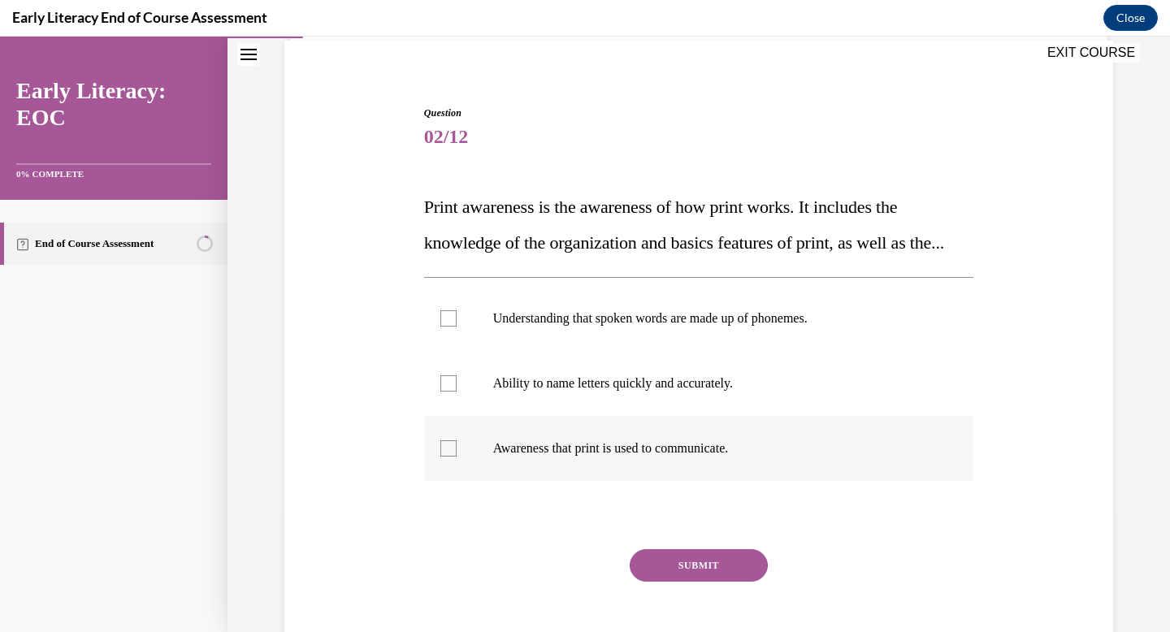
click at [691, 457] on div at bounding box center [699, 448] width 550 height 65
click at [686, 582] on button "SUBMIT" at bounding box center [699, 565] width 138 height 33
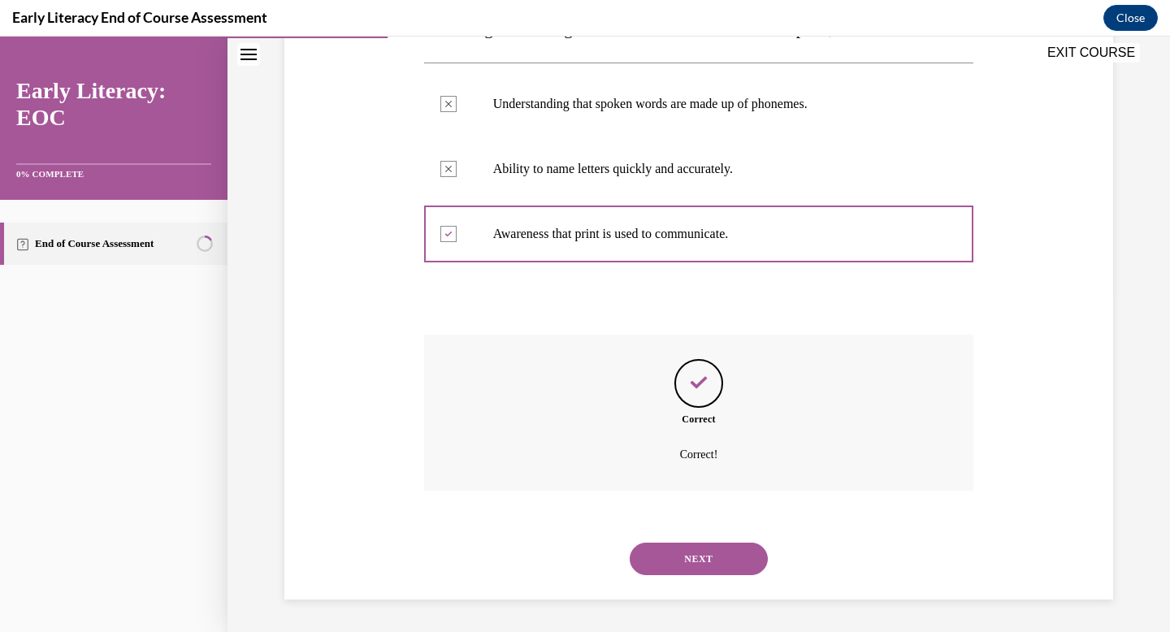
scroll to position [371, 0]
click at [696, 573] on button "NEXT" at bounding box center [699, 559] width 138 height 33
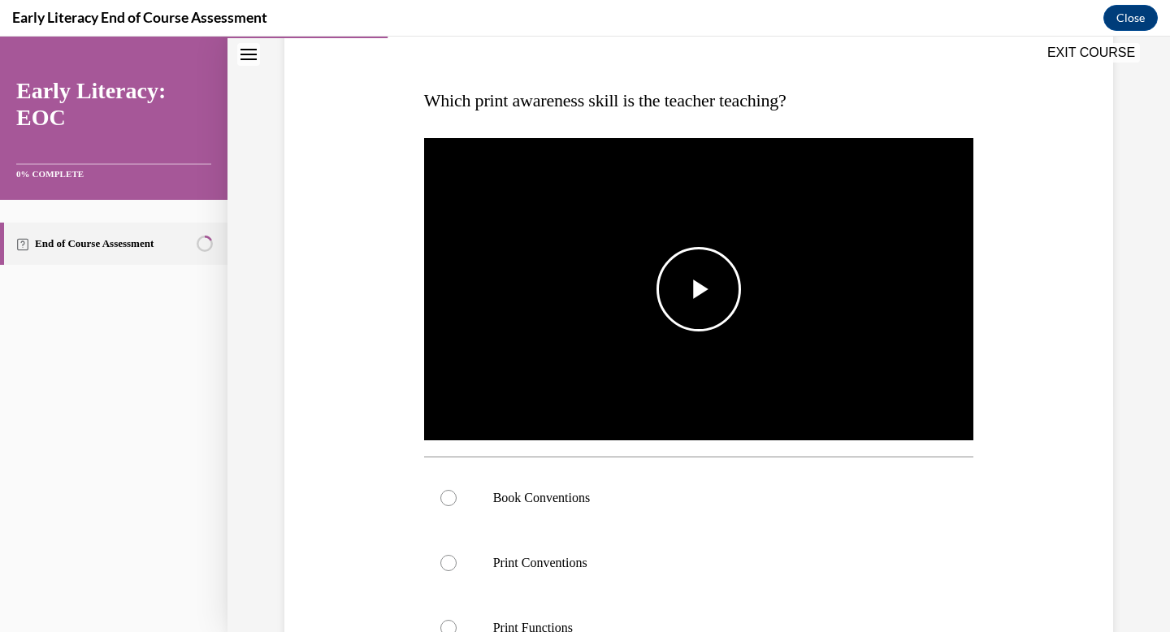
click at [686, 457] on div "Book Conventions Print Conventions Print Functions" at bounding box center [699, 563] width 550 height 212
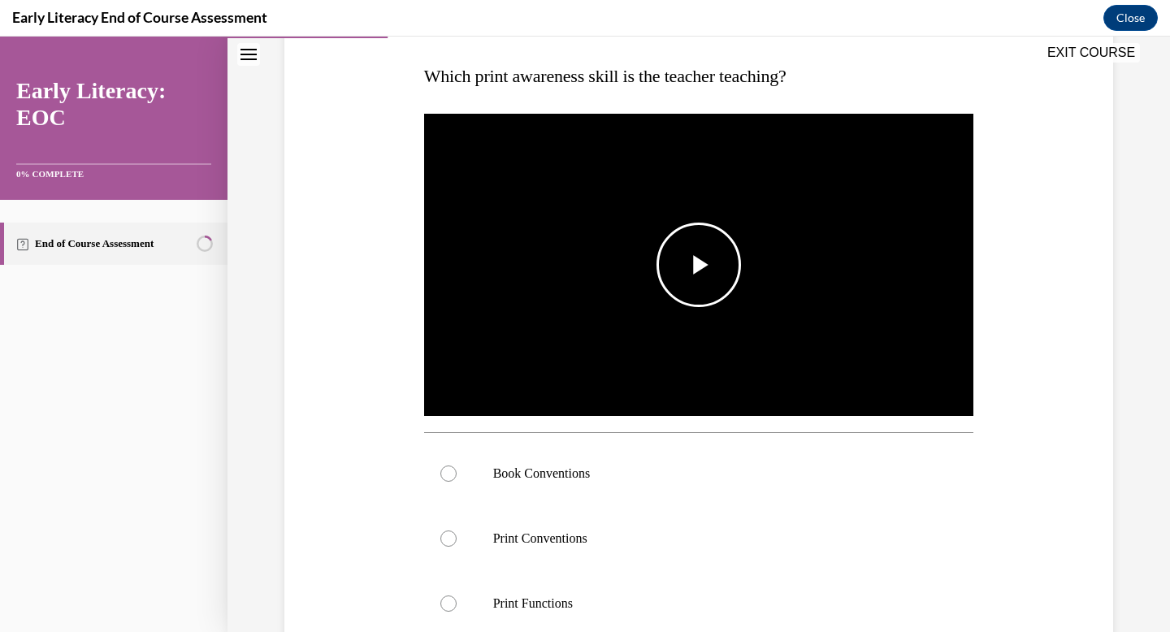
scroll to position [254, 0]
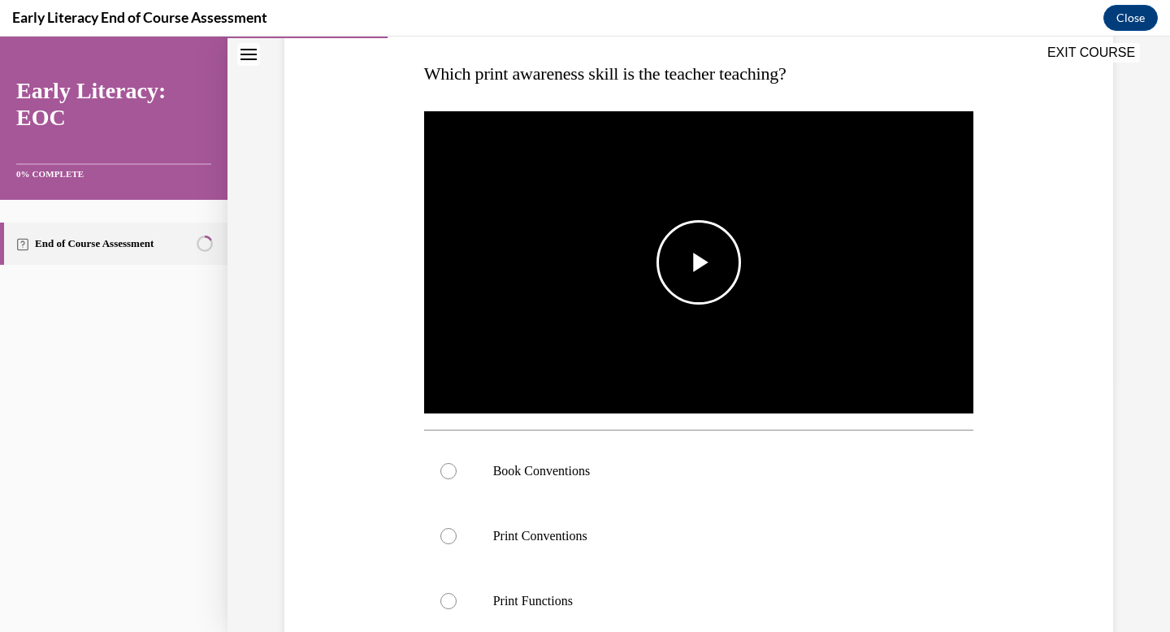
click at [680, 359] on img "Video player" at bounding box center [699, 263] width 550 height 310
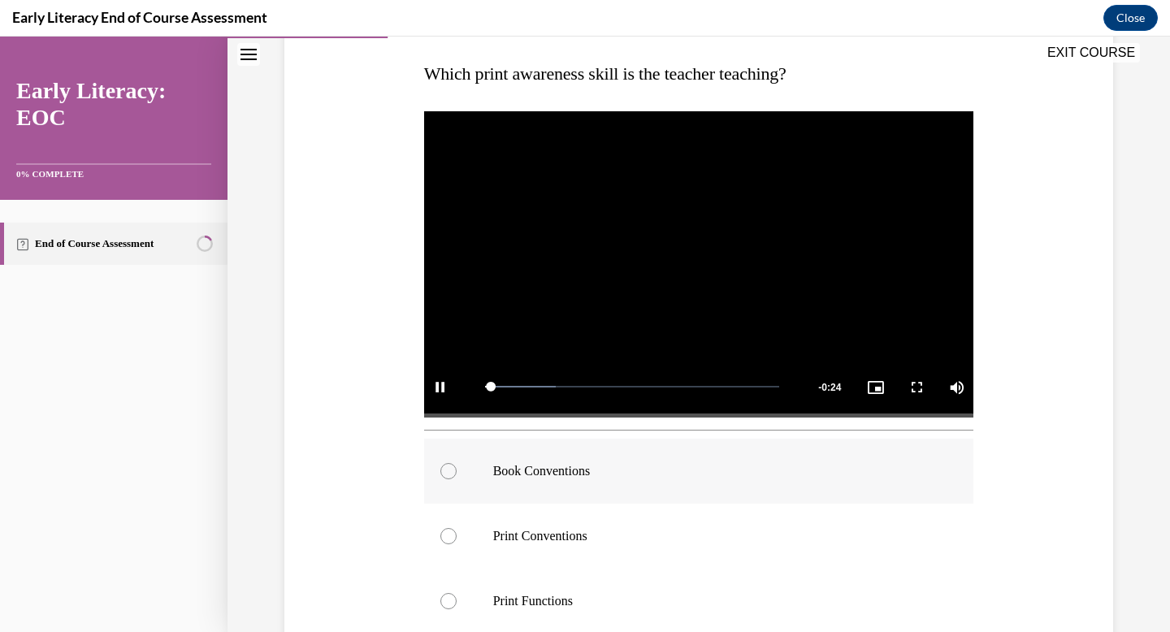
click at [713, 465] on p "Book Conventions" at bounding box center [713, 471] width 440 height 16
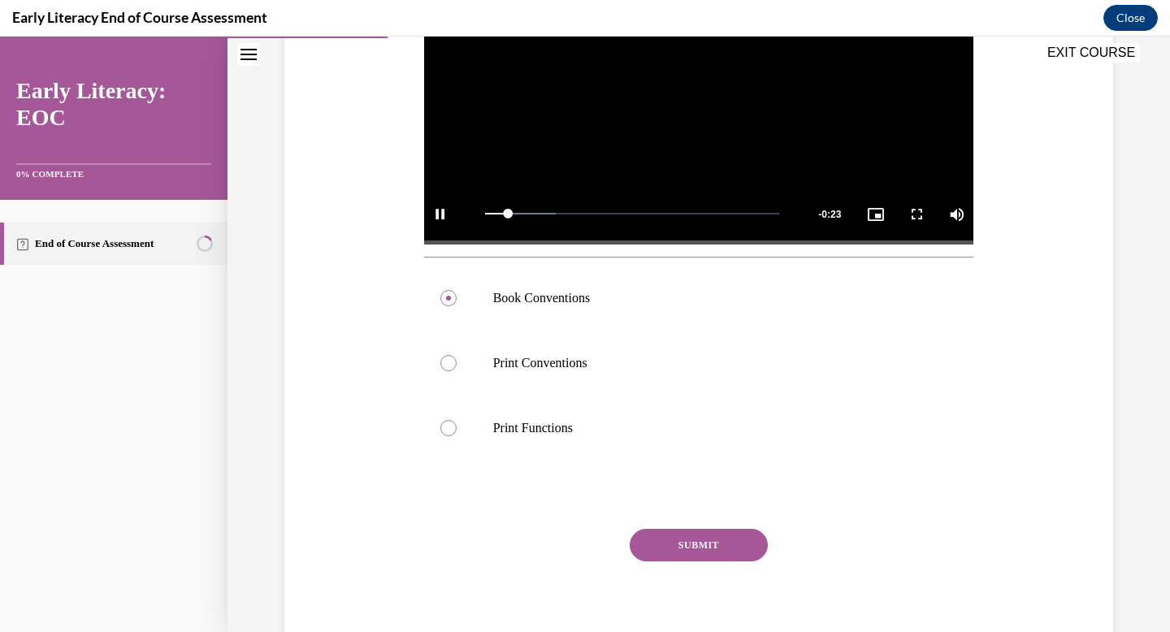
click at [726, 531] on button "SUBMIT" at bounding box center [699, 545] width 138 height 33
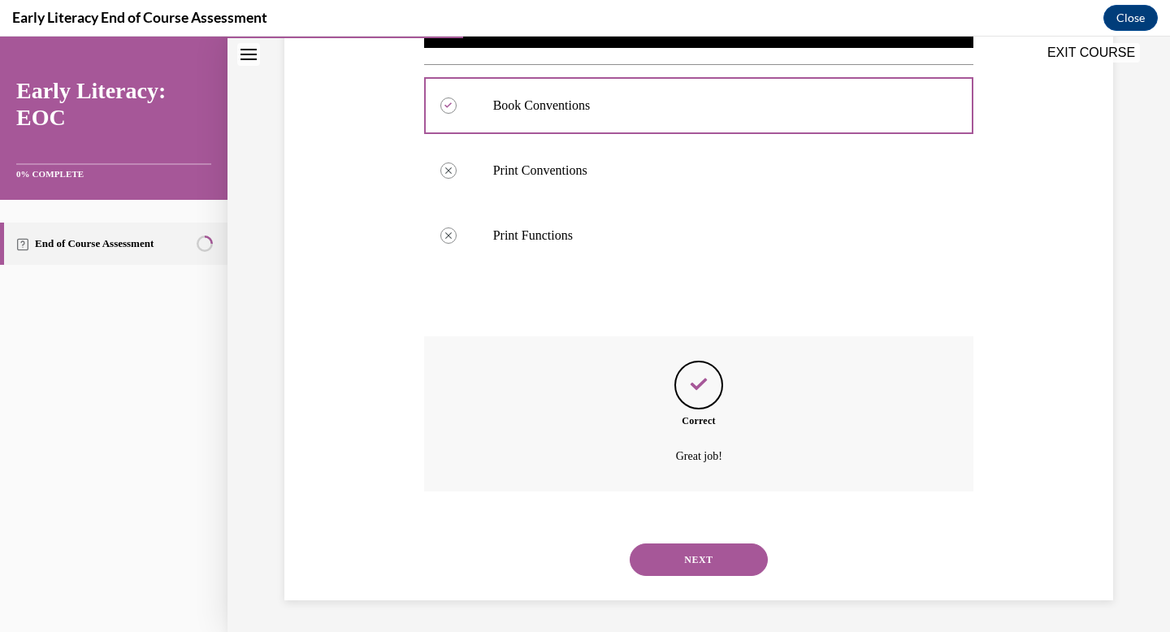
scroll to position [620, 0]
click at [730, 553] on button "NEXT" at bounding box center [699, 559] width 138 height 33
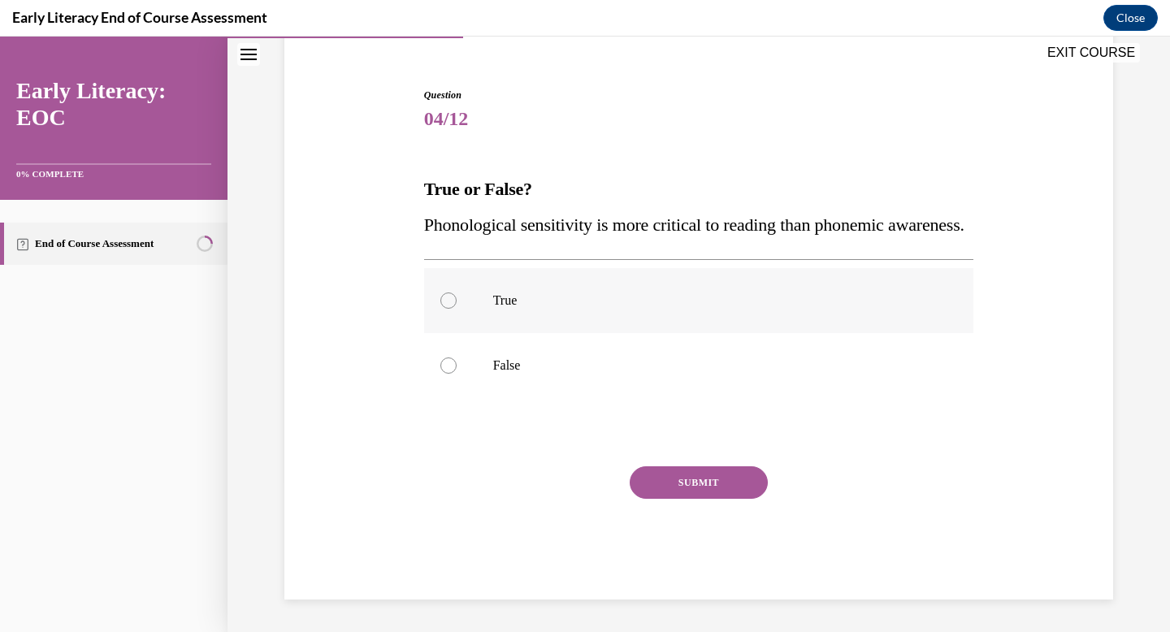
click at [684, 280] on div at bounding box center [699, 300] width 550 height 65
click at [691, 475] on button "SUBMIT" at bounding box center [699, 482] width 138 height 33
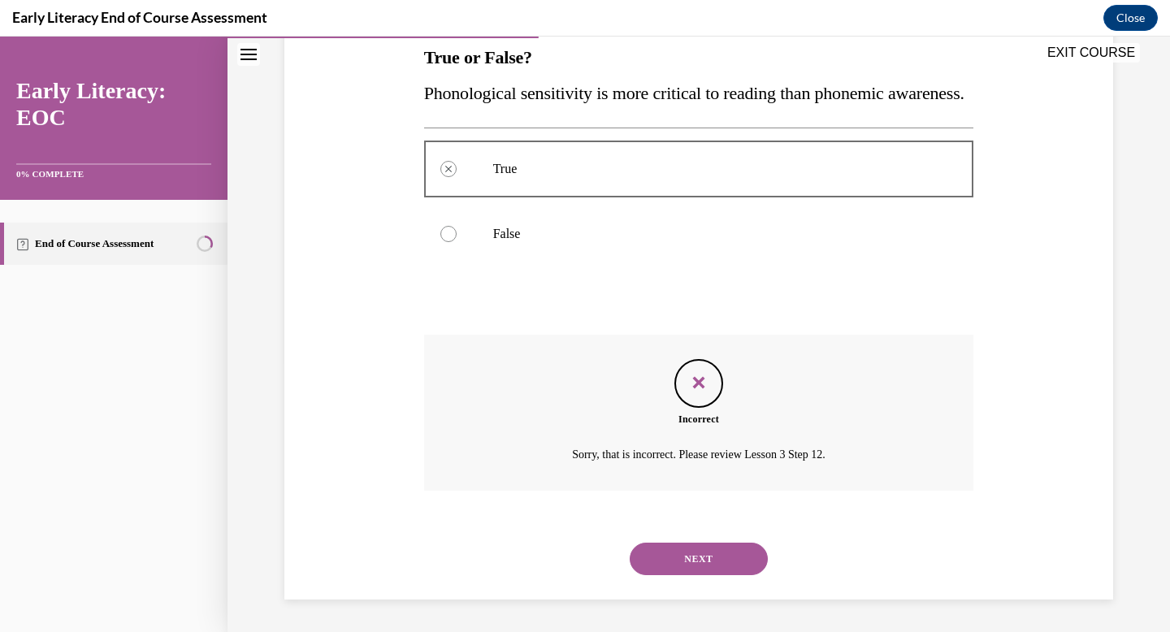
scroll to position [306, 0]
click at [698, 554] on button "NEXT" at bounding box center [699, 559] width 138 height 33
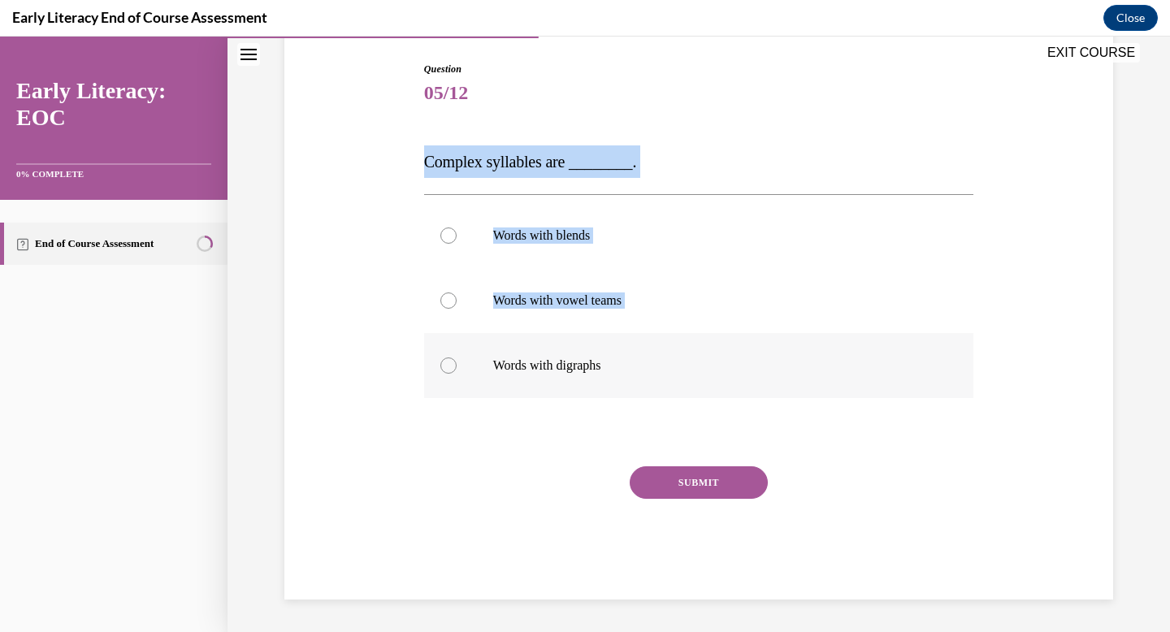
drag, startPoint x: 420, startPoint y: 160, endPoint x: 665, endPoint y: 384, distance: 331.9
click at [665, 384] on div "Question 05/12 Complex syllables are ________. Words with blends Words with vow…" at bounding box center [699, 318] width 558 height 562
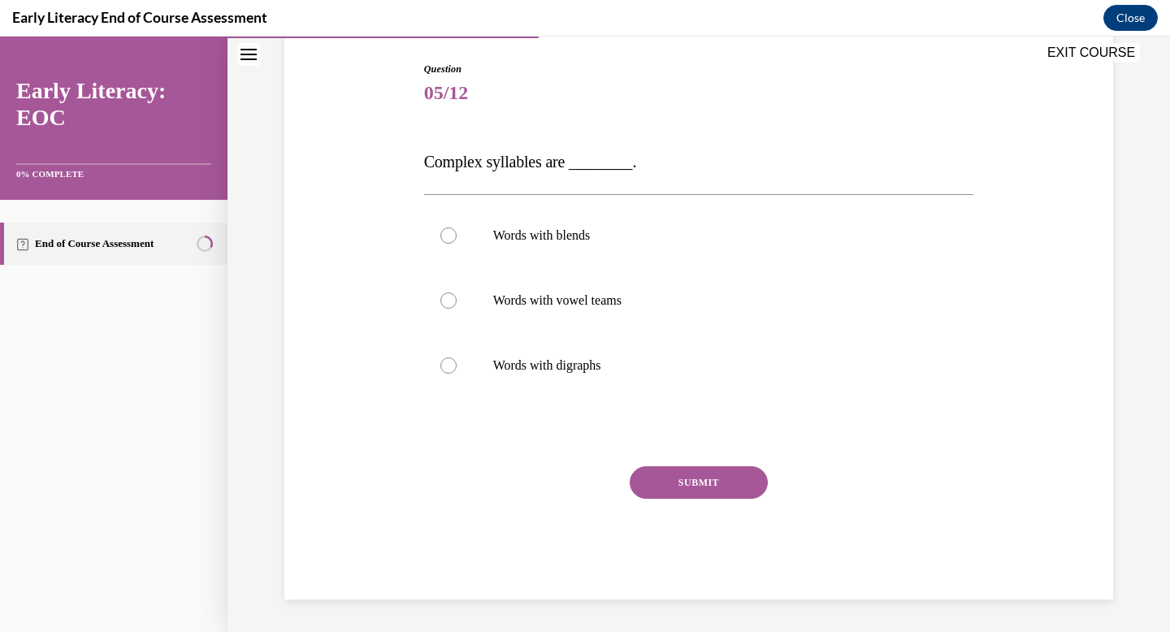
click at [310, 135] on div "Question 05/12 Complex syllables are ________. Words with blends Words with vow…" at bounding box center [698, 306] width 837 height 587
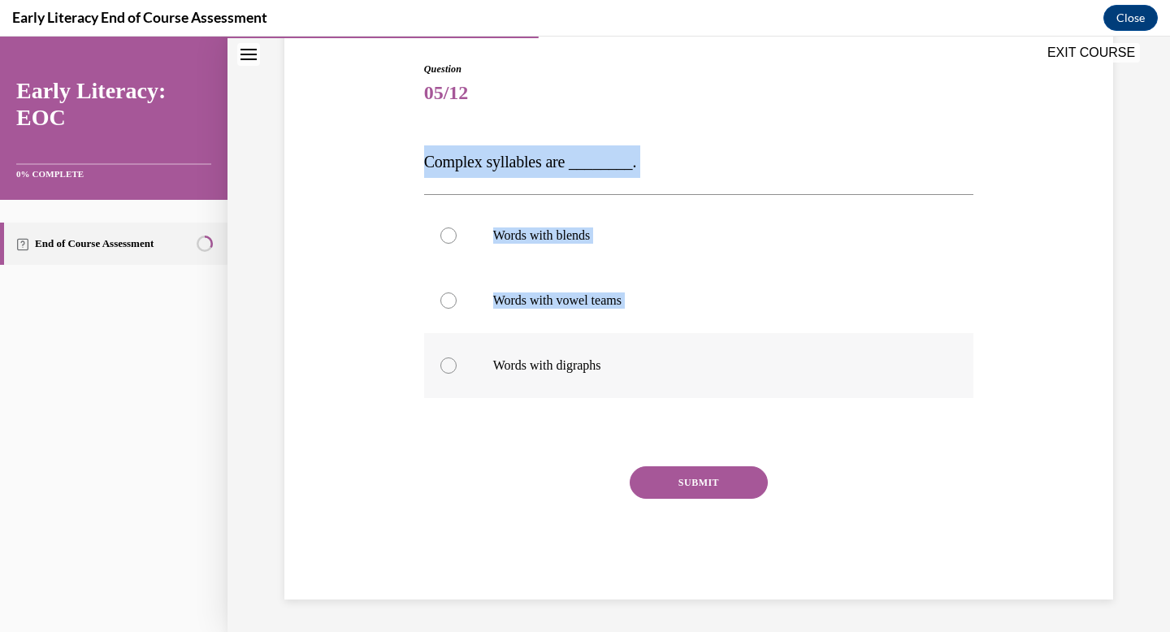
drag, startPoint x: 421, startPoint y: 154, endPoint x: 661, endPoint y: 383, distance: 331.6
click at [661, 383] on div "Question 05/12 Complex syllables are ________. Words with blends Words with vow…" at bounding box center [699, 318] width 558 height 562
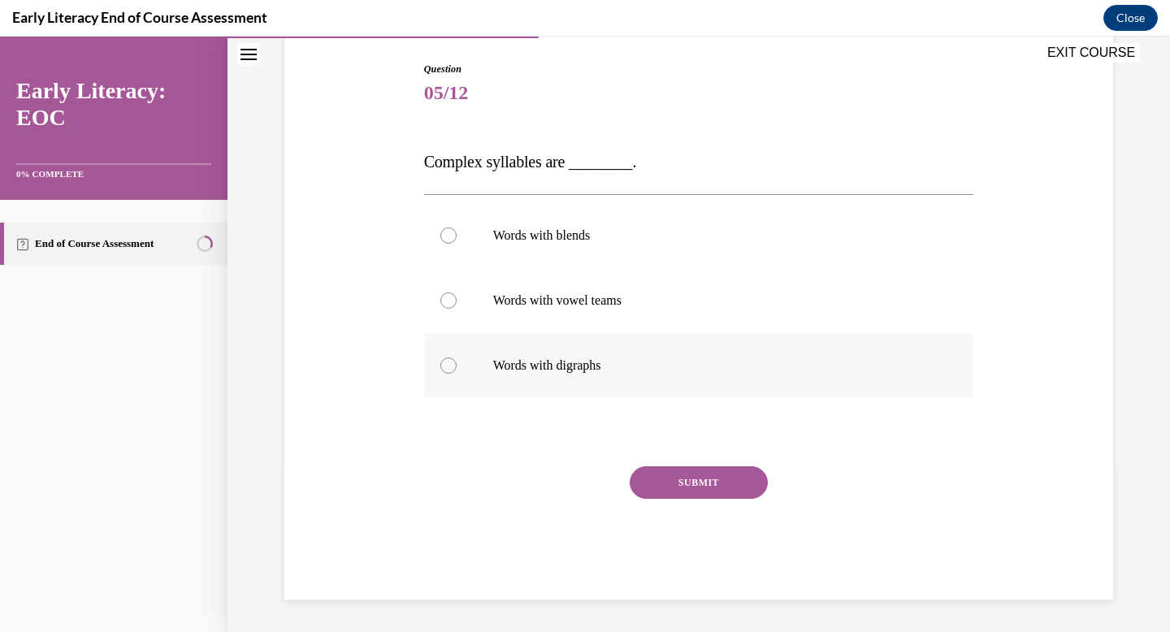
drag, startPoint x: 661, startPoint y: 383, endPoint x: 633, endPoint y: 382, distance: 28.5
click at [633, 382] on div at bounding box center [699, 365] width 550 height 65
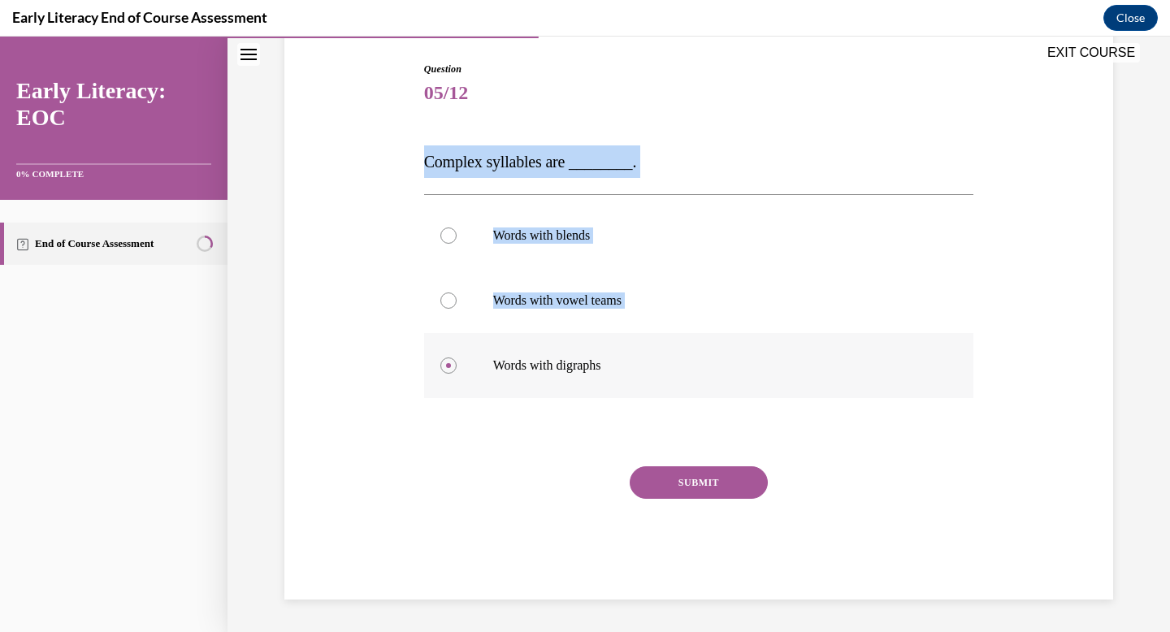
drag, startPoint x: 425, startPoint y: 161, endPoint x: 653, endPoint y: 381, distance: 317.2
click at [653, 381] on div "Question 05/12 Complex syllables are ________. Words with blends Words with vow…" at bounding box center [699, 331] width 550 height 538
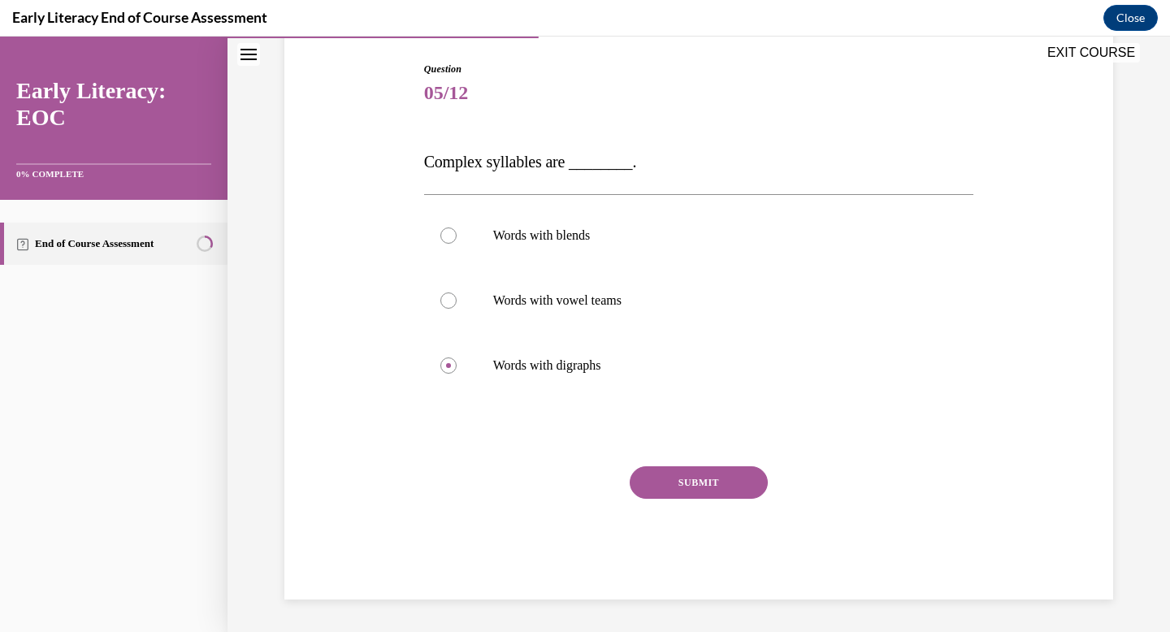
click at [371, 151] on div "Question 05/12 Complex syllables are ________. Words with blends Words with vow…" at bounding box center [698, 306] width 837 height 587
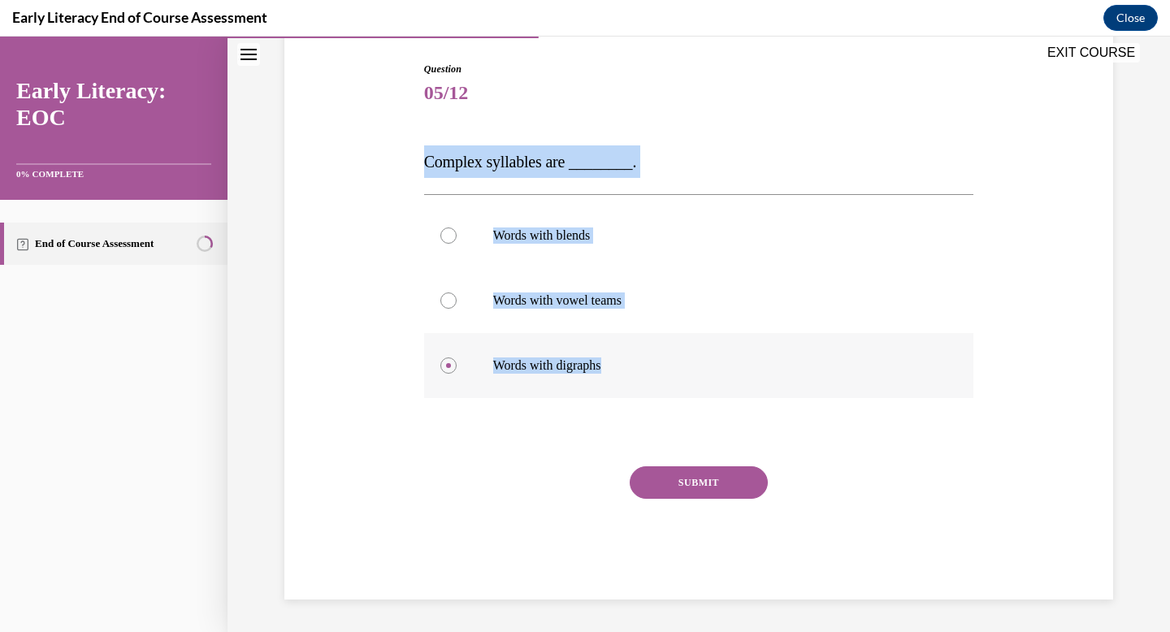
drag, startPoint x: 428, startPoint y: 158, endPoint x: 631, endPoint y: 371, distance: 293.7
click at [631, 371] on div "Question 05/12 Complex syllables are ________. Words with blends Words with vow…" at bounding box center [699, 331] width 550 height 538
copy div "Complex syllables are ________. Words with blends Words with vowel teams Words …"
click at [540, 225] on div at bounding box center [699, 235] width 550 height 65
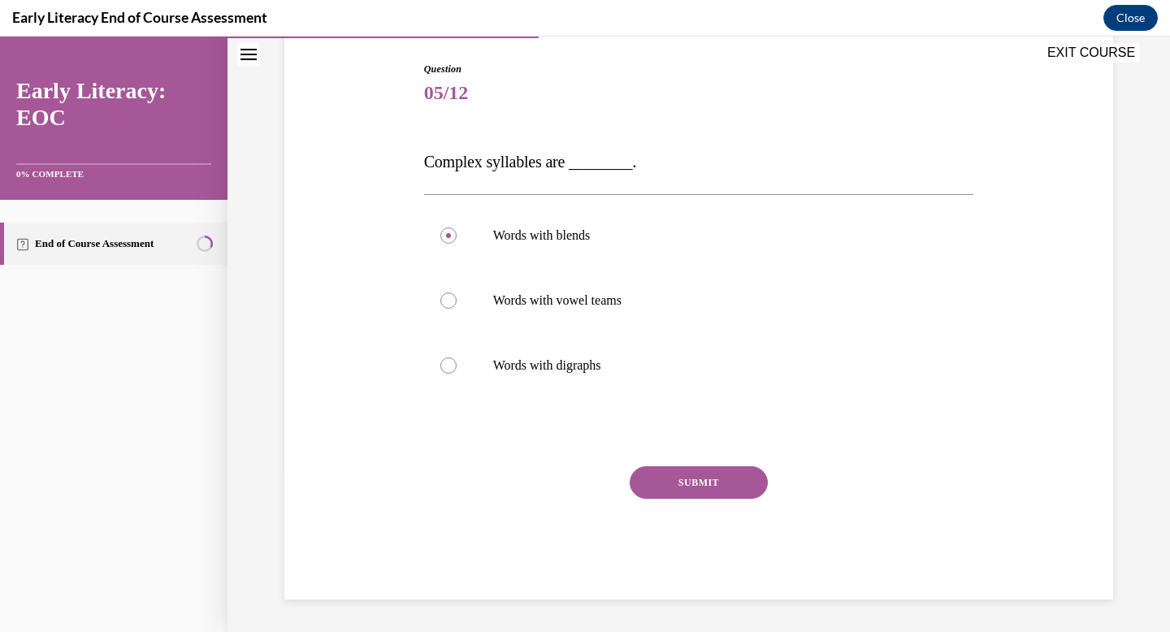
click at [726, 482] on button "SUBMIT" at bounding box center [699, 482] width 138 height 33
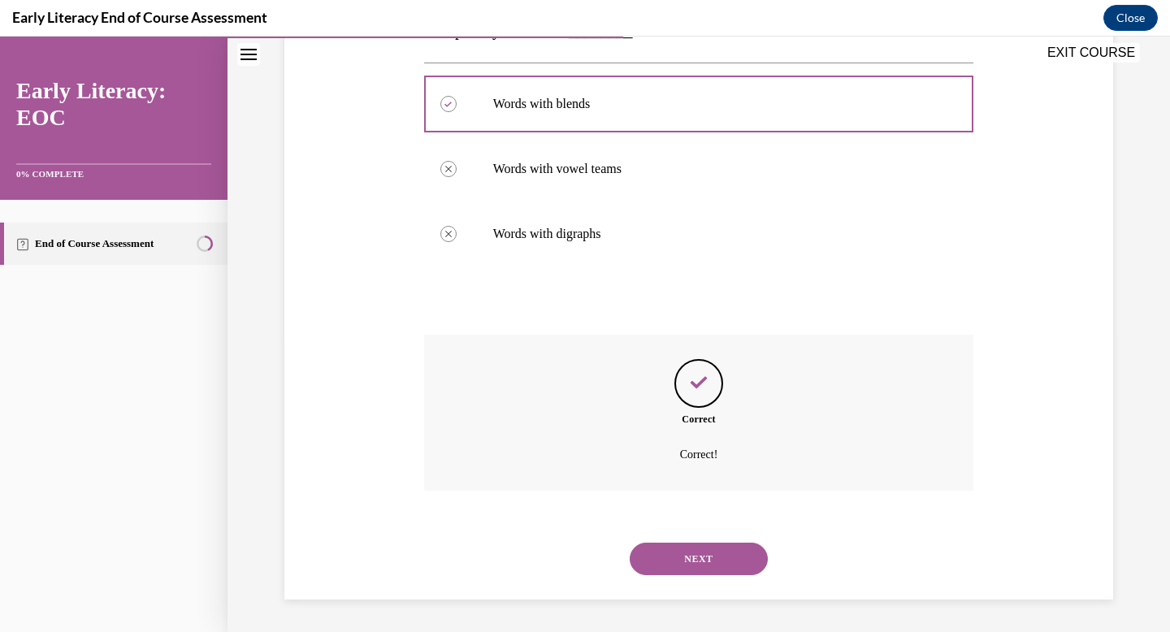
click at [700, 555] on button "NEXT" at bounding box center [699, 559] width 138 height 33
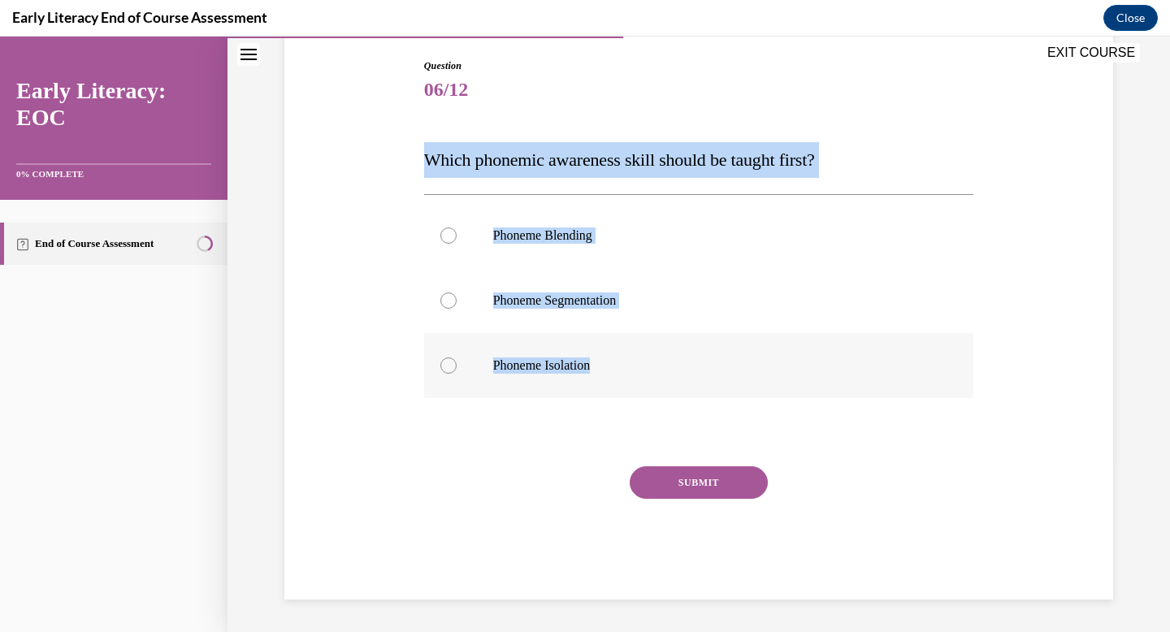
drag, startPoint x: 410, startPoint y: 163, endPoint x: 668, endPoint y: 365, distance: 327.7
click at [668, 365] on div "Question 06/12 Which phonemic awareness skill should be taught first? Phoneme B…" at bounding box center [698, 305] width 837 height 590
copy div "Which phonemic awareness skill should be taught first? Phoneme Blending Phoneme…"
click at [410, 391] on div "Question 06/12 Which phonemic awareness skill should be taught first? Phoneme B…" at bounding box center [698, 305] width 837 height 590
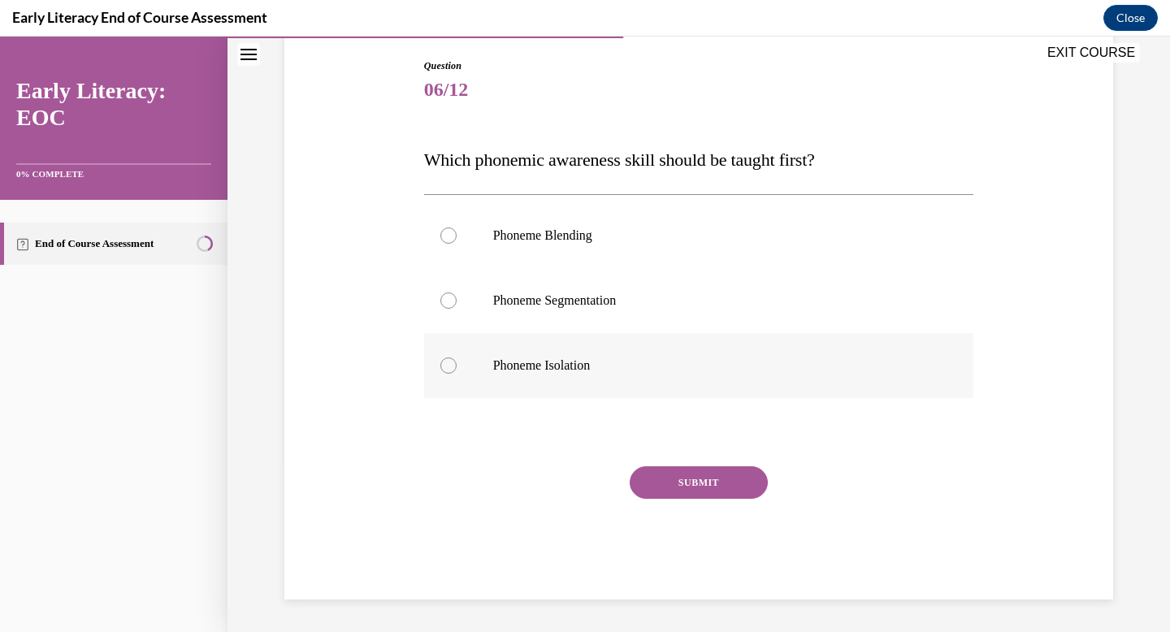
click at [569, 371] on p "Phoneme Isolation" at bounding box center [713, 366] width 440 height 16
click at [717, 477] on button "SUBMIT" at bounding box center [699, 482] width 138 height 33
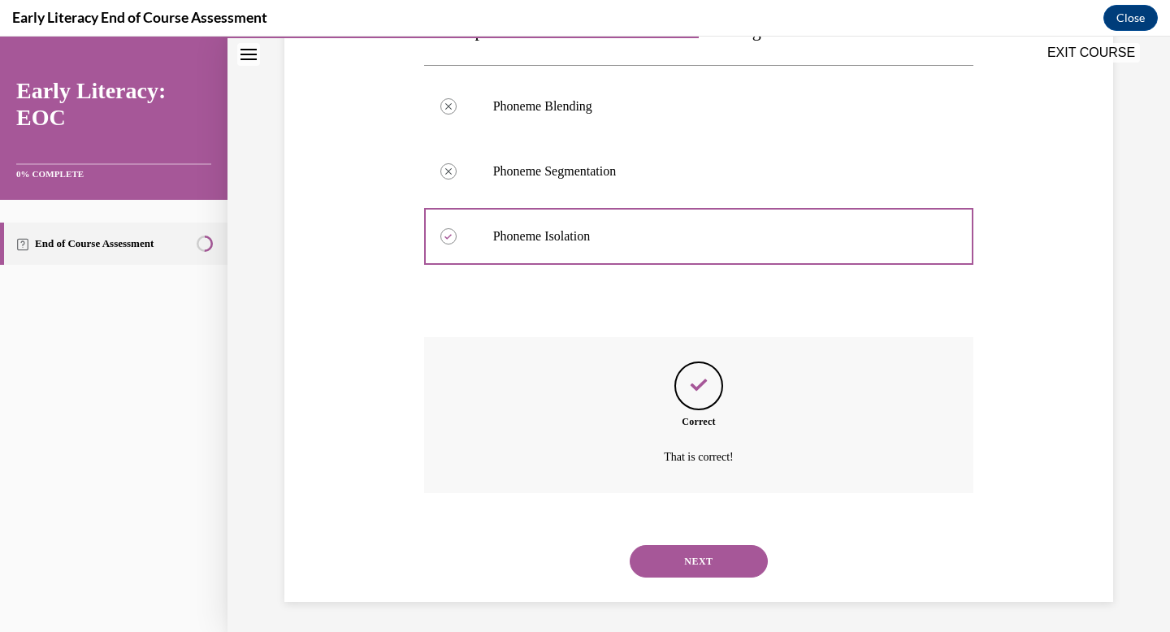
scroll to position [299, 0]
click at [737, 557] on button "NEXT" at bounding box center [699, 559] width 138 height 33
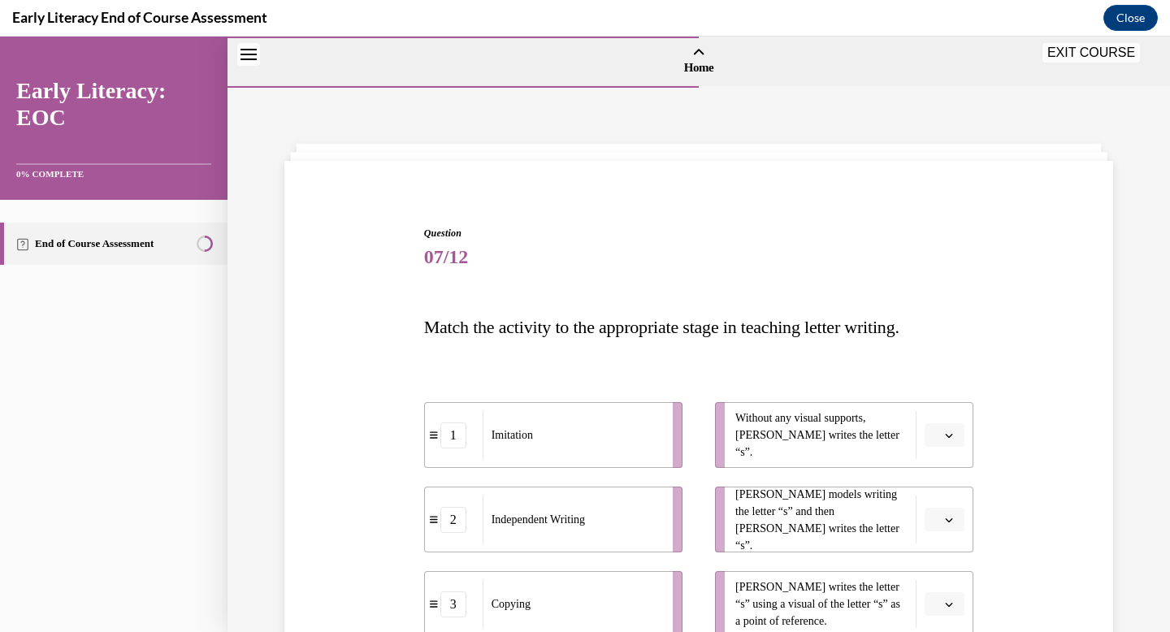
scroll to position [110, 0]
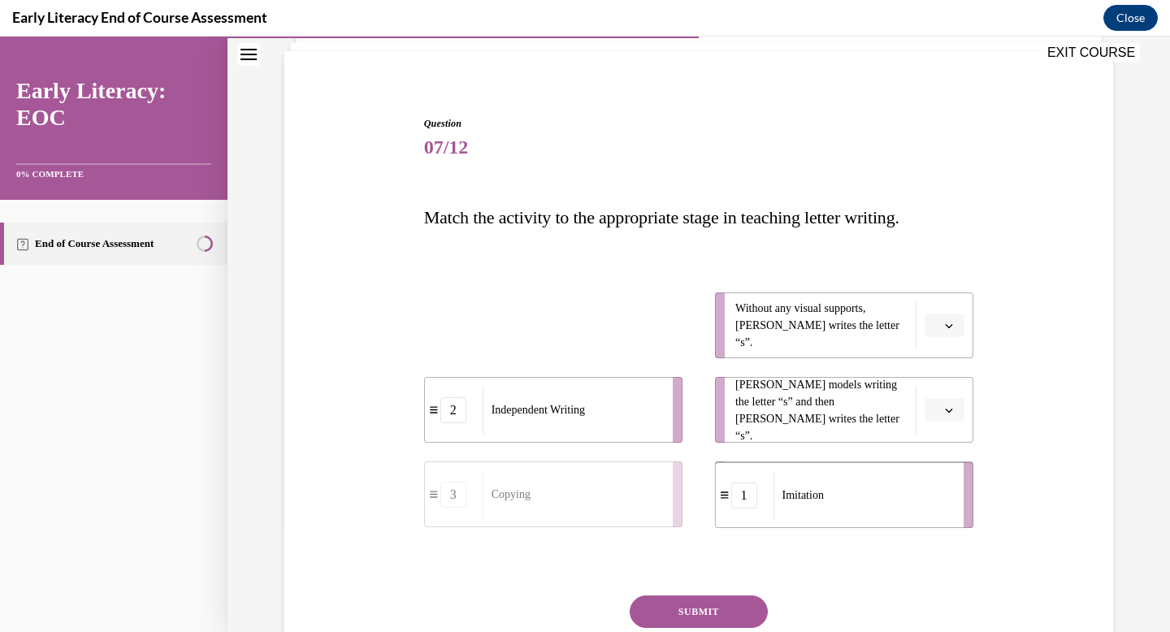
drag, startPoint x: 628, startPoint y: 344, endPoint x: 918, endPoint y: 514, distance: 336.1
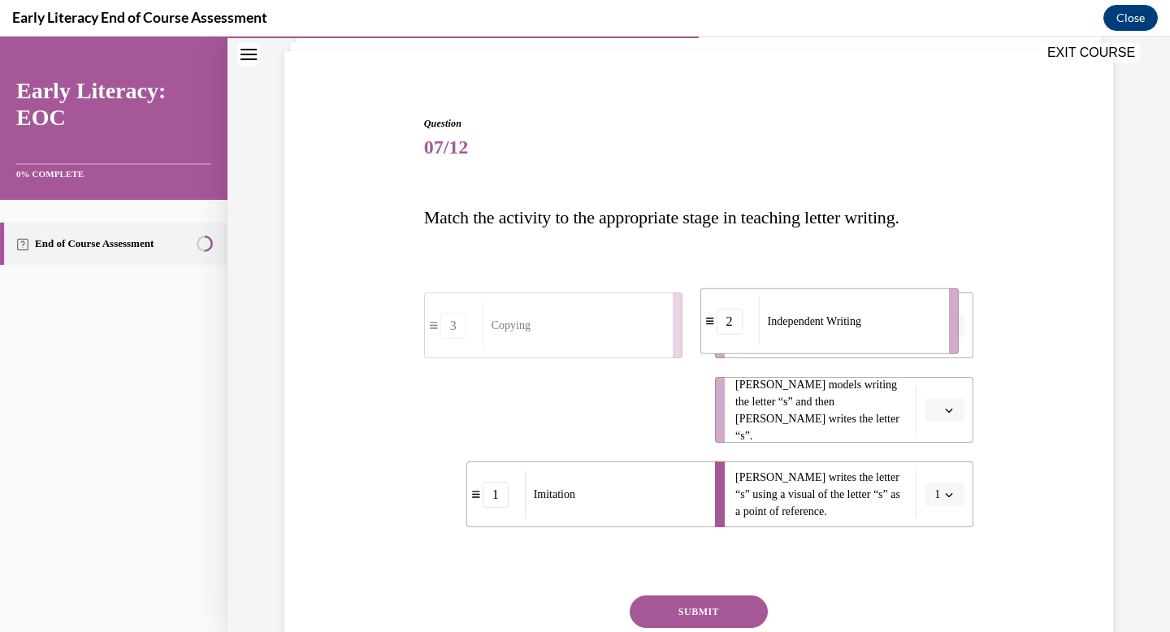
drag, startPoint x: 655, startPoint y: 402, endPoint x: 939, endPoint y: 316, distance: 297.2
click at [939, 314] on div "Independent Writing" at bounding box center [849, 321] width 180 height 48
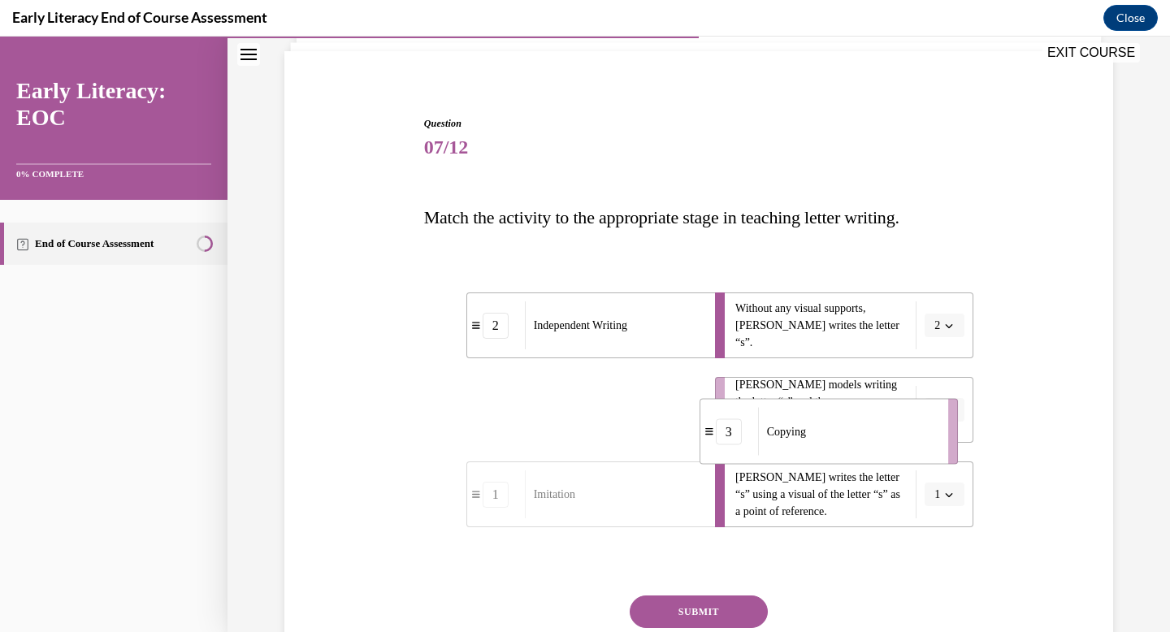
drag, startPoint x: 656, startPoint y: 407, endPoint x: 936, endPoint y: 424, distance: 280.9
click at [935, 424] on div "Copying" at bounding box center [848, 432] width 180 height 48
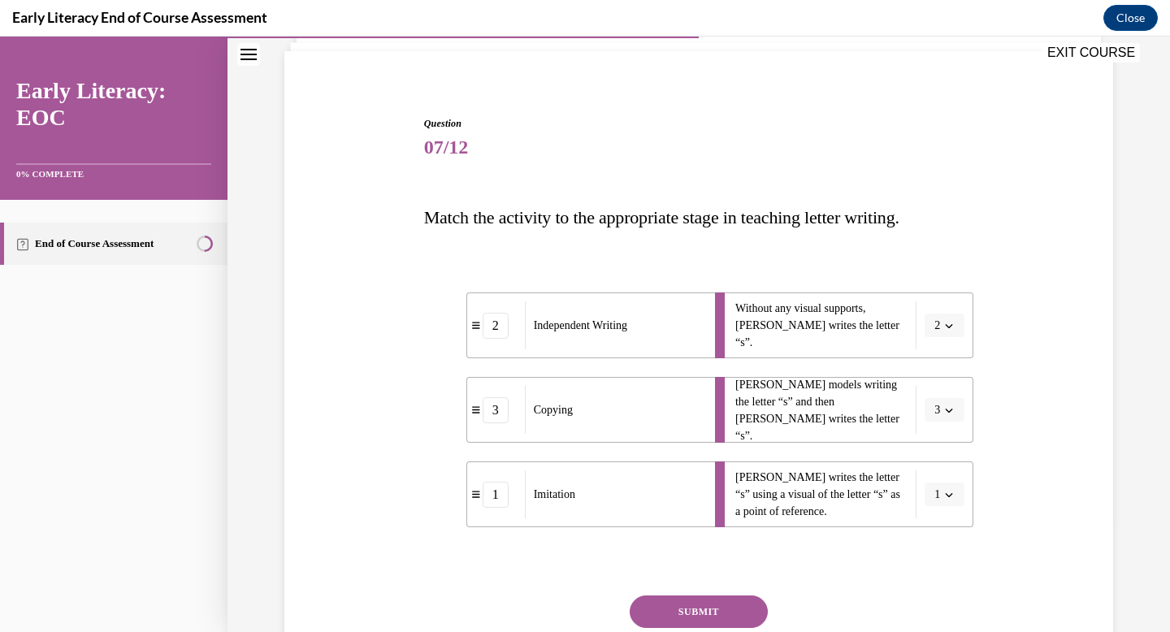
click at [715, 588] on div "Question 07/12 Match the activity to the appropriate stage in teaching letter w…" at bounding box center [699, 422] width 550 height 613
click at [716, 602] on button "SUBMIT" at bounding box center [699, 612] width 138 height 33
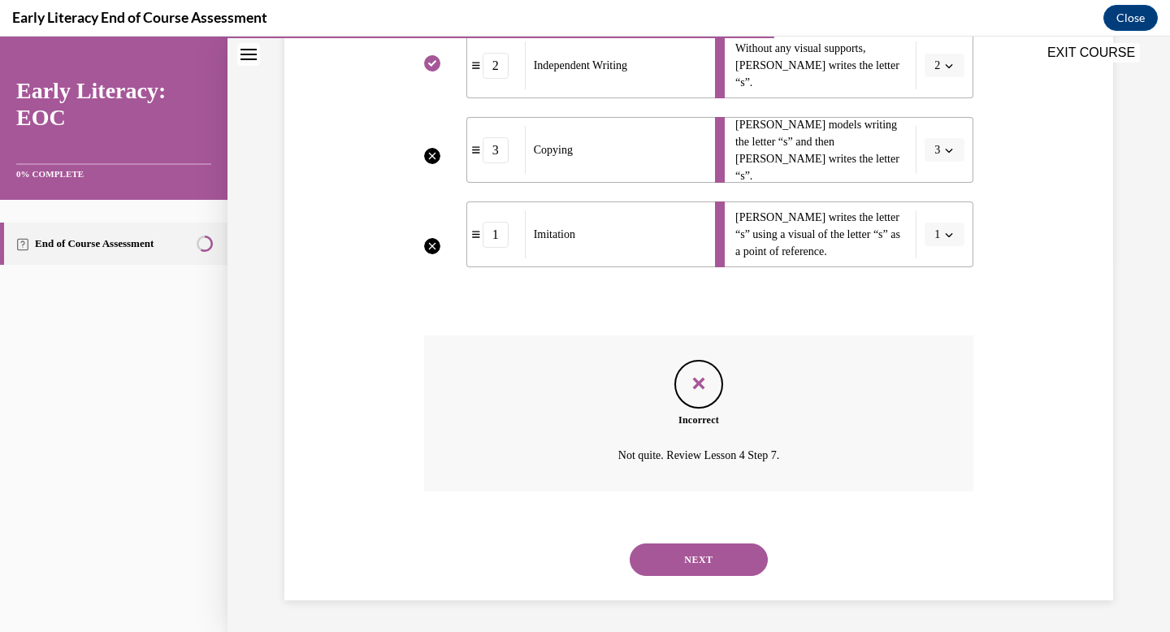
scroll to position [371, 0]
click at [718, 570] on button "NEXT" at bounding box center [699, 559] width 138 height 33
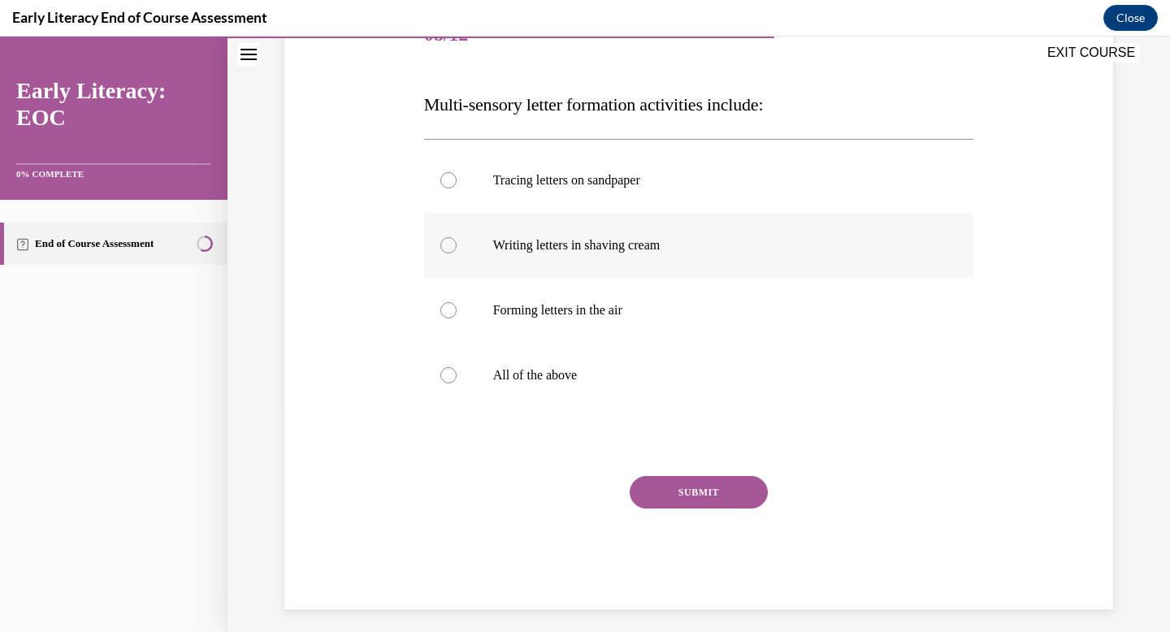
scroll to position [232, 0]
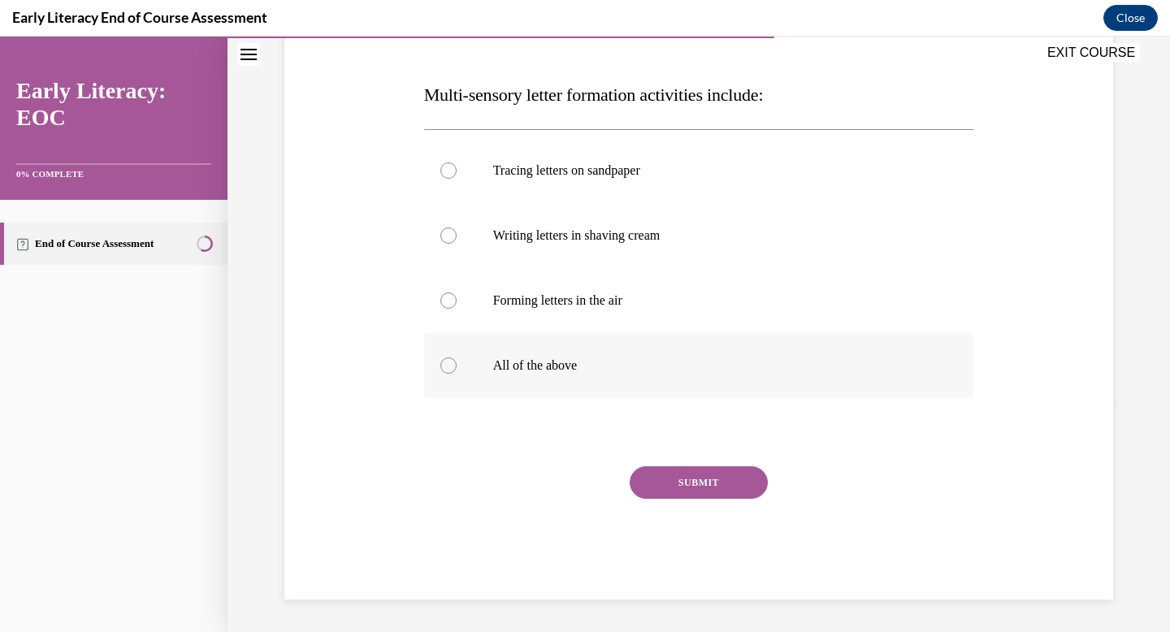
click at [557, 368] on p "All of the above" at bounding box center [713, 366] width 440 height 16
click at [715, 515] on div "SUBMIT" at bounding box center [699, 506] width 550 height 81
click at [696, 488] on button "SUBMIT" at bounding box center [699, 482] width 138 height 33
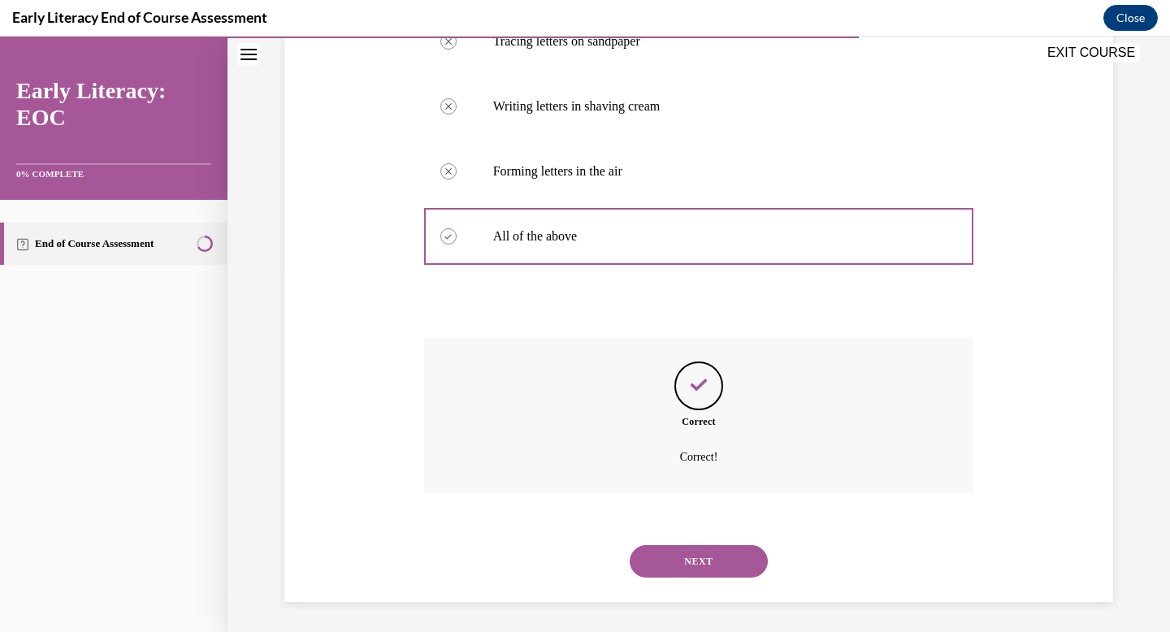
scroll to position [364, 0]
click at [735, 539] on div "NEXT" at bounding box center [699, 559] width 550 height 65
click at [738, 548] on button "NEXT" at bounding box center [699, 559] width 138 height 33
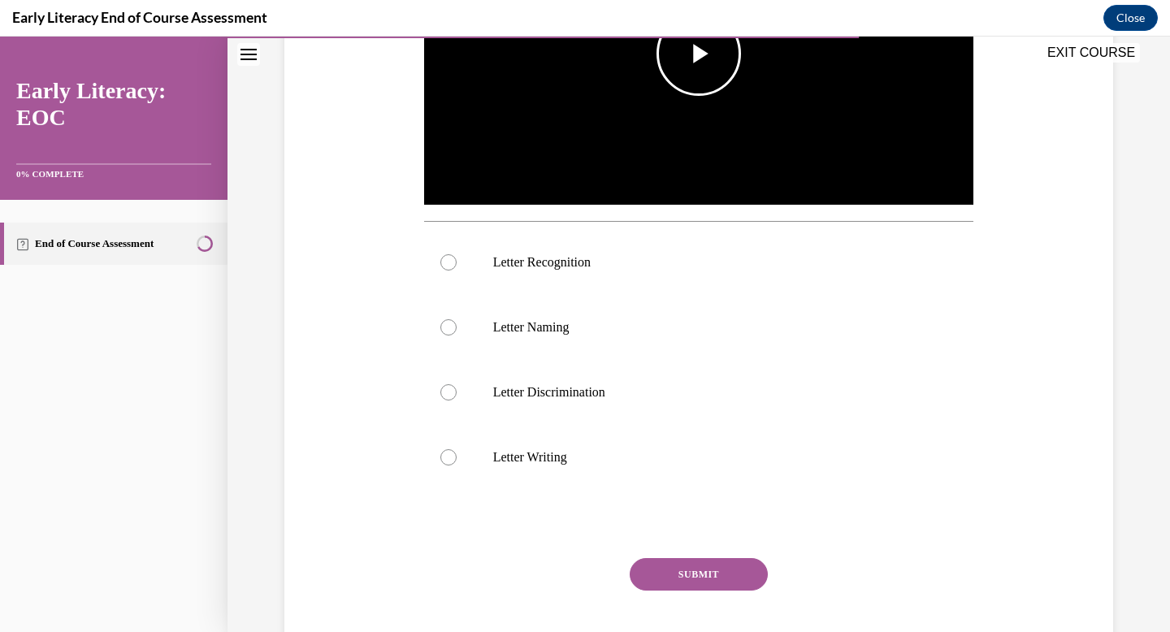
scroll to position [481, 0]
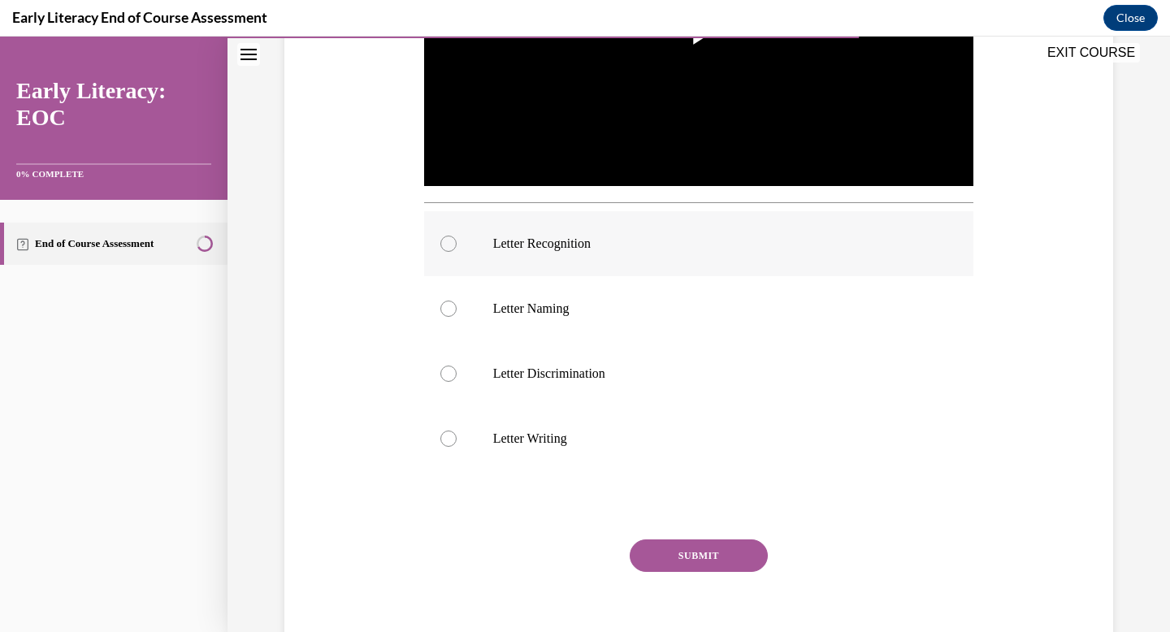
click at [665, 249] on p "Letter Recognition" at bounding box center [713, 244] width 440 height 16
click at [726, 561] on button "SUBMIT" at bounding box center [699, 556] width 138 height 33
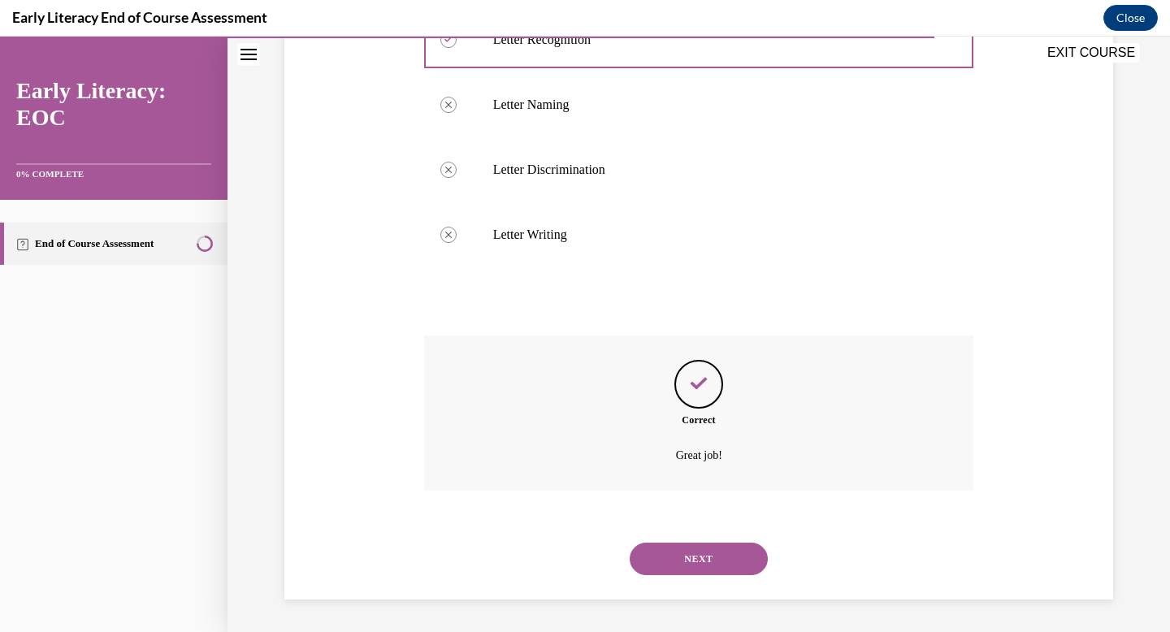
scroll to position [685, 0]
click at [736, 556] on button "NEXT" at bounding box center [699, 559] width 138 height 33
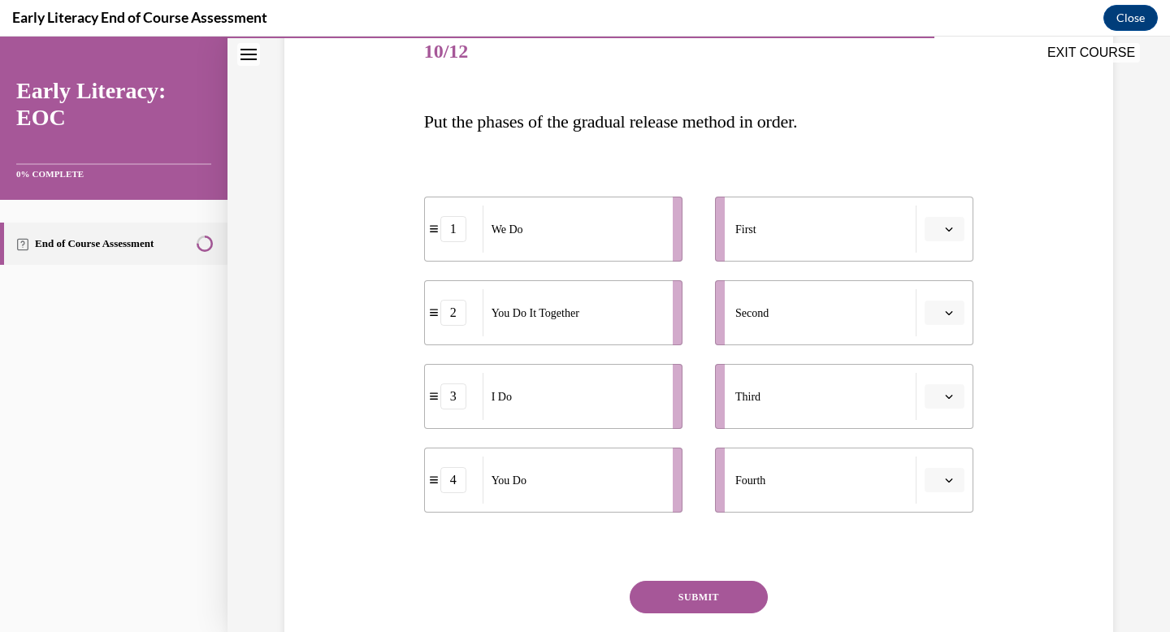
scroll to position [206, 0]
drag, startPoint x: 613, startPoint y: 397, endPoint x: 858, endPoint y: 230, distance: 295.9
click at [804, 210] on div "I Do" at bounding box center [714, 186] width 180 height 47
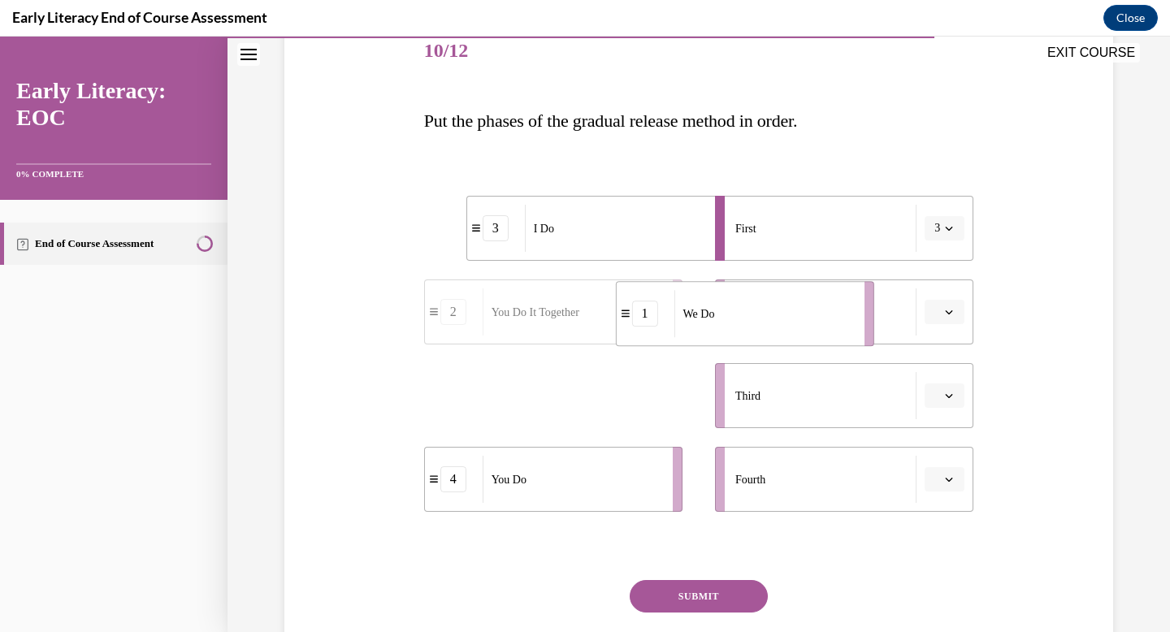
drag, startPoint x: 621, startPoint y: 392, endPoint x: 878, endPoint y: 293, distance: 275.2
click at [854, 294] on div "We Do" at bounding box center [764, 313] width 180 height 47
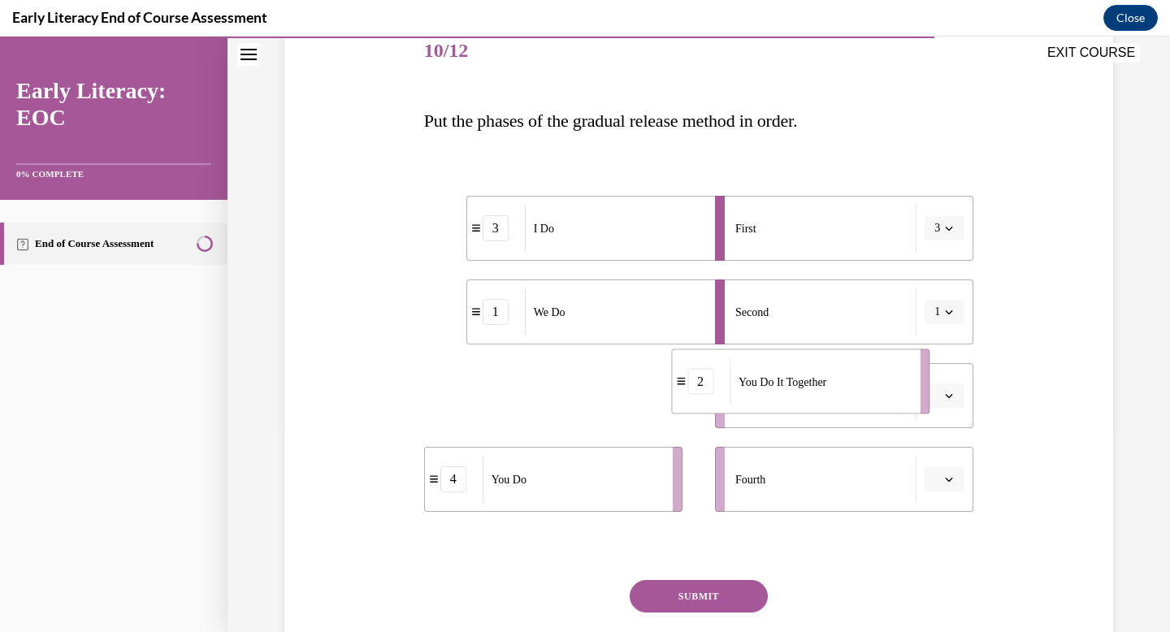
drag, startPoint x: 639, startPoint y: 388, endPoint x: 887, endPoint y: 374, distance: 247.5
click at [887, 374] on div "You Do It Together" at bounding box center [820, 381] width 180 height 47
drag, startPoint x: 640, startPoint y: 486, endPoint x: 828, endPoint y: 486, distance: 187.7
click at [664, 486] on div "You Do" at bounding box center [574, 479] width 180 height 47
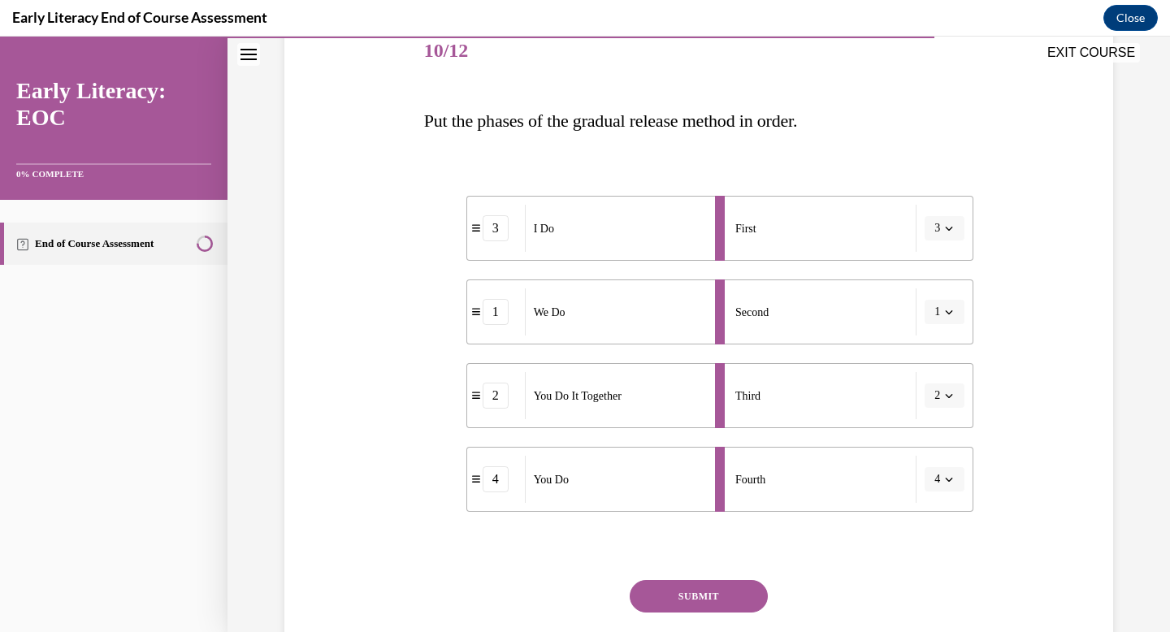
click at [687, 606] on button "SUBMIT" at bounding box center [699, 596] width 138 height 33
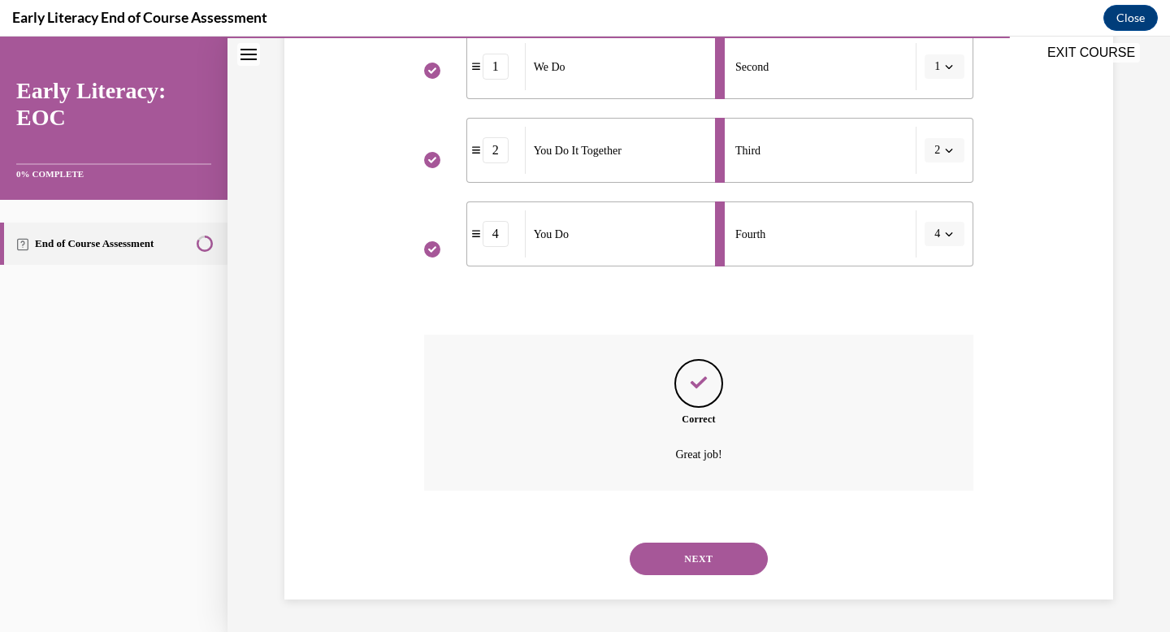
click at [729, 558] on button "NEXT" at bounding box center [699, 559] width 138 height 33
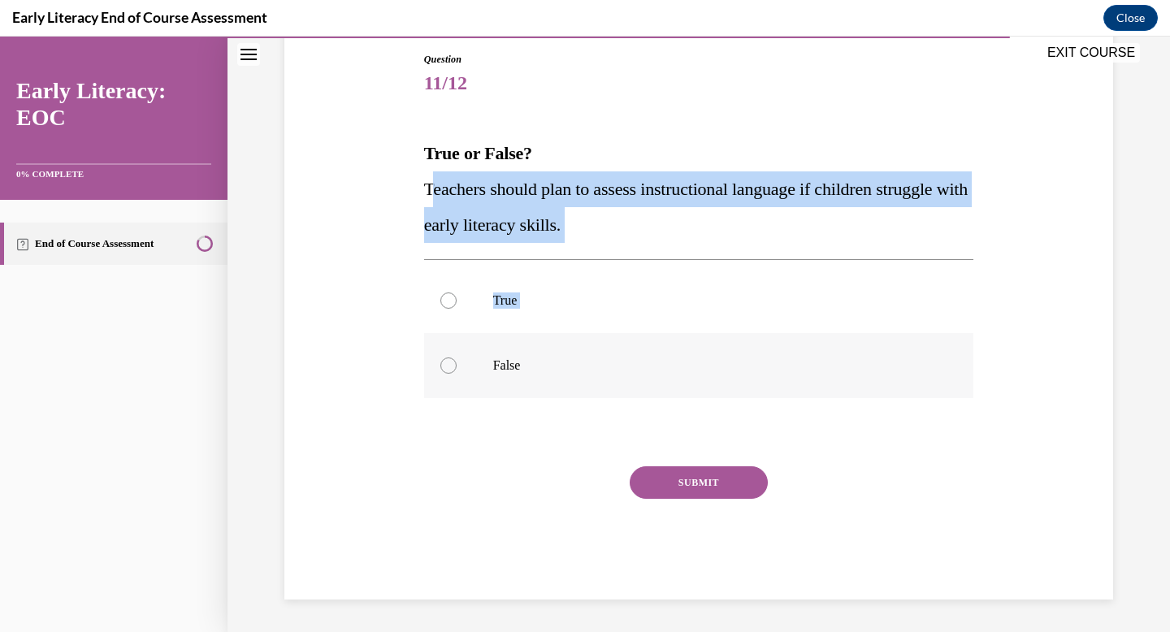
drag, startPoint x: 430, startPoint y: 181, endPoint x: 585, endPoint y: 349, distance: 228.9
click at [586, 349] on div "Question 11/12 True or False? Teachers should plan to assess instructional lang…" at bounding box center [699, 326] width 550 height 548
click at [450, 221] on span "Teachers should plan to assess instructional language if children struggle with…" at bounding box center [696, 207] width 544 height 56
drag, startPoint x: 427, startPoint y: 190, endPoint x: 571, endPoint y: 379, distance: 237.1
click at [571, 379] on div "Question 11/12 True or False? Teachers should plan to assess instructional lang…" at bounding box center [699, 326] width 550 height 548
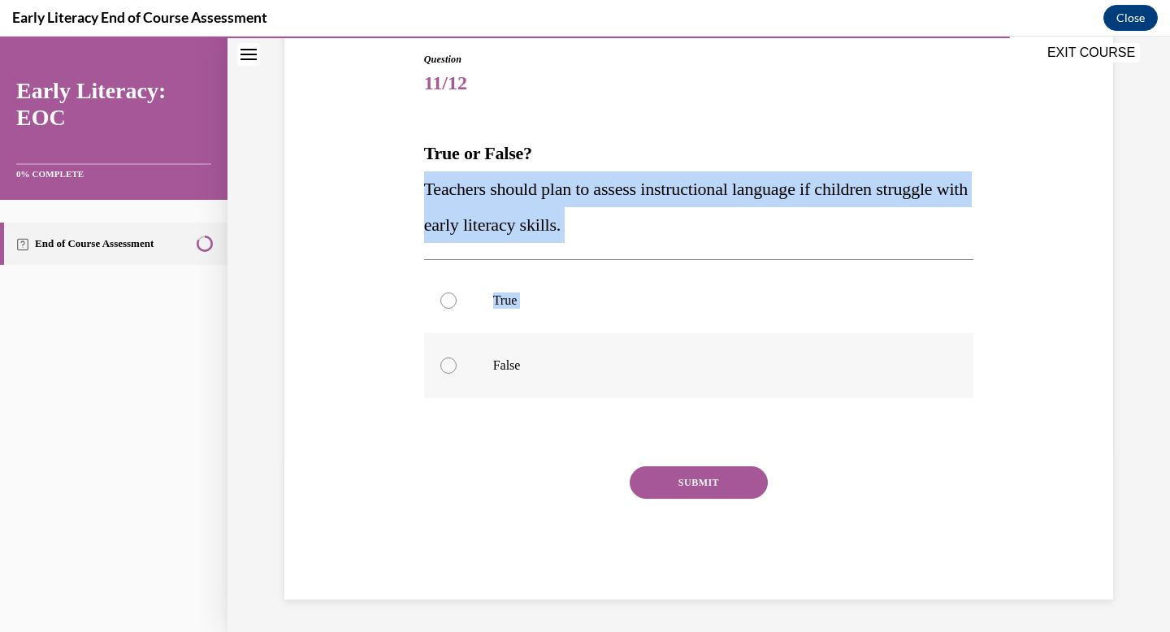
click at [571, 379] on div at bounding box center [699, 365] width 550 height 65
drag, startPoint x: 424, startPoint y: 185, endPoint x: 538, endPoint y: 360, distance: 208.5
click at [538, 360] on div "Question 11/12 True or False? Teachers should plan to assess instructional lang…" at bounding box center [699, 326] width 550 height 548
copy div "Teachers should plan to assess instructional language if children struggle with…"
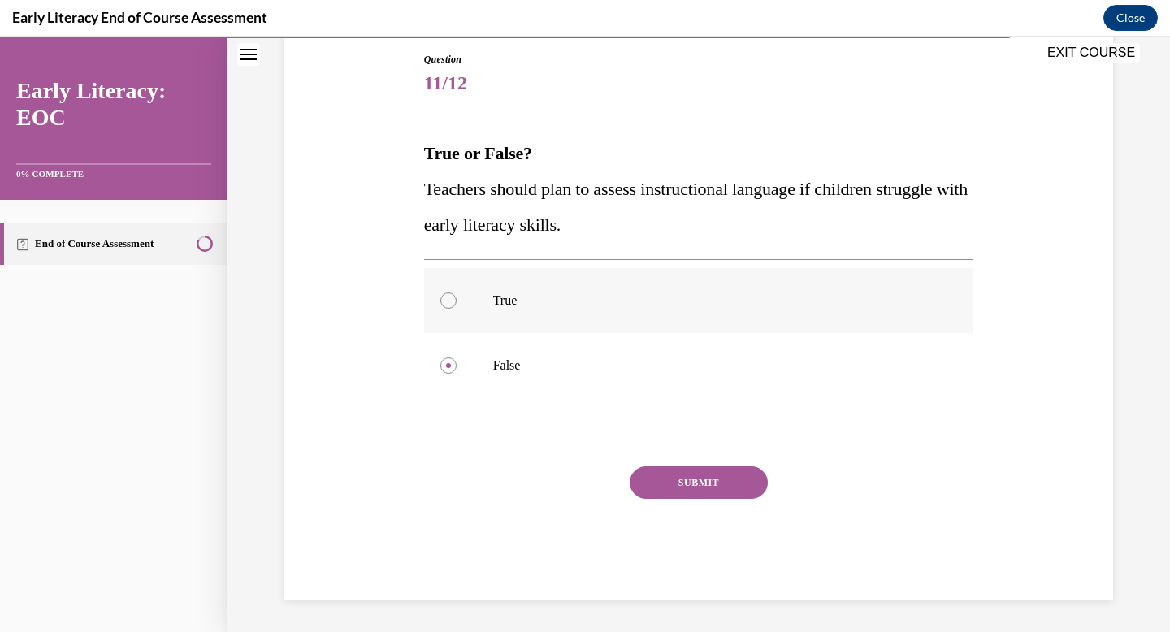
click at [488, 323] on div at bounding box center [699, 300] width 550 height 65
click at [694, 479] on button "SUBMIT" at bounding box center [699, 482] width 138 height 33
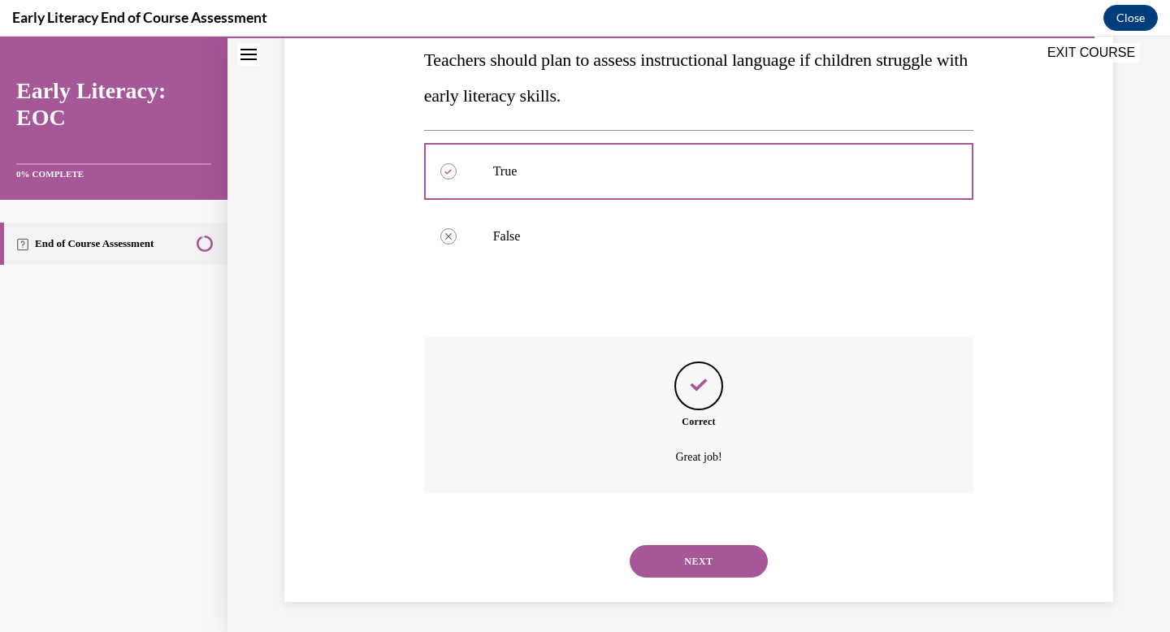
scroll to position [306, 0]
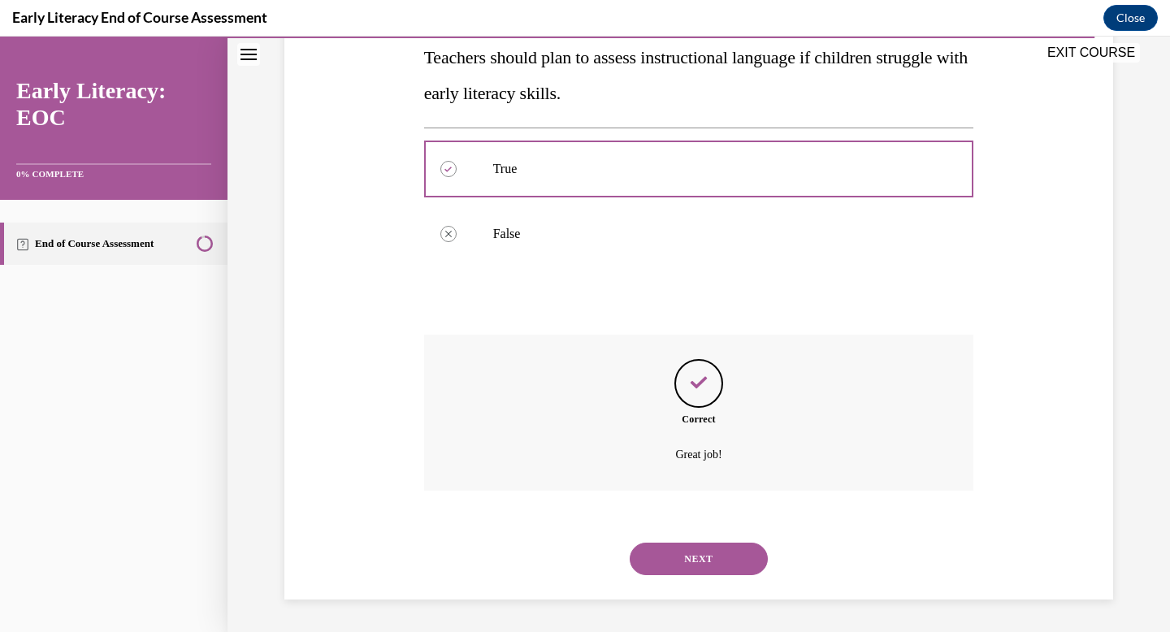
click at [707, 546] on button "NEXT" at bounding box center [699, 559] width 138 height 33
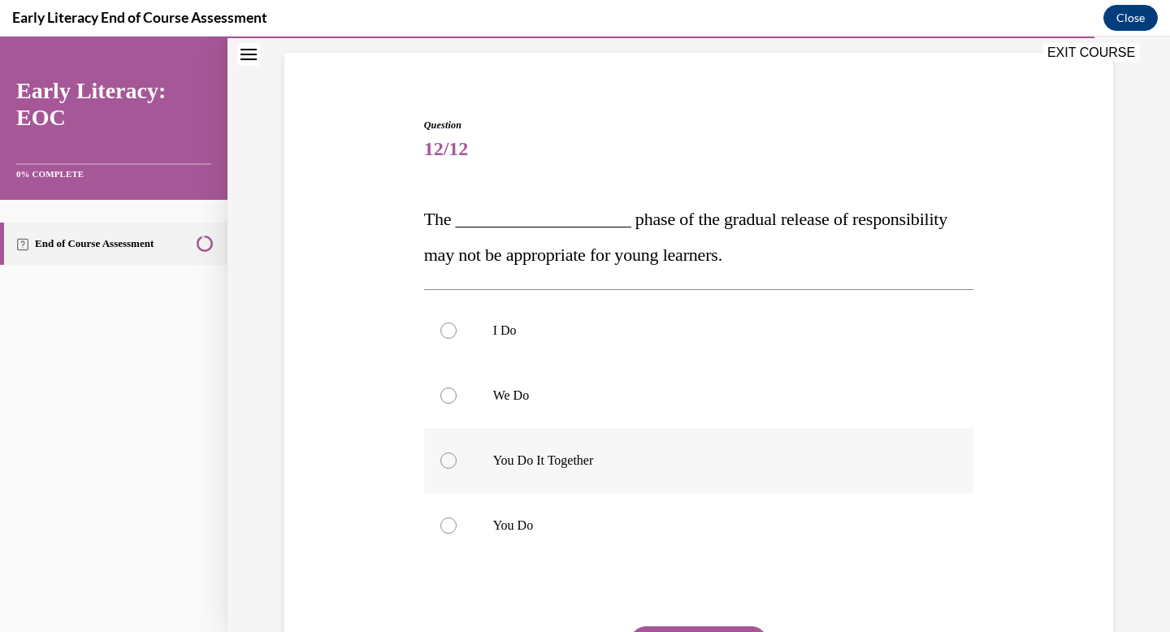
scroll to position [147, 0]
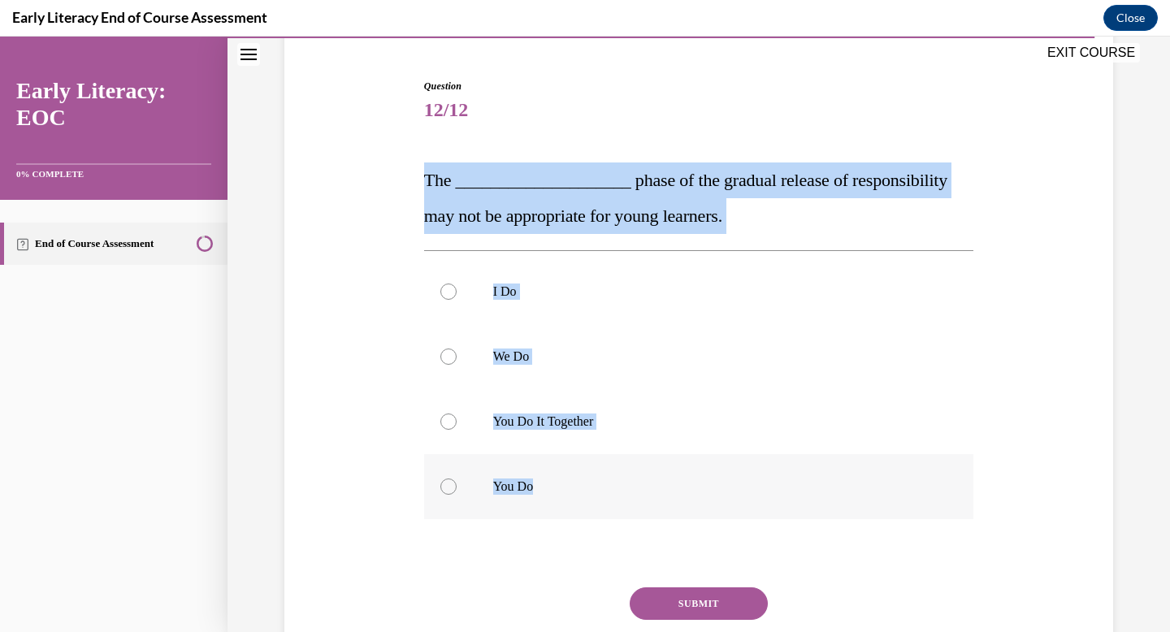
drag, startPoint x: 419, startPoint y: 172, endPoint x: 711, endPoint y: 494, distance: 434.3
click at [710, 494] on div "Question 12/12 The ____________________ phase of the gradual release of respons…" at bounding box center [699, 387] width 558 height 666
copy div "The ____________________ phase of the gradual release of responsibility may not…"
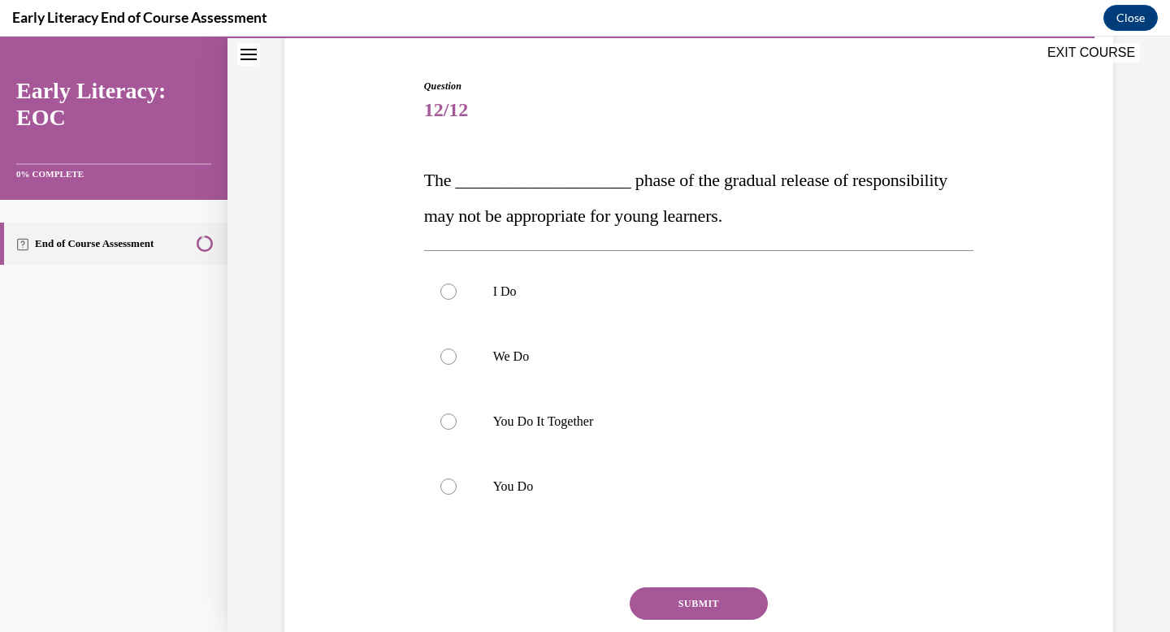
click at [734, 136] on div "Question 12/12 The ____________________ phase of the gradual release of respons…" at bounding box center [699, 400] width 550 height 642
click at [606, 464] on div at bounding box center [699, 486] width 550 height 65
click at [704, 587] on div "Question 12/12 The ____________________ phase of the gradual release of respons…" at bounding box center [699, 400] width 550 height 642
click at [655, 421] on p "You Do It Together" at bounding box center [713, 422] width 440 height 16
click at [717, 600] on button "SUBMIT" at bounding box center [699, 603] width 138 height 33
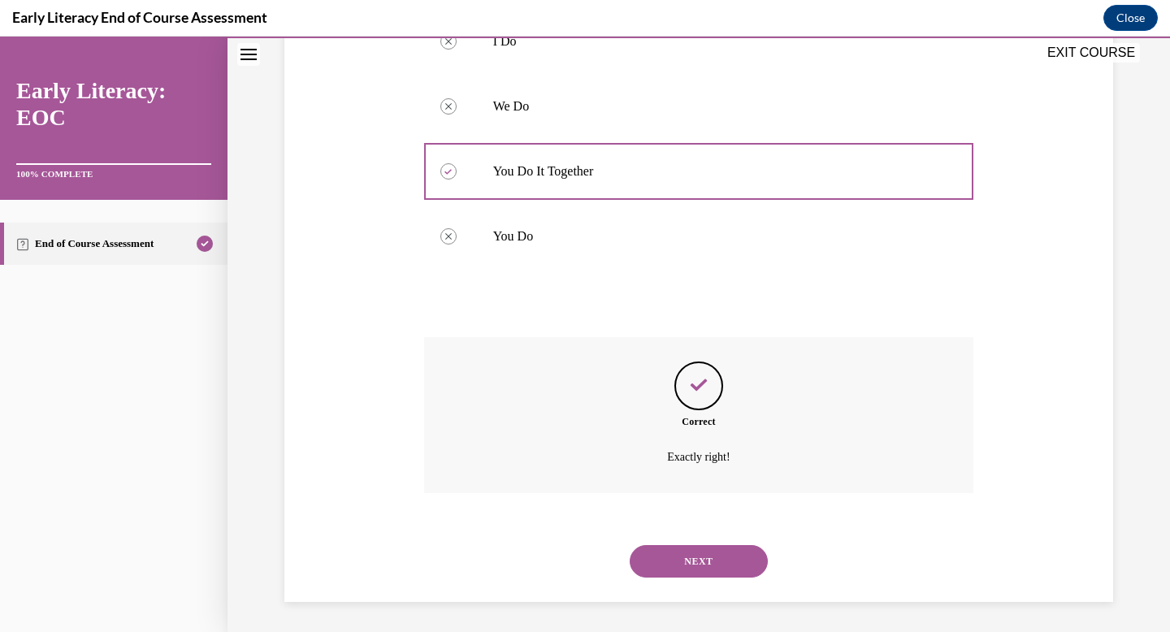
scroll to position [400, 0]
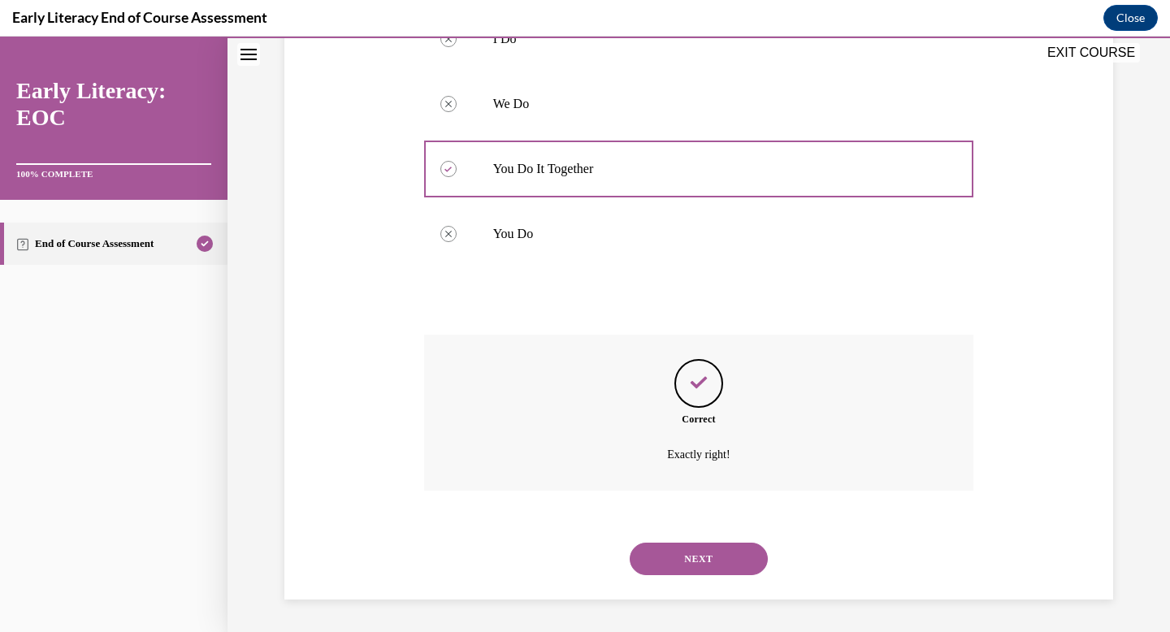
click at [709, 559] on button "NEXT" at bounding box center [699, 559] width 138 height 33
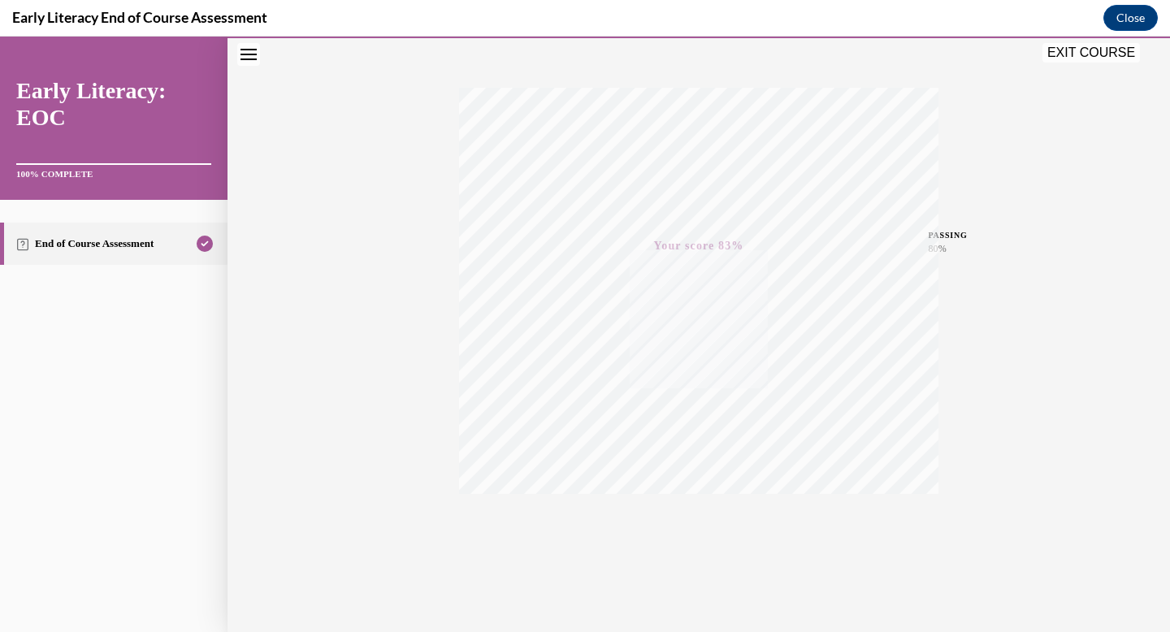
scroll to position [237, 0]
click at [1134, 24] on button "Close" at bounding box center [1130, 18] width 54 height 26
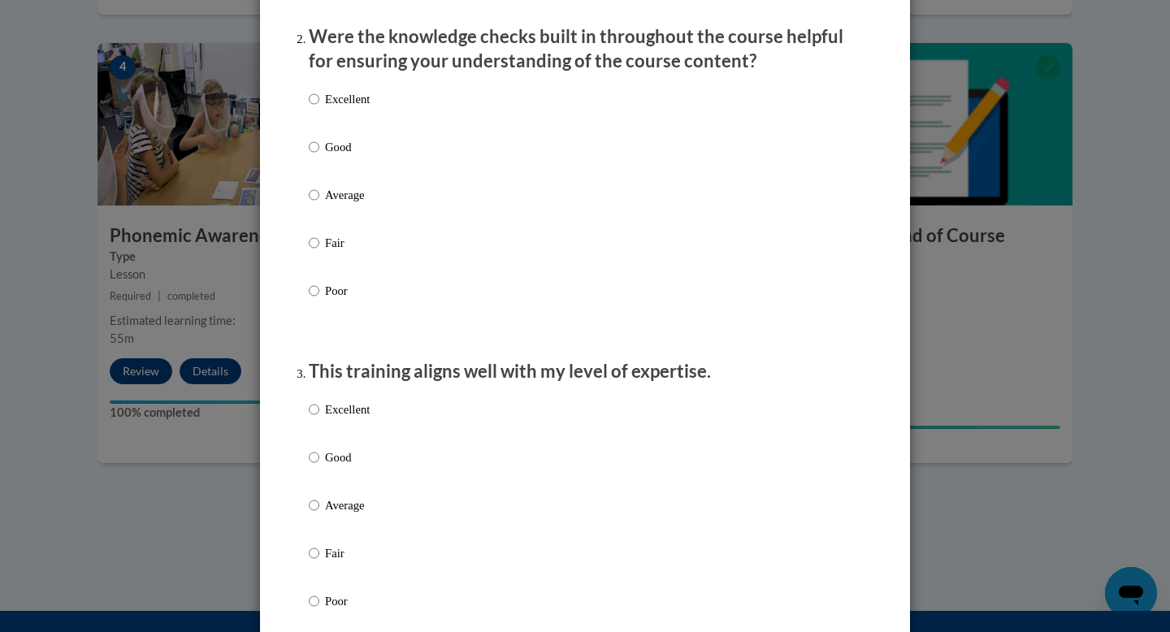
scroll to position [1196, 0]
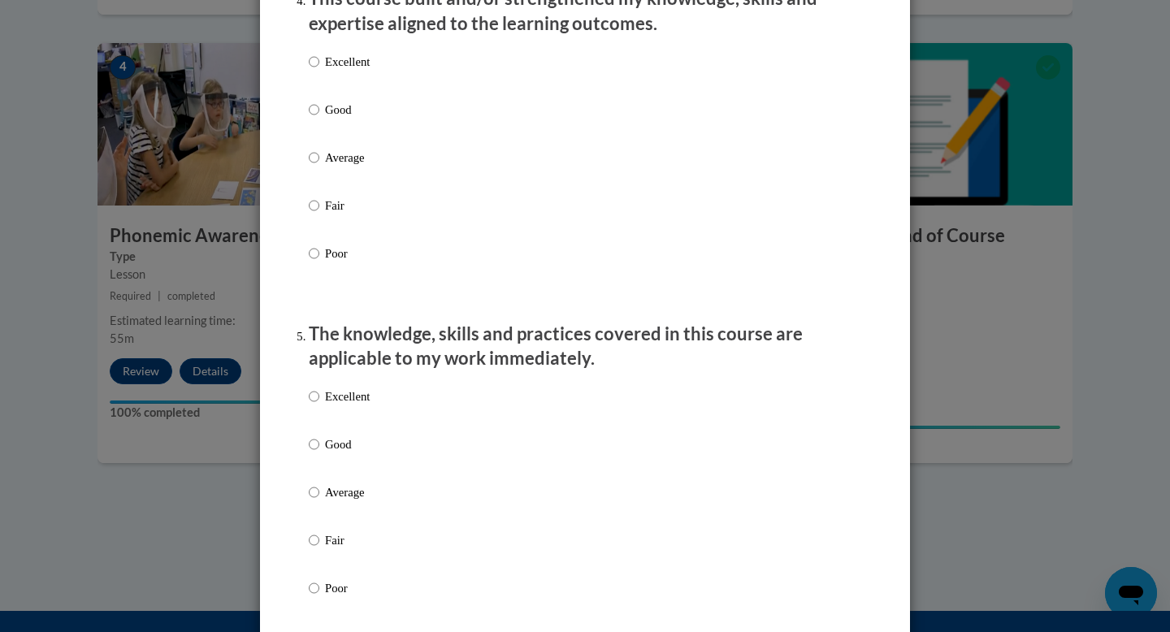
drag, startPoint x: 1018, startPoint y: 306, endPoint x: 1006, endPoint y: 309, distance: 12.4
click at [1012, 307] on div "Feedback Questionnaire Rate Course Comments Cox Campus End of Course Evaluation…" at bounding box center [585, 316] width 1170 height 632
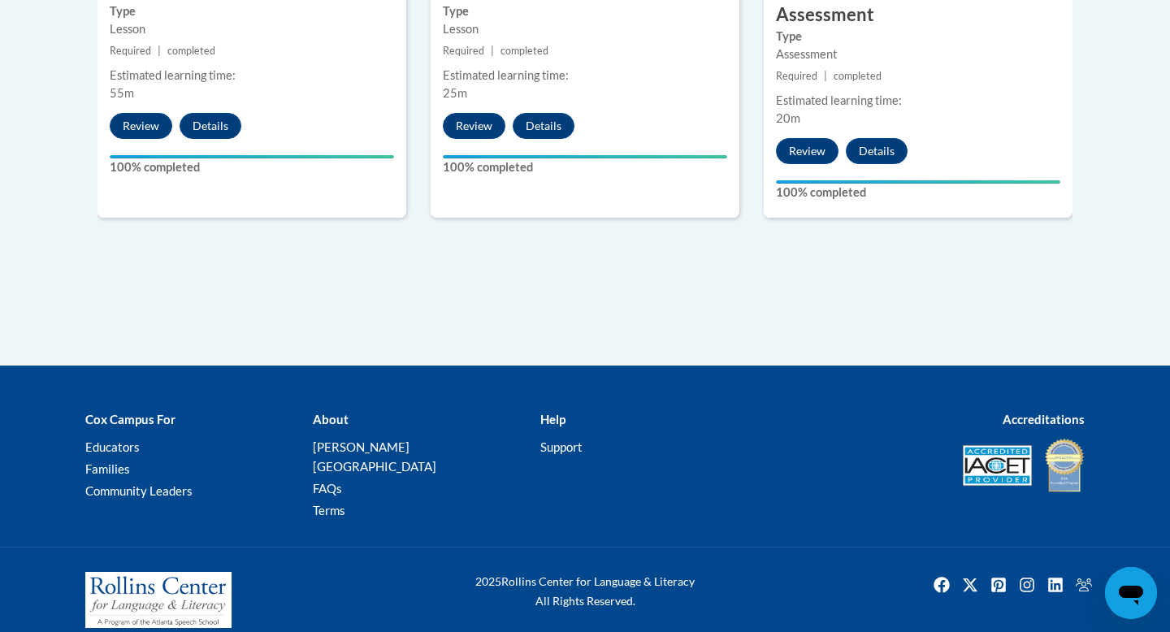
scroll to position [0, 0]
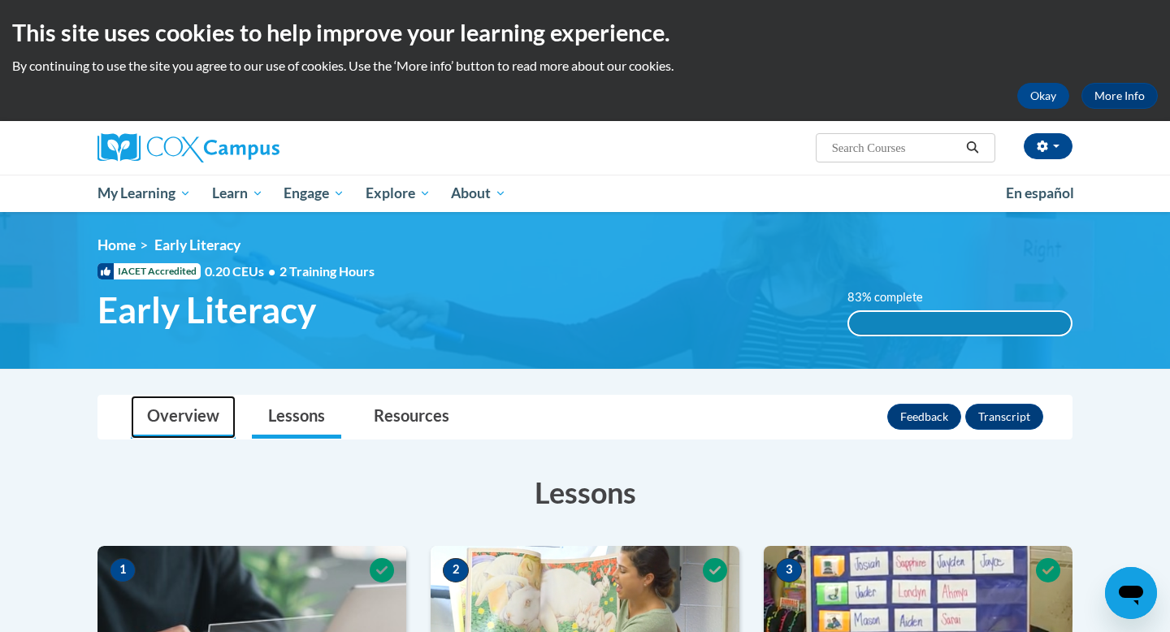
click at [207, 418] on link "Overview" at bounding box center [183, 417] width 105 height 43
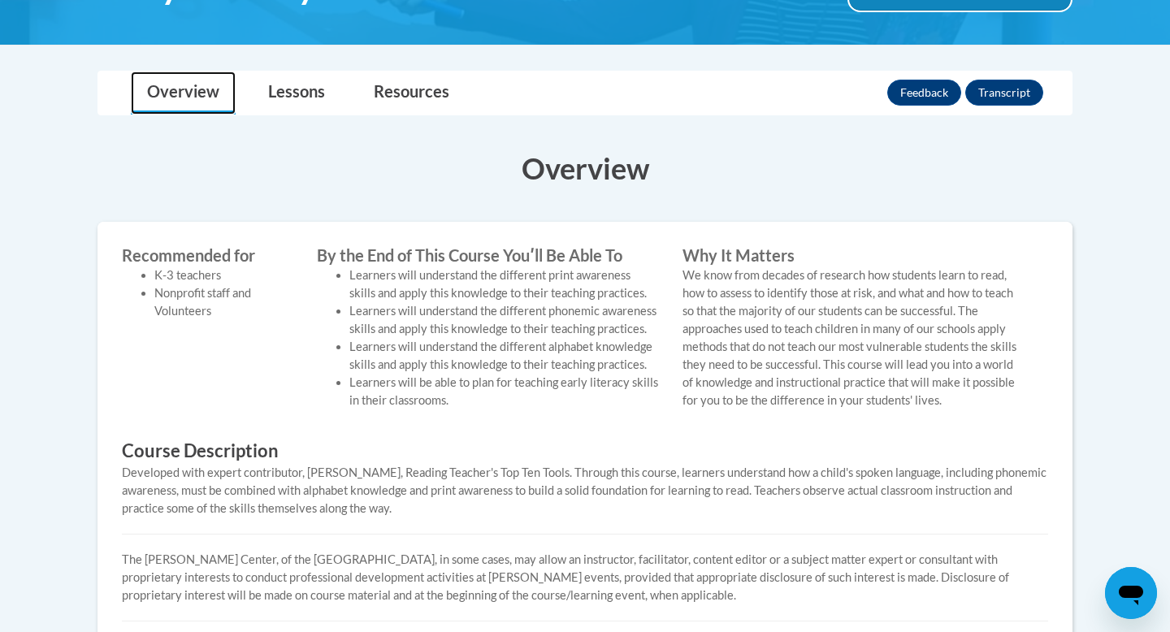
scroll to position [263, 0]
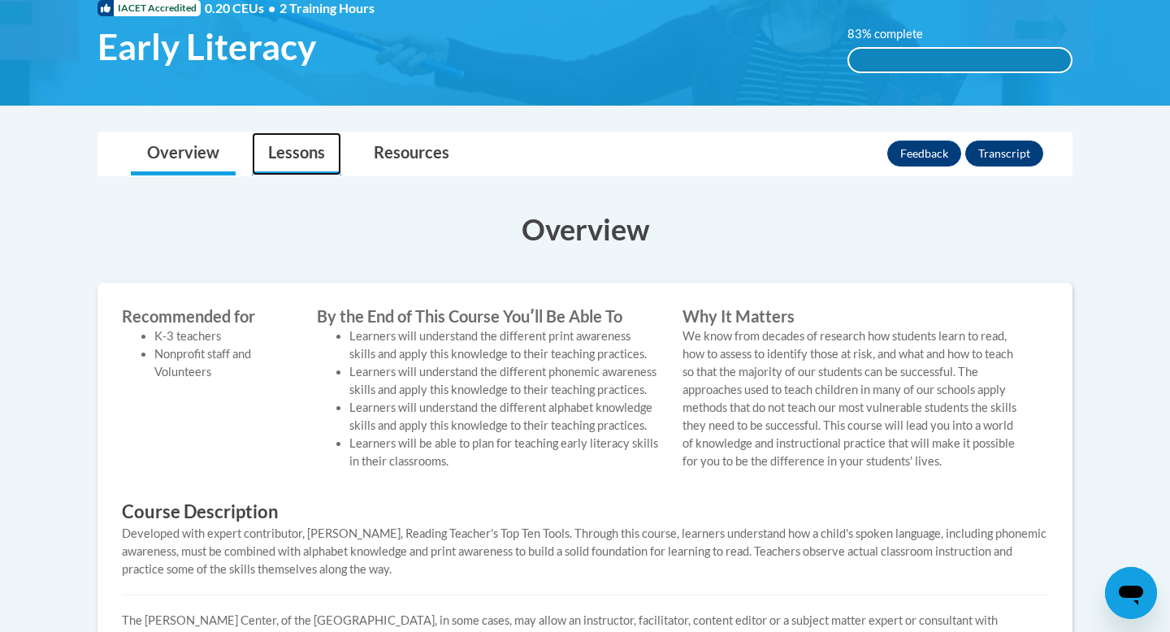
click at [300, 164] on link "Lessons" at bounding box center [296, 153] width 89 height 43
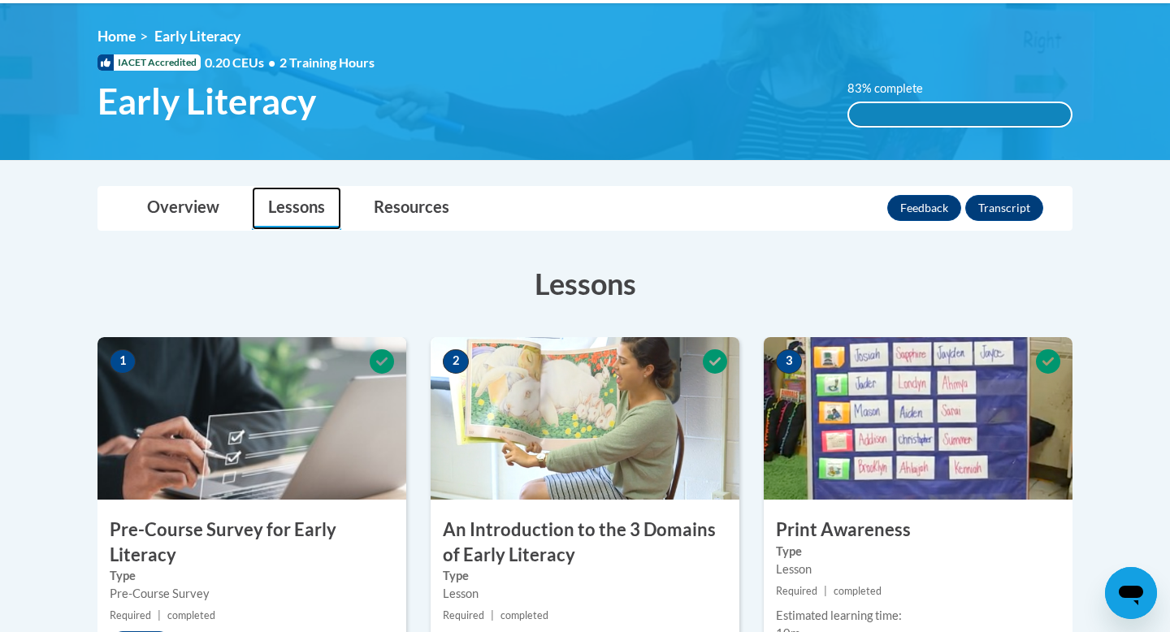
scroll to position [208, 0]
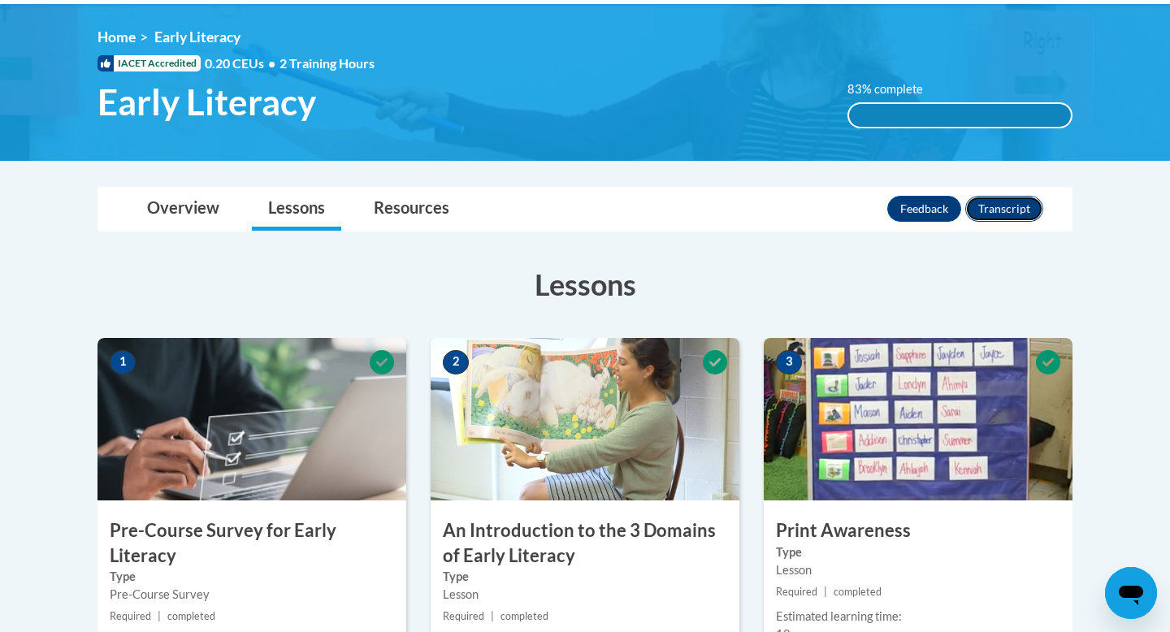
click at [1017, 212] on button "Transcript" at bounding box center [1004, 209] width 78 height 26
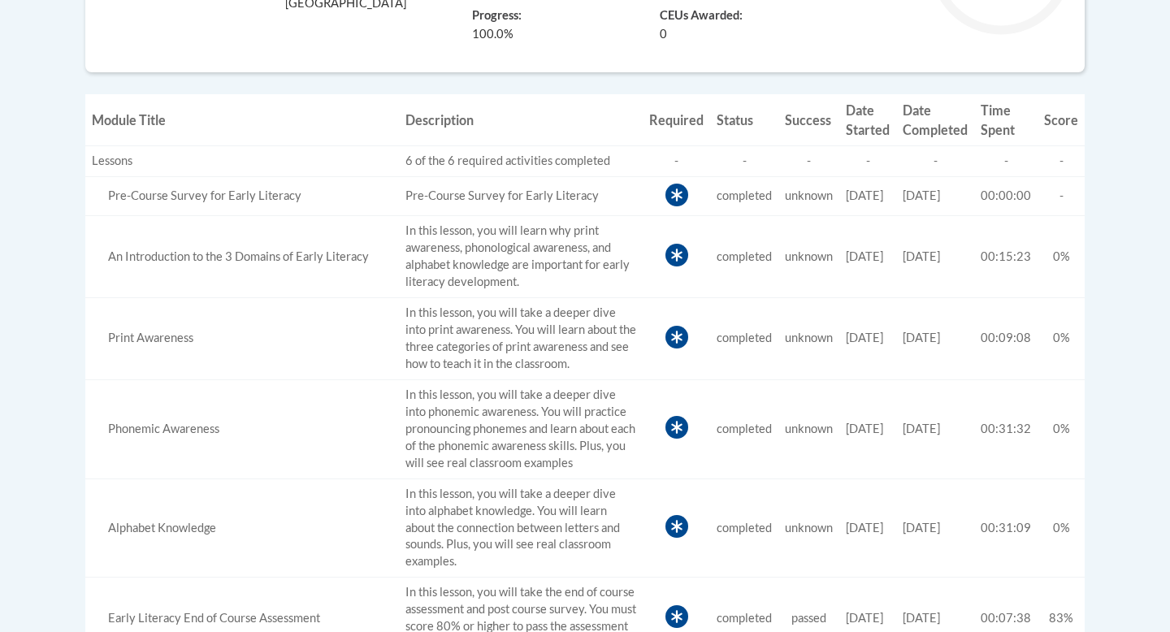
scroll to position [305, 0]
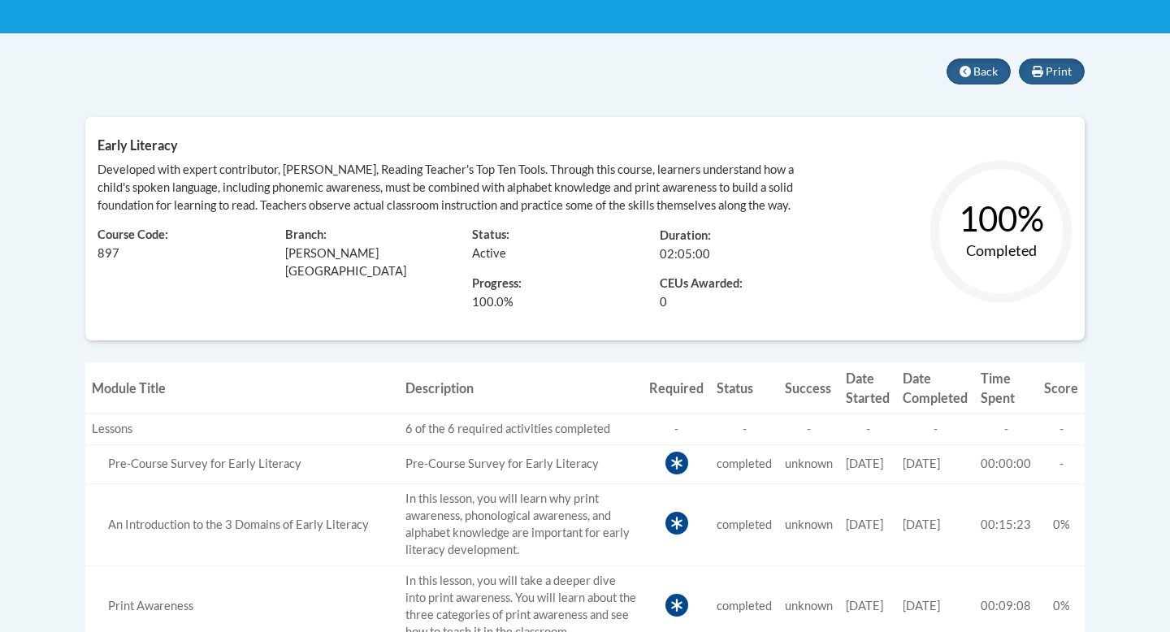
click at [1003, 228] on text "100%" at bounding box center [1001, 218] width 85 height 41
click at [1062, 89] on div "Print Back Early Literacy Developed with expert contributor, [PERSON_NAME], Rea…" at bounding box center [584, 202] width 999 height 287
click at [1047, 67] on span "Print" at bounding box center [1059, 71] width 26 height 14
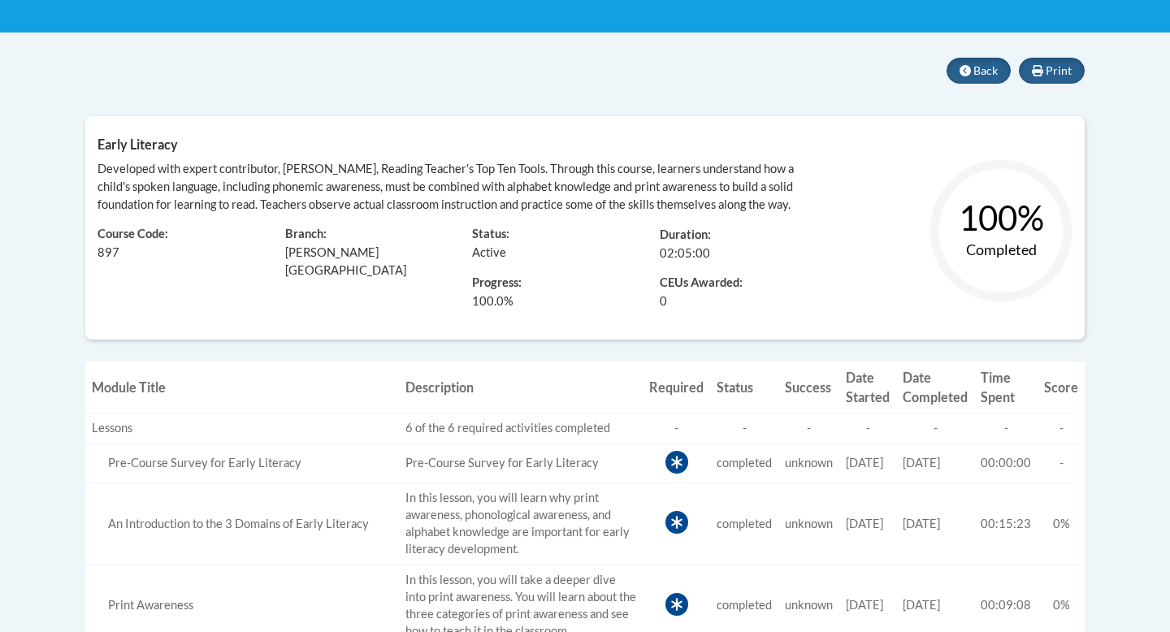
click at [975, 200] on text "100%" at bounding box center [1001, 217] width 85 height 41
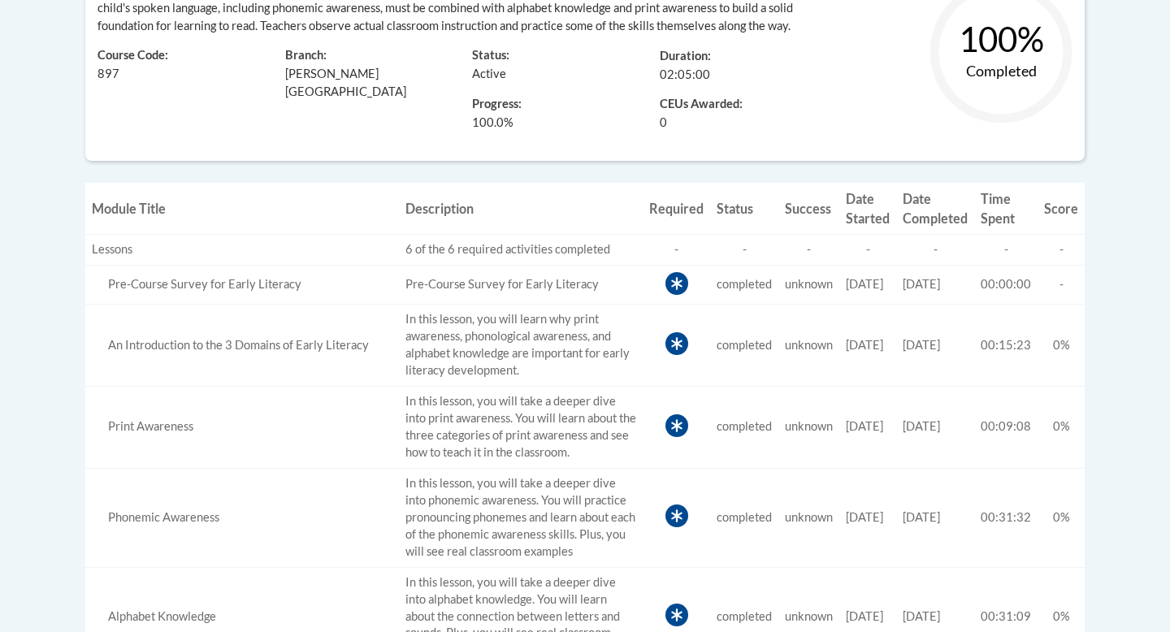
scroll to position [0, 0]
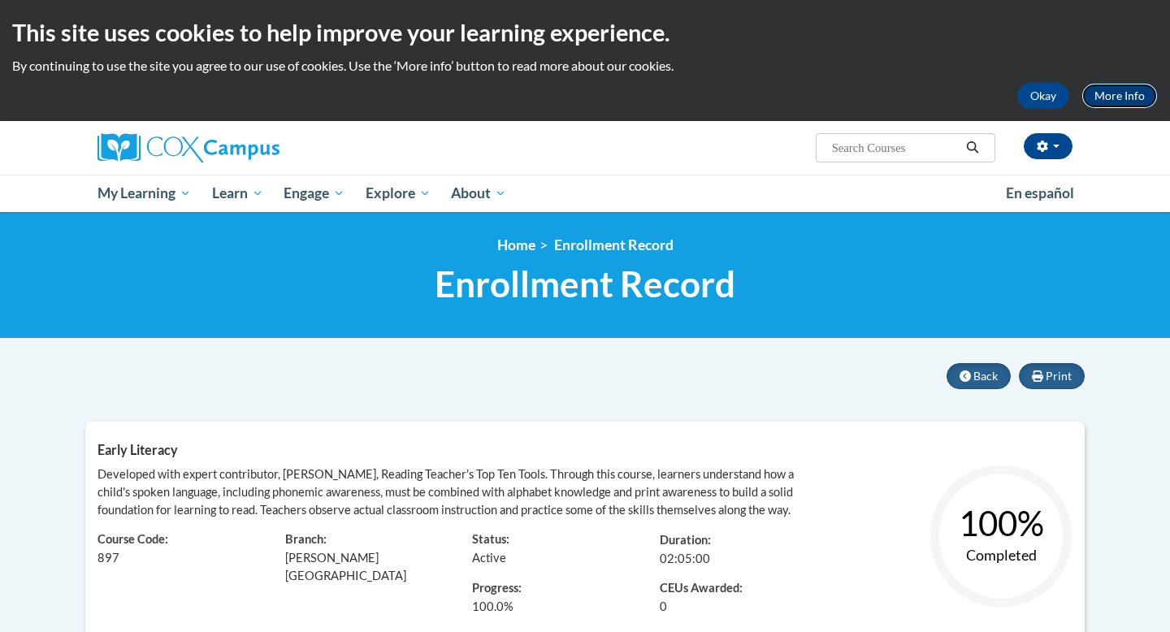
click at [1106, 91] on link "More Info" at bounding box center [1120, 96] width 76 height 26
click at [1030, 89] on button "Okay" at bounding box center [1043, 96] width 52 height 26
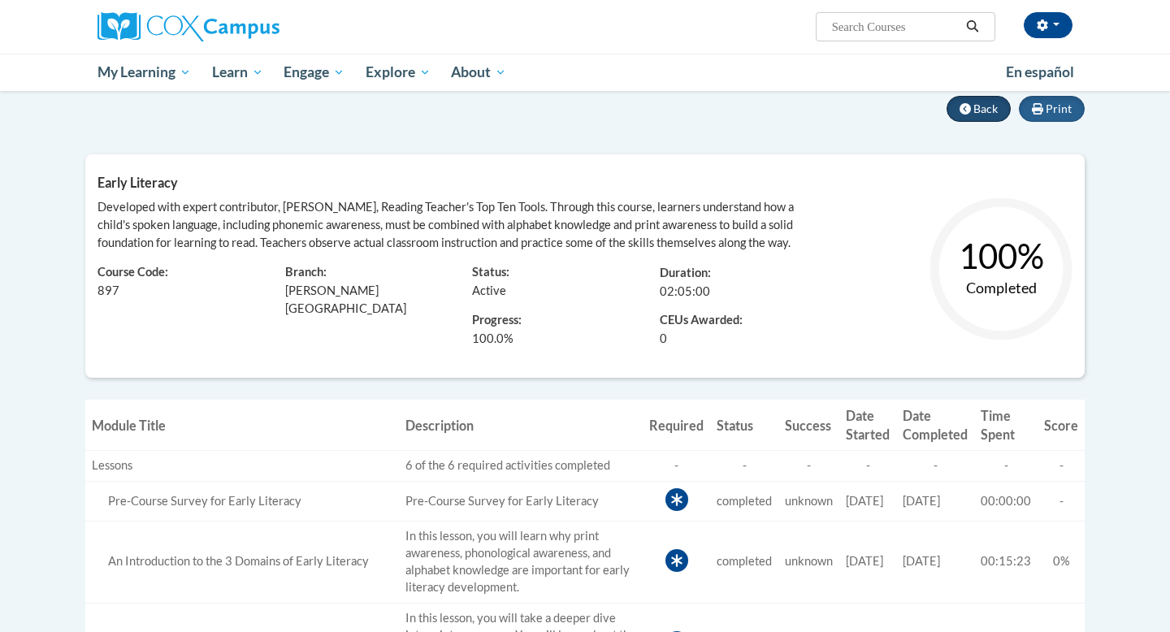
scroll to position [121, 0]
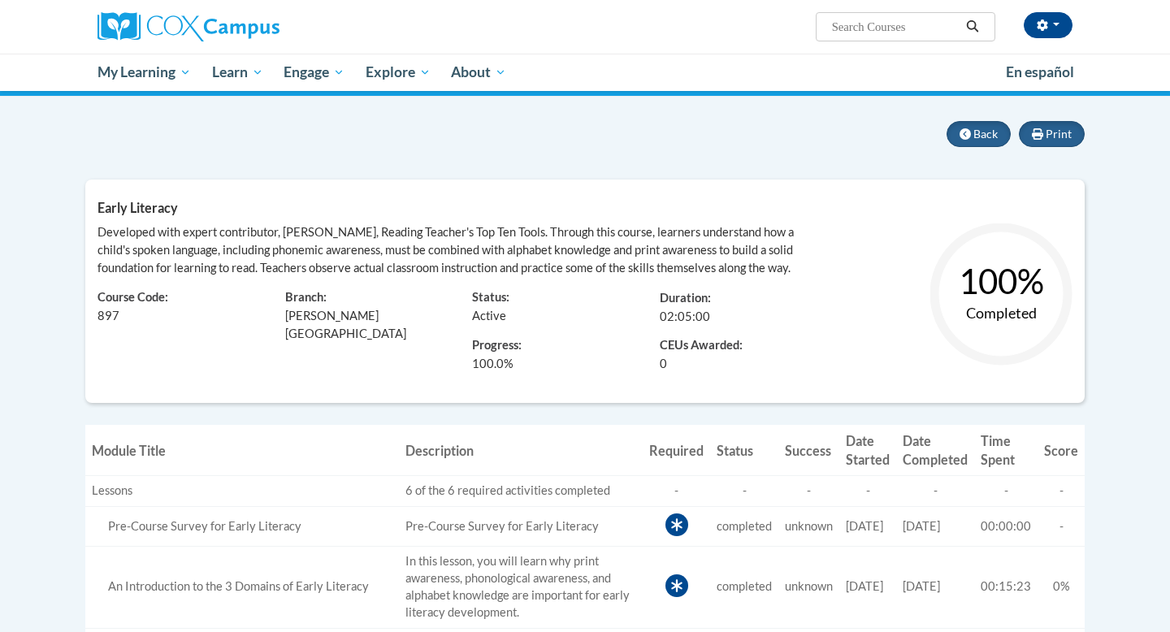
click at [1047, 299] on circle at bounding box center [1001, 294] width 124 height 124
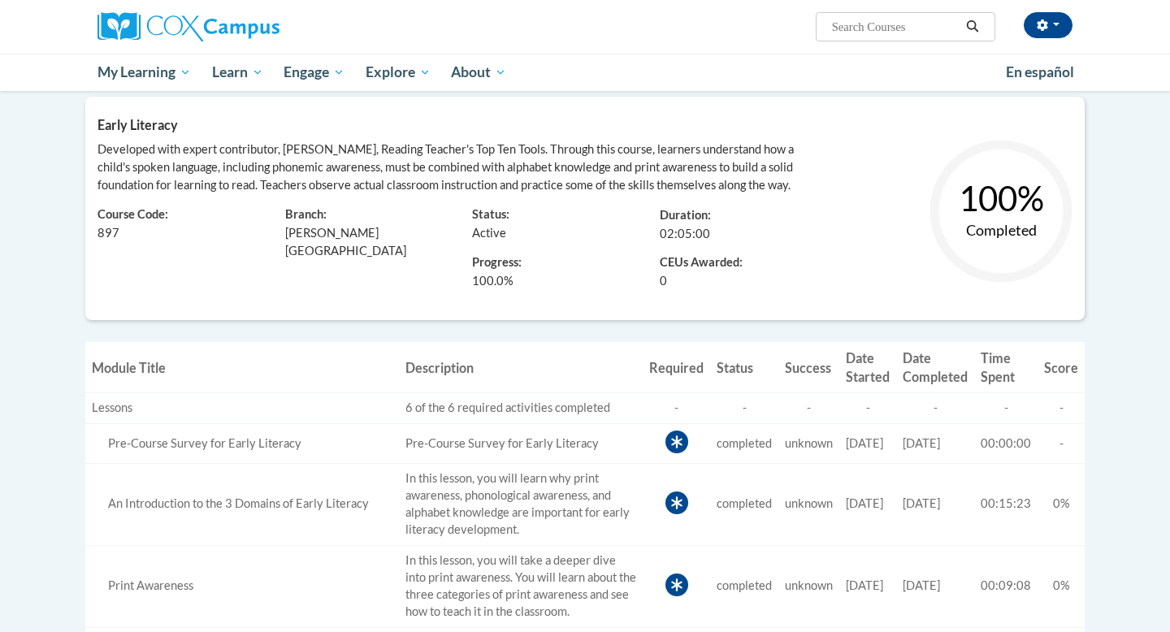
scroll to position [206, 0]
